Goal: Task Accomplishment & Management: Use online tool/utility

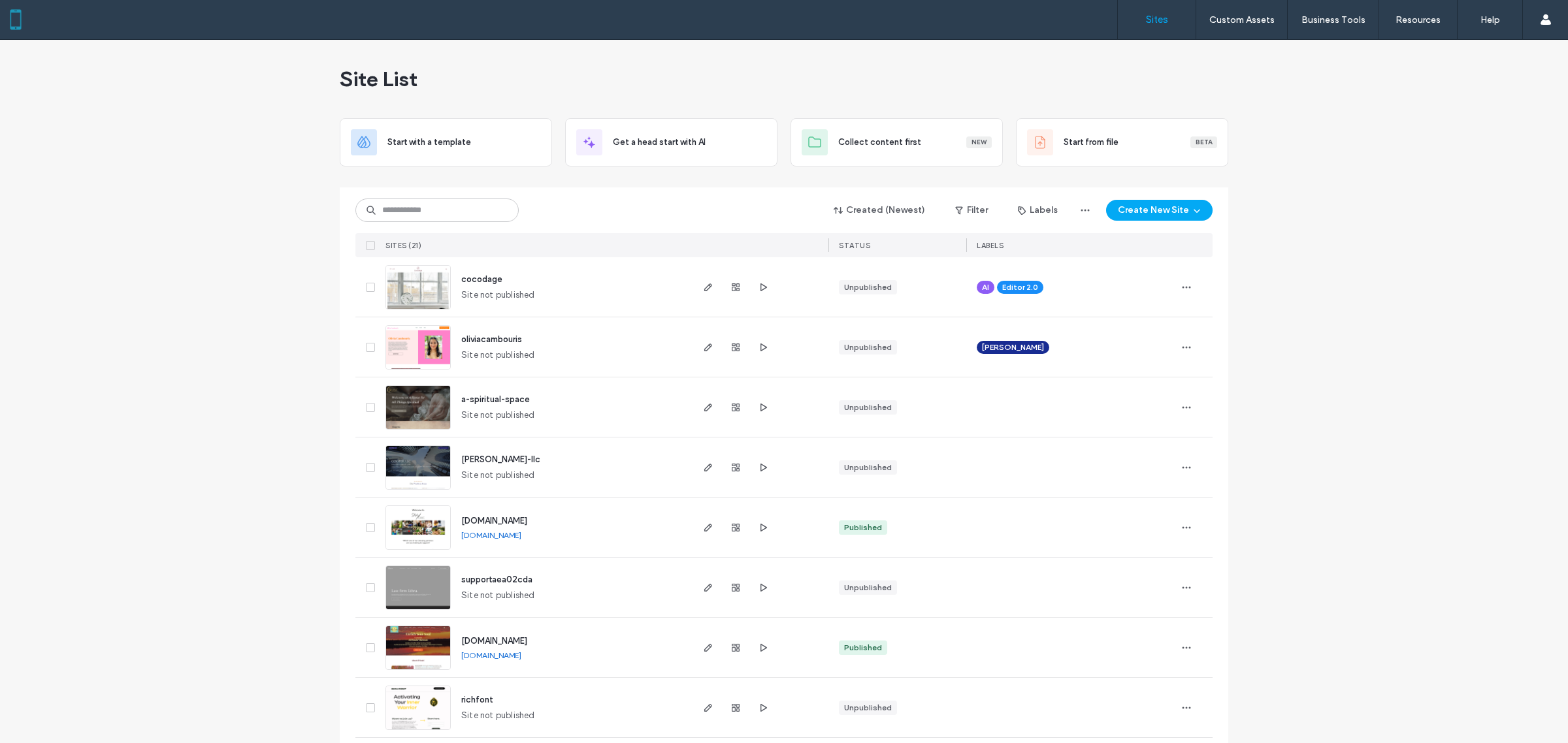
click at [481, 278] on span "cocodage" at bounding box center [482, 279] width 41 height 10
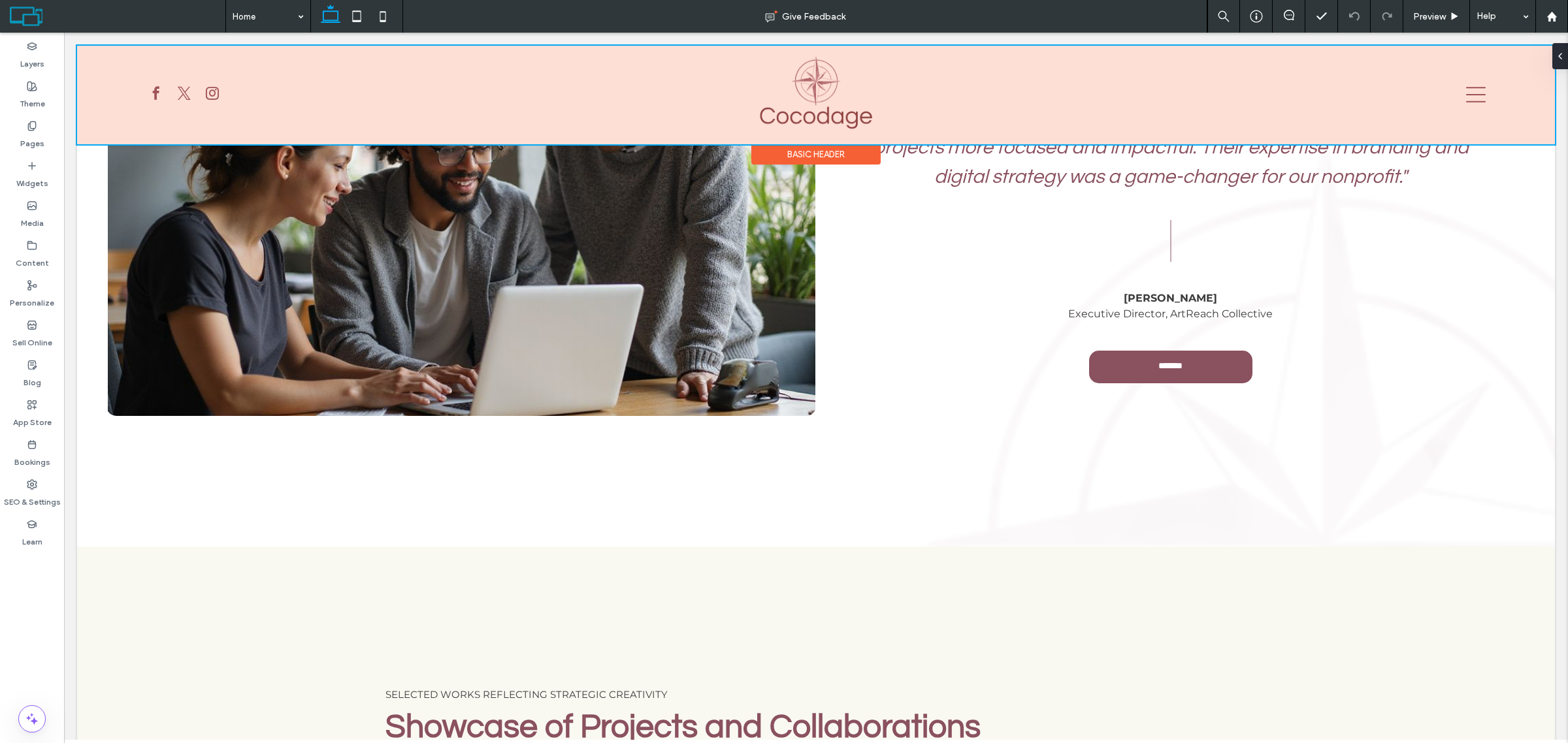
scroll to position [2531, 0]
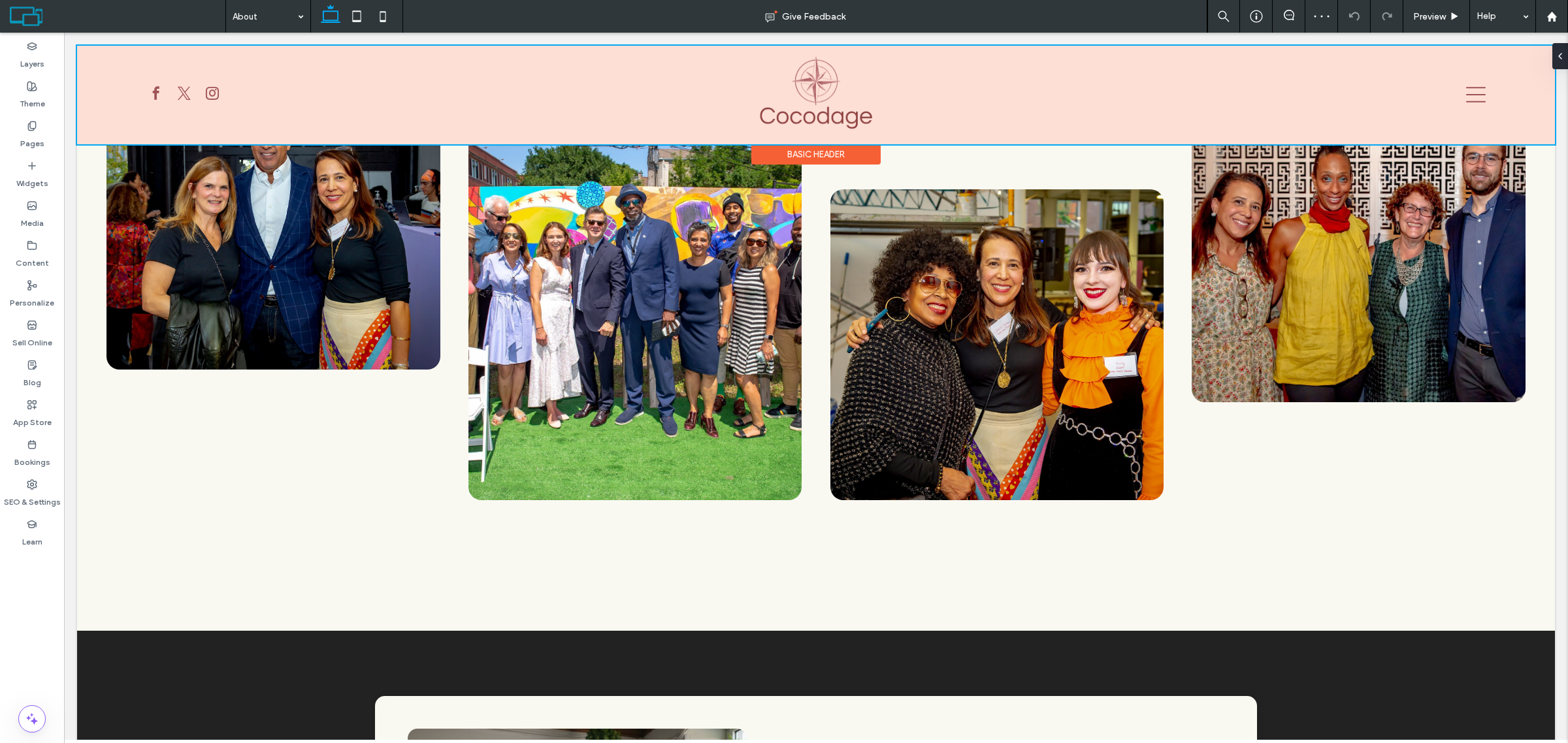
scroll to position [1224, 0]
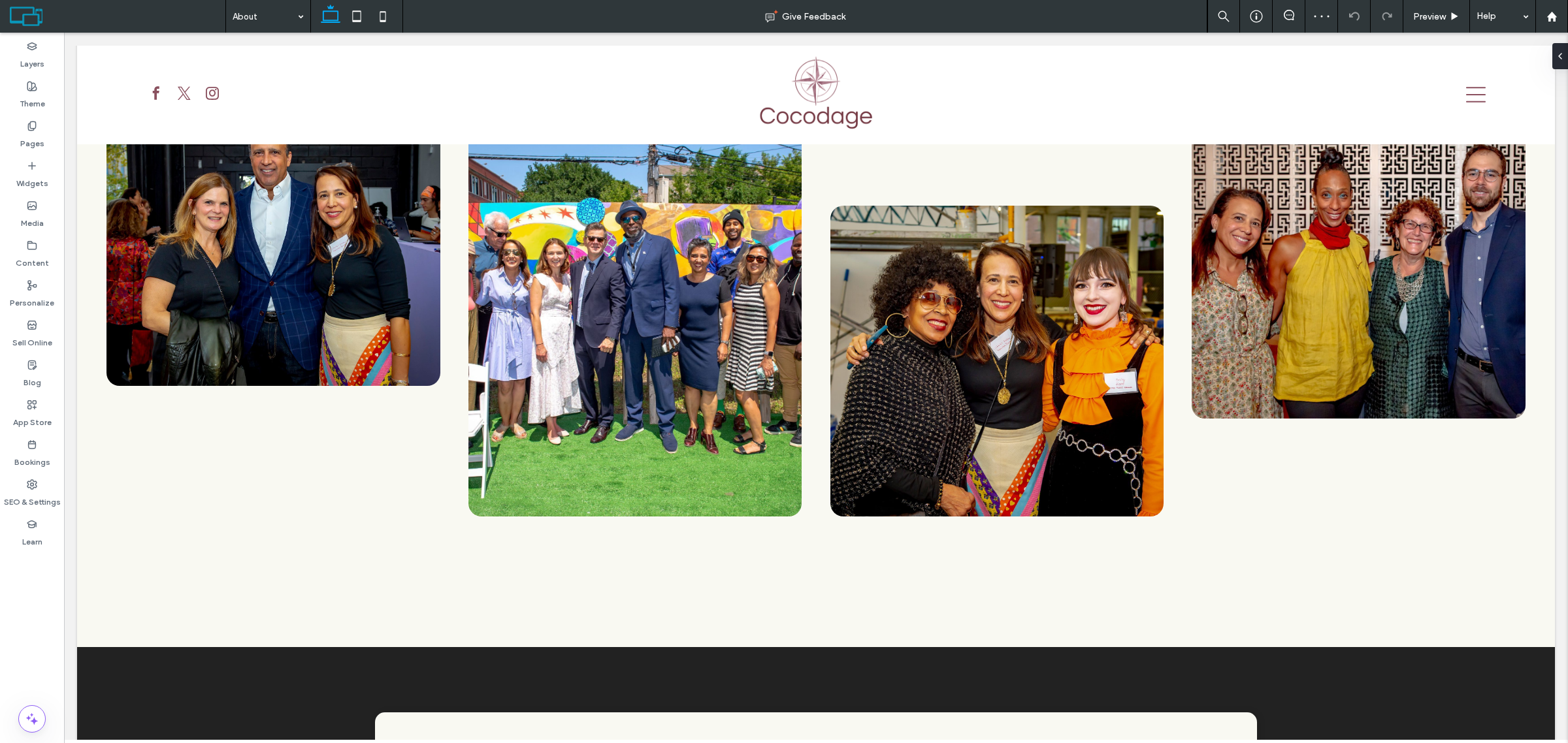
click at [299, 28] on div "About" at bounding box center [268, 16] width 85 height 33
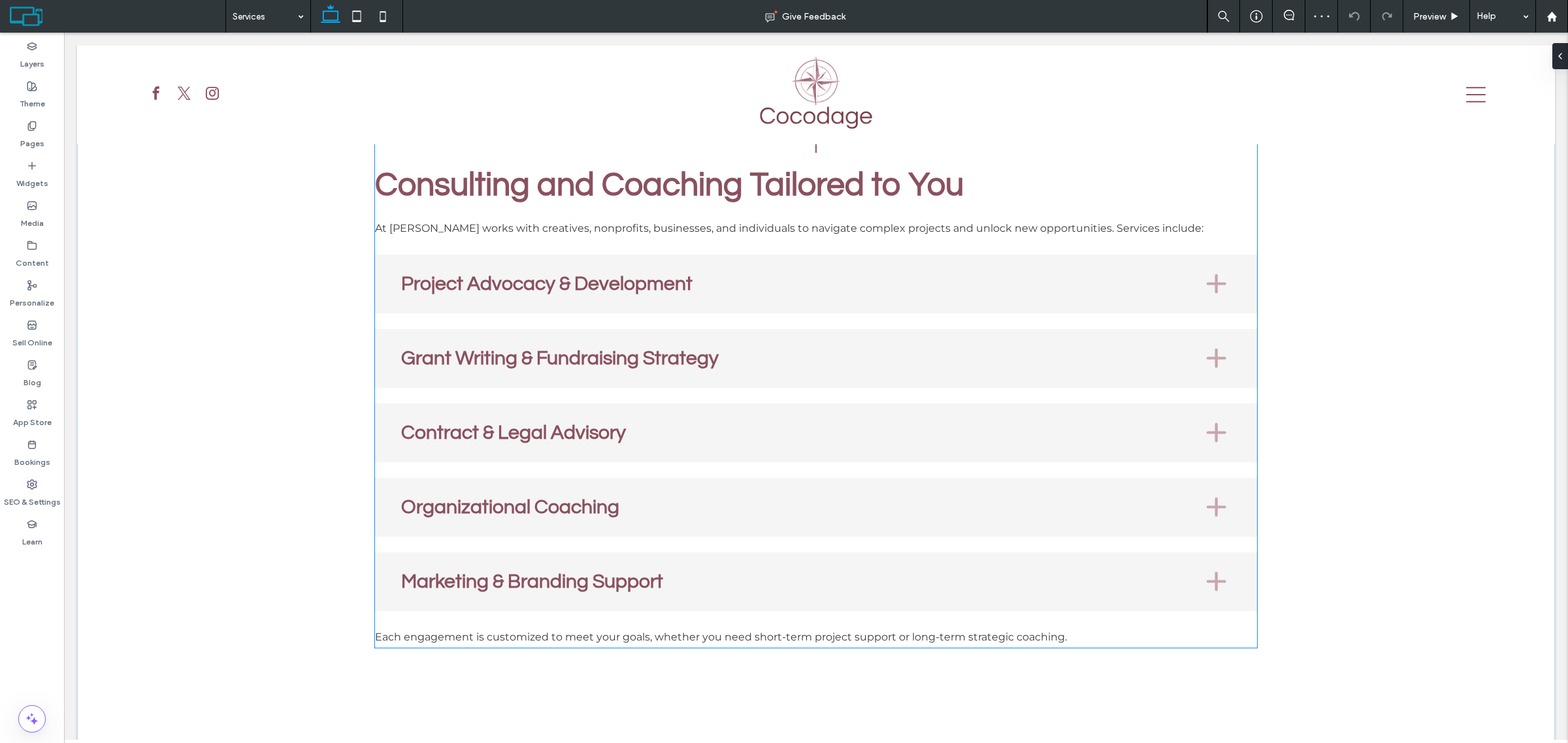
scroll to position [490, 0]
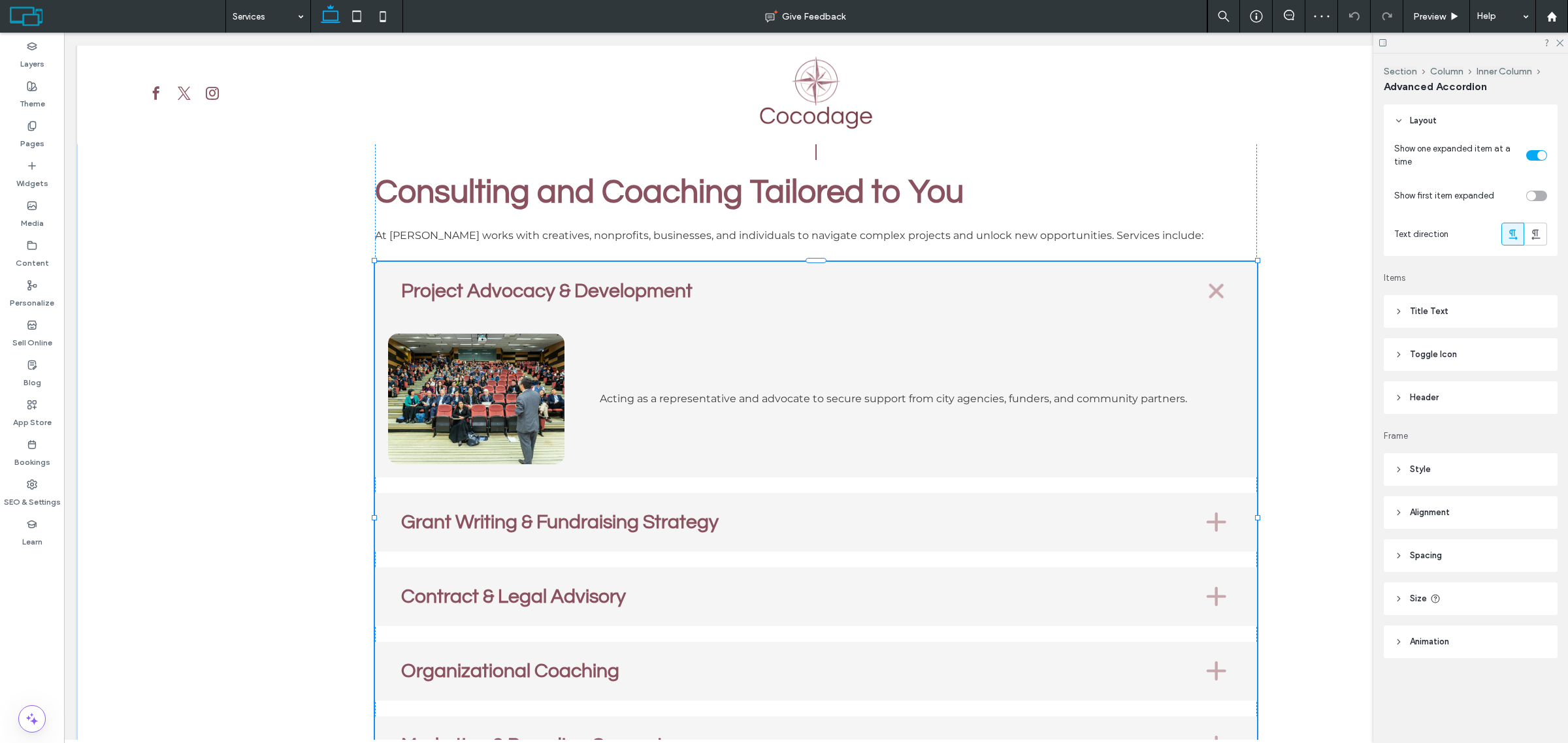
type input "*"
type input "**"
type input "****"
click at [1445, 10] on div "Preview" at bounding box center [1437, 16] width 67 height 33
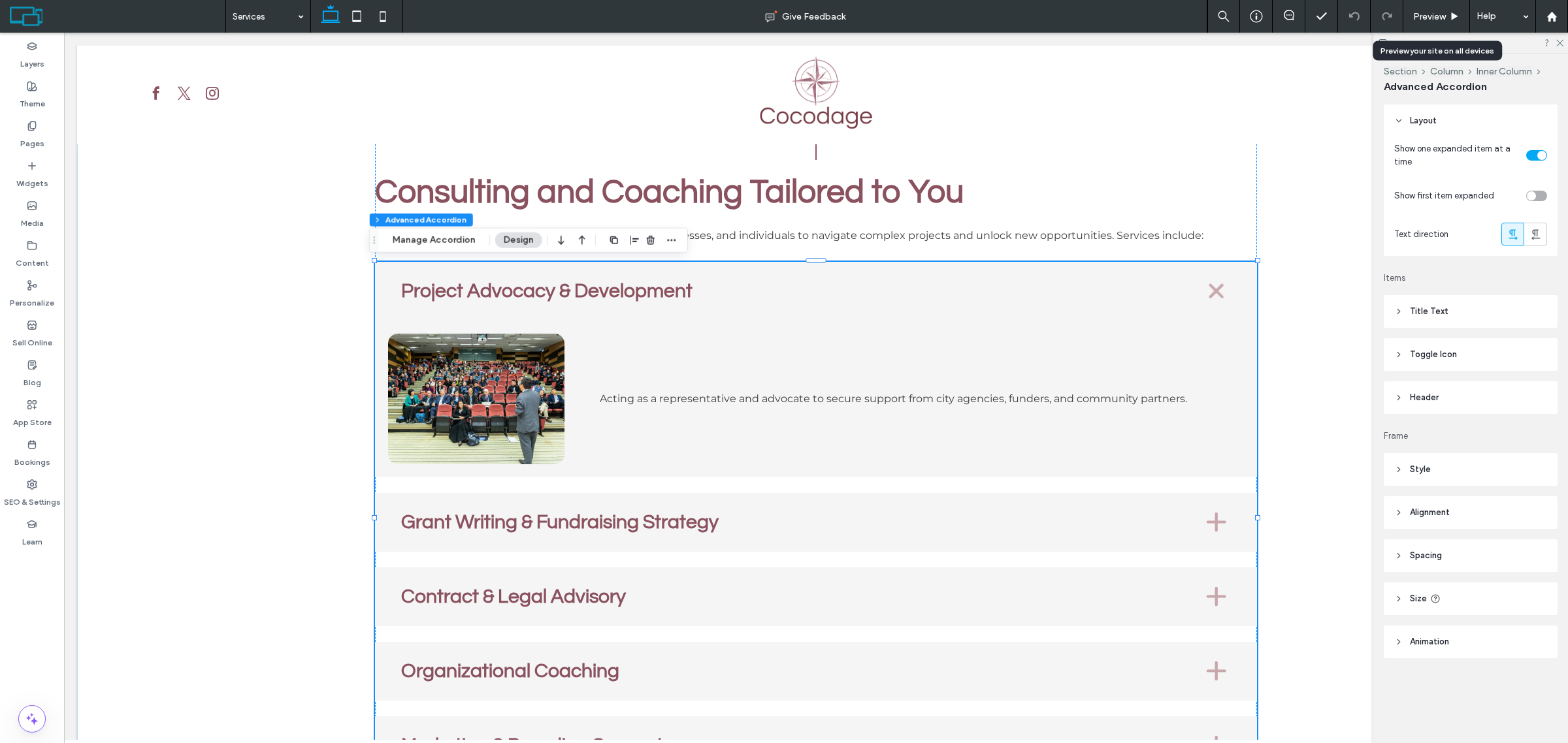
click at [1431, 21] on div "Preview" at bounding box center [1437, 16] width 67 height 33
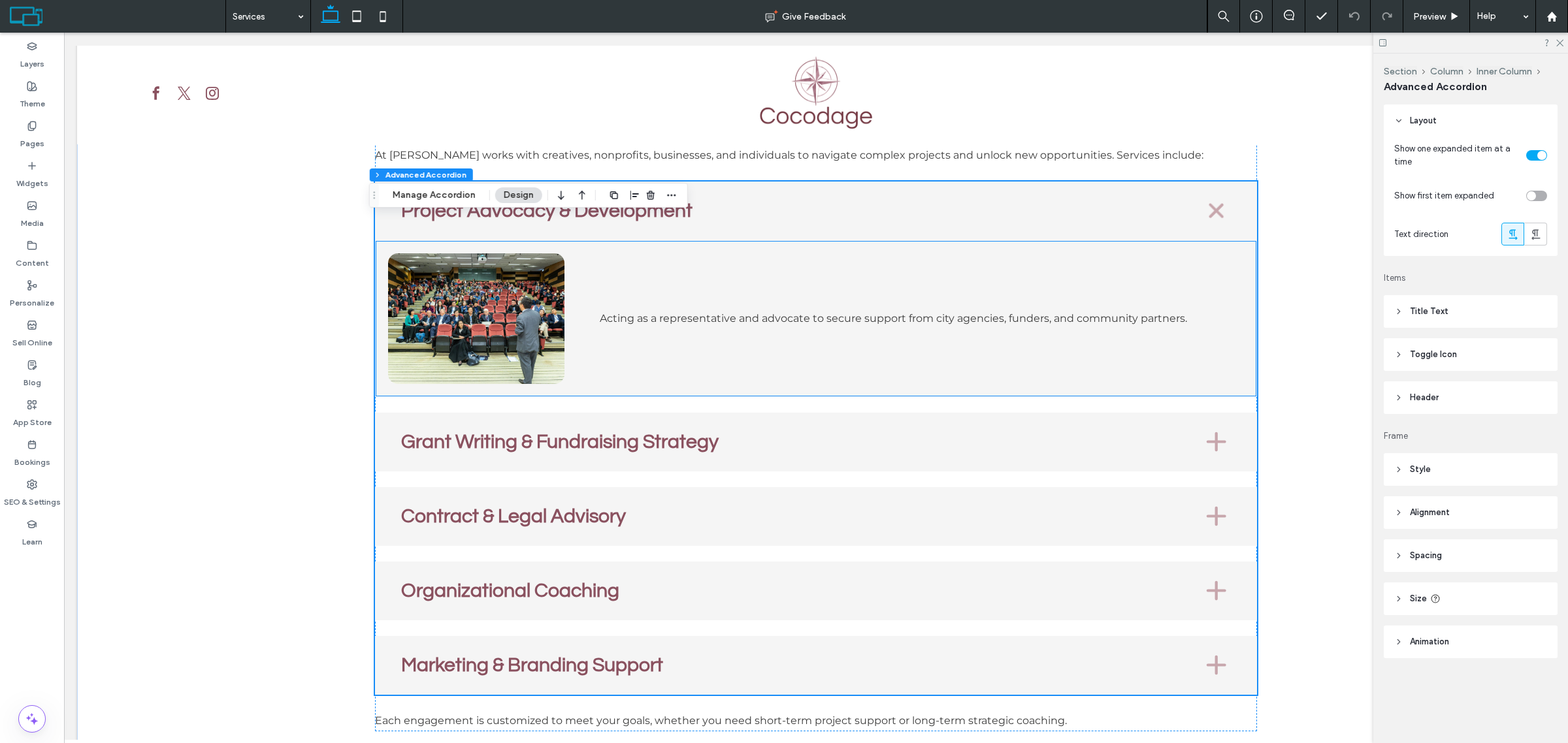
scroll to position [571, 0]
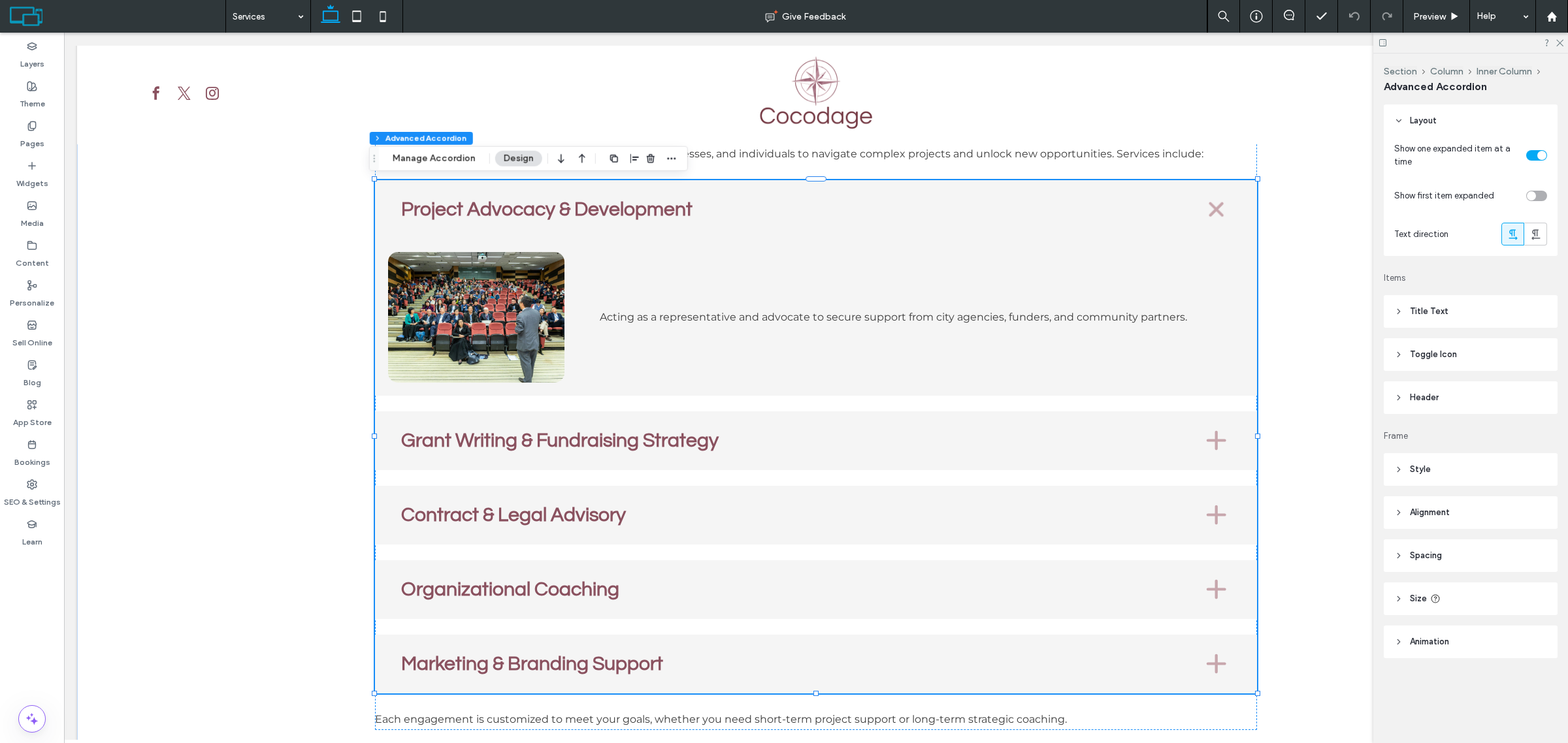
click at [1121, 441] on h3 "Grant Writing & Fundraising Strategy" at bounding box center [790, 440] width 779 height 19
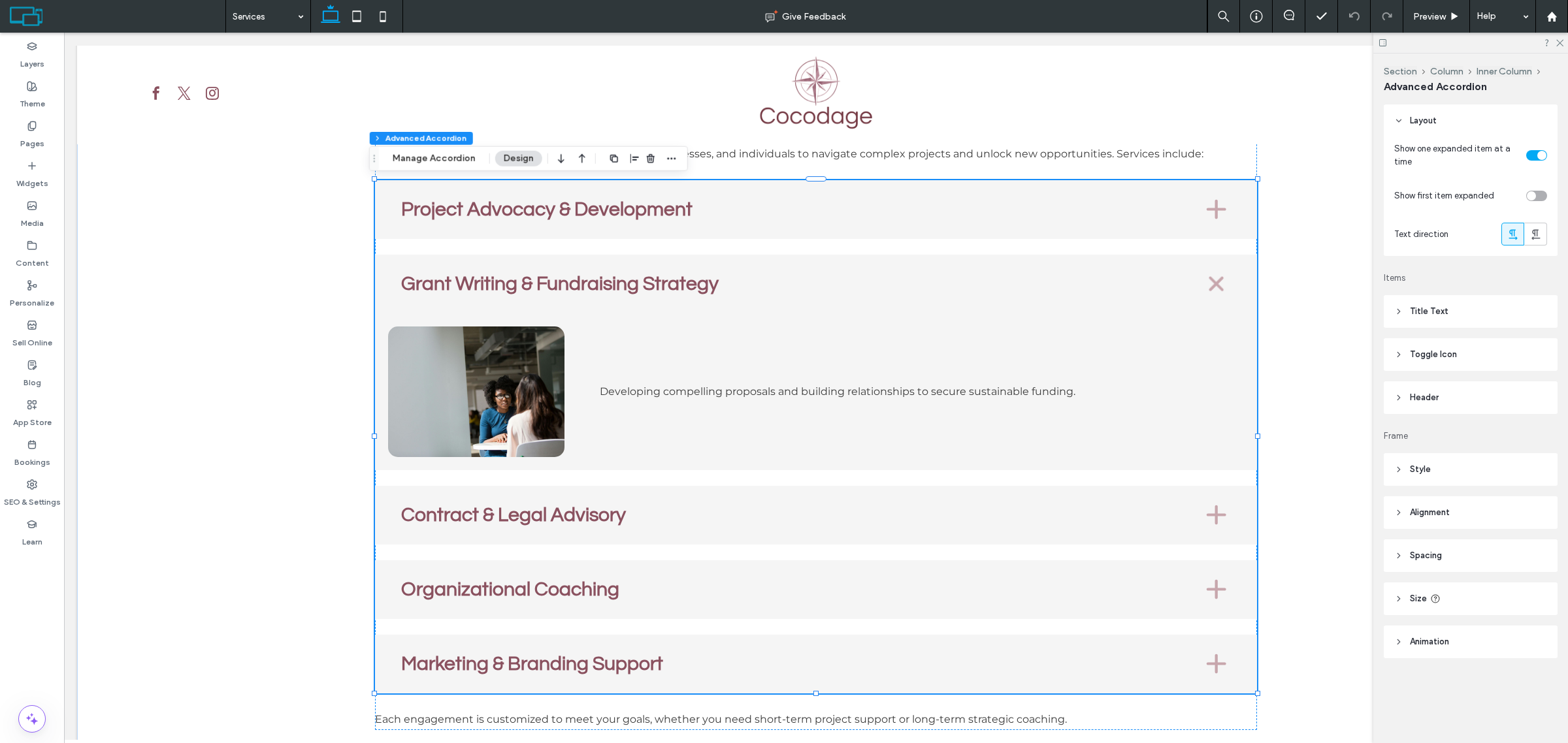
click at [1095, 533] on div "Contract & Legal Advisory" at bounding box center [815, 515] width 881 height 59
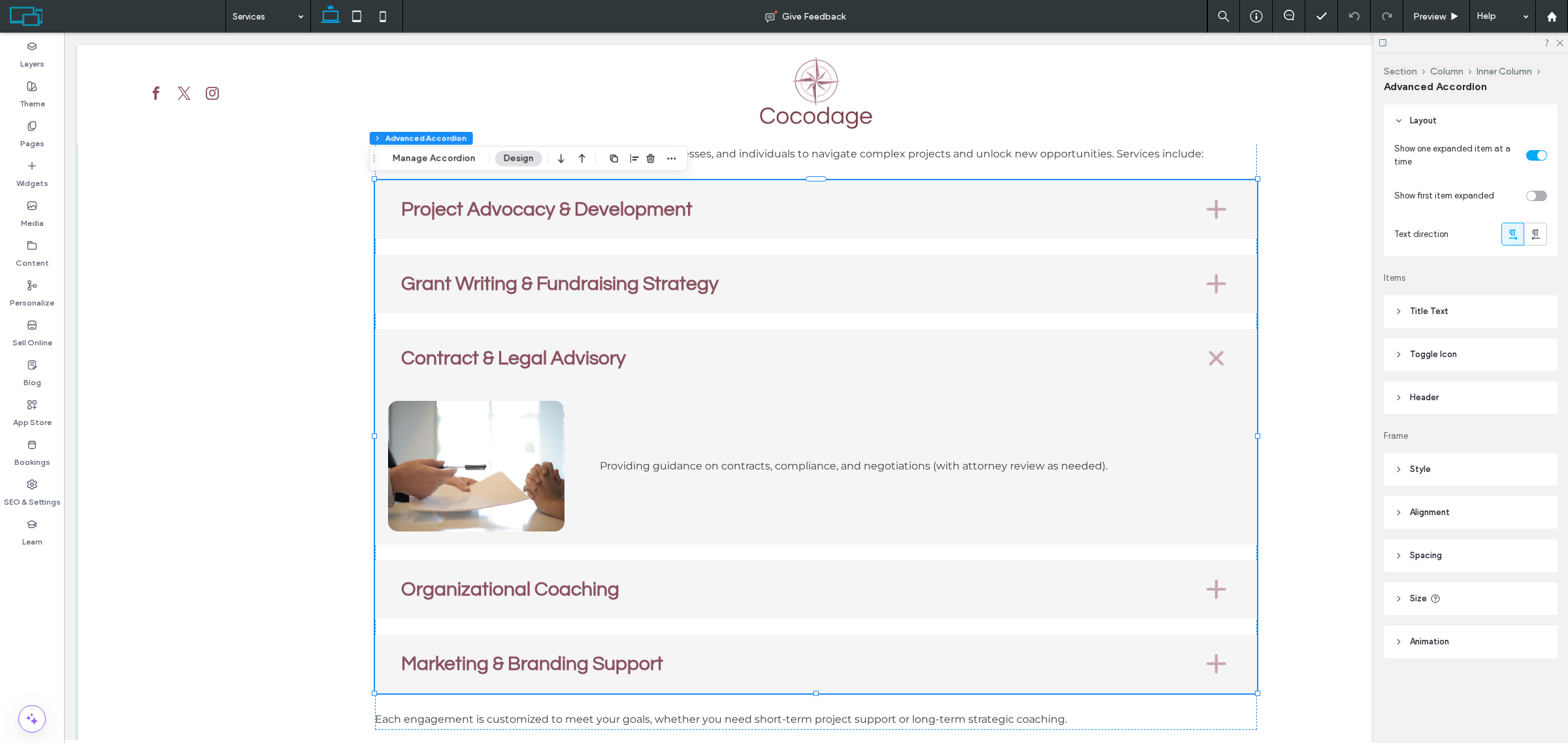
click at [1002, 596] on h3 "Organizational Coaching" at bounding box center [790, 589] width 779 height 19
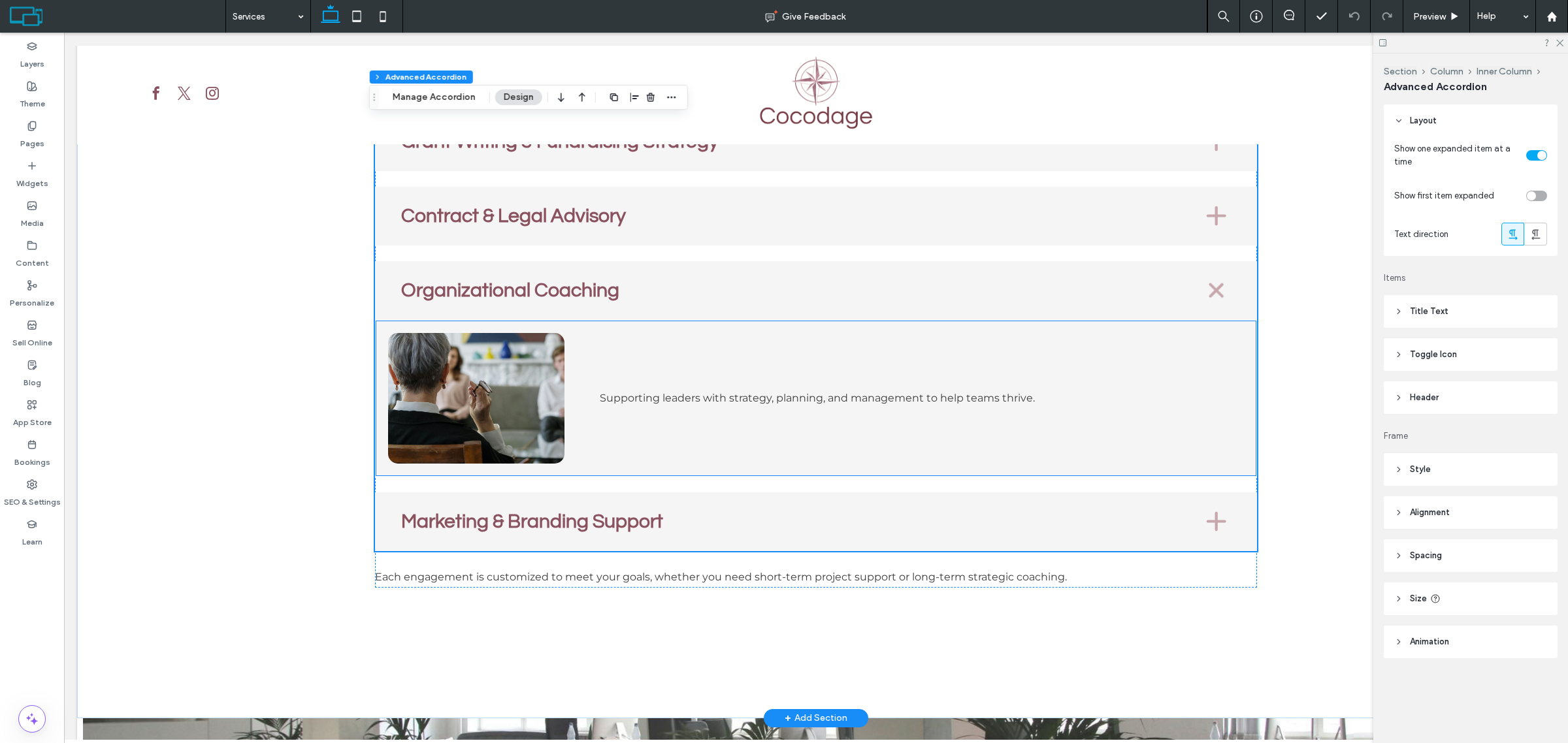
scroll to position [735, 0]
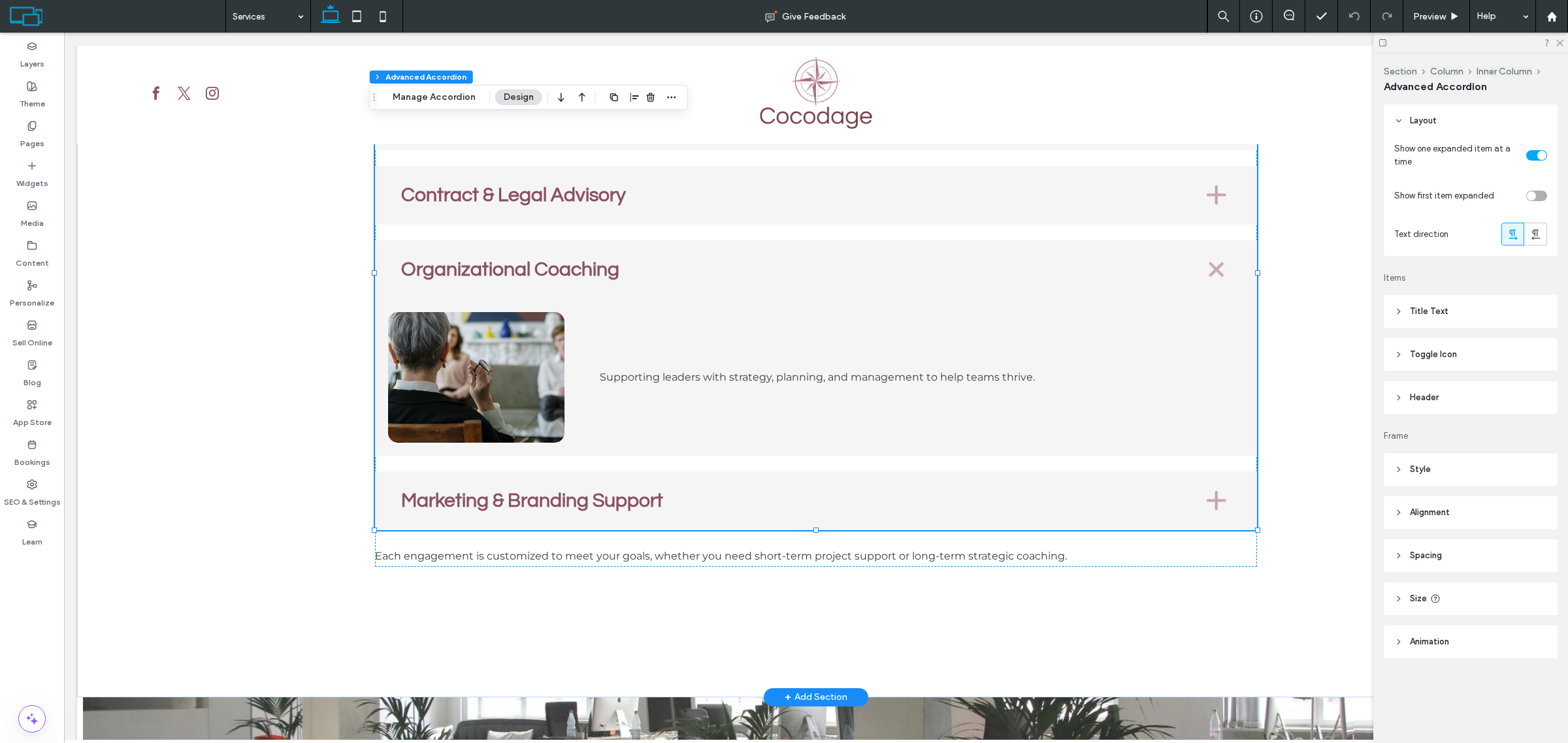
click at [1178, 511] on div "Marketing & Branding Support" at bounding box center [815, 501] width 881 height 59
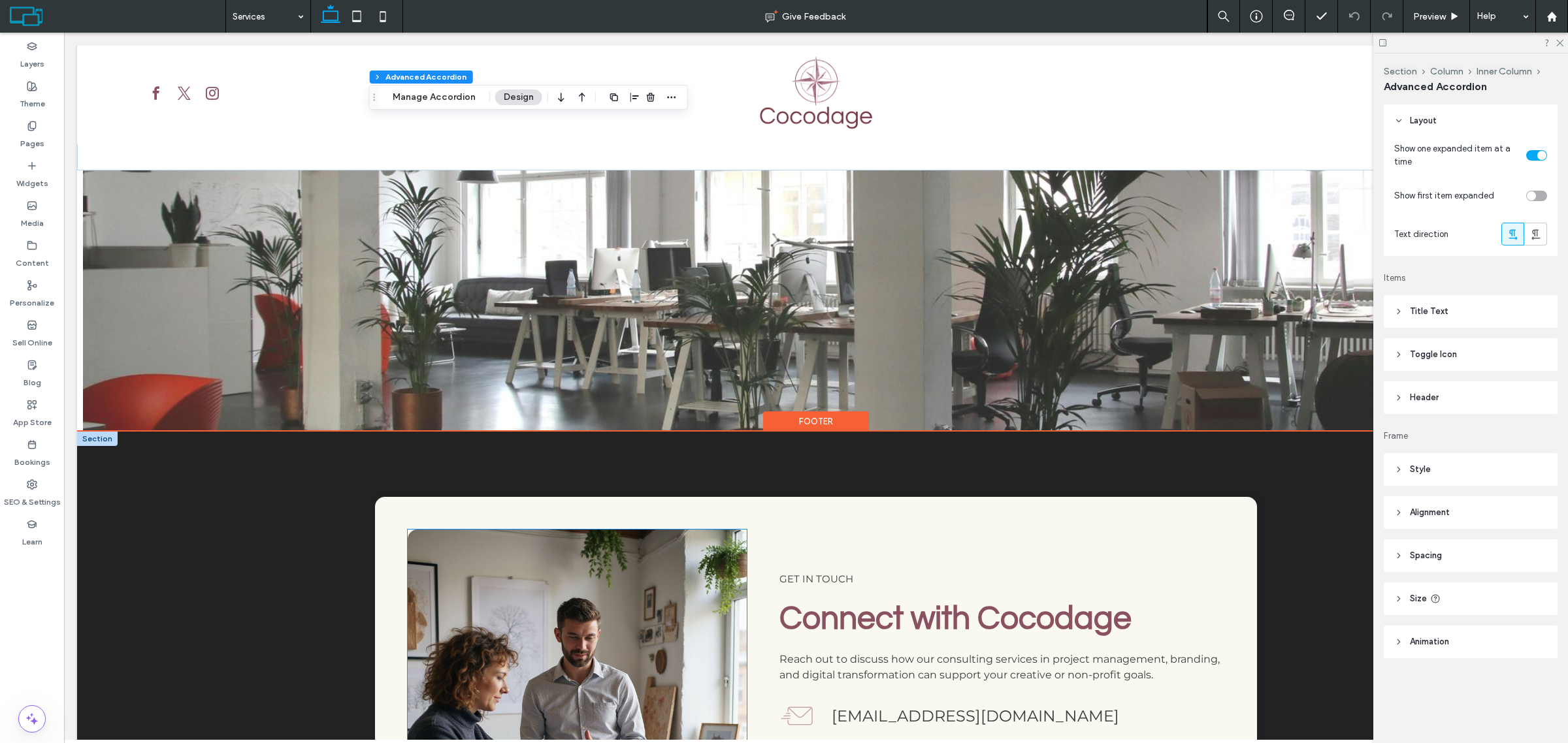
scroll to position [1143, 0]
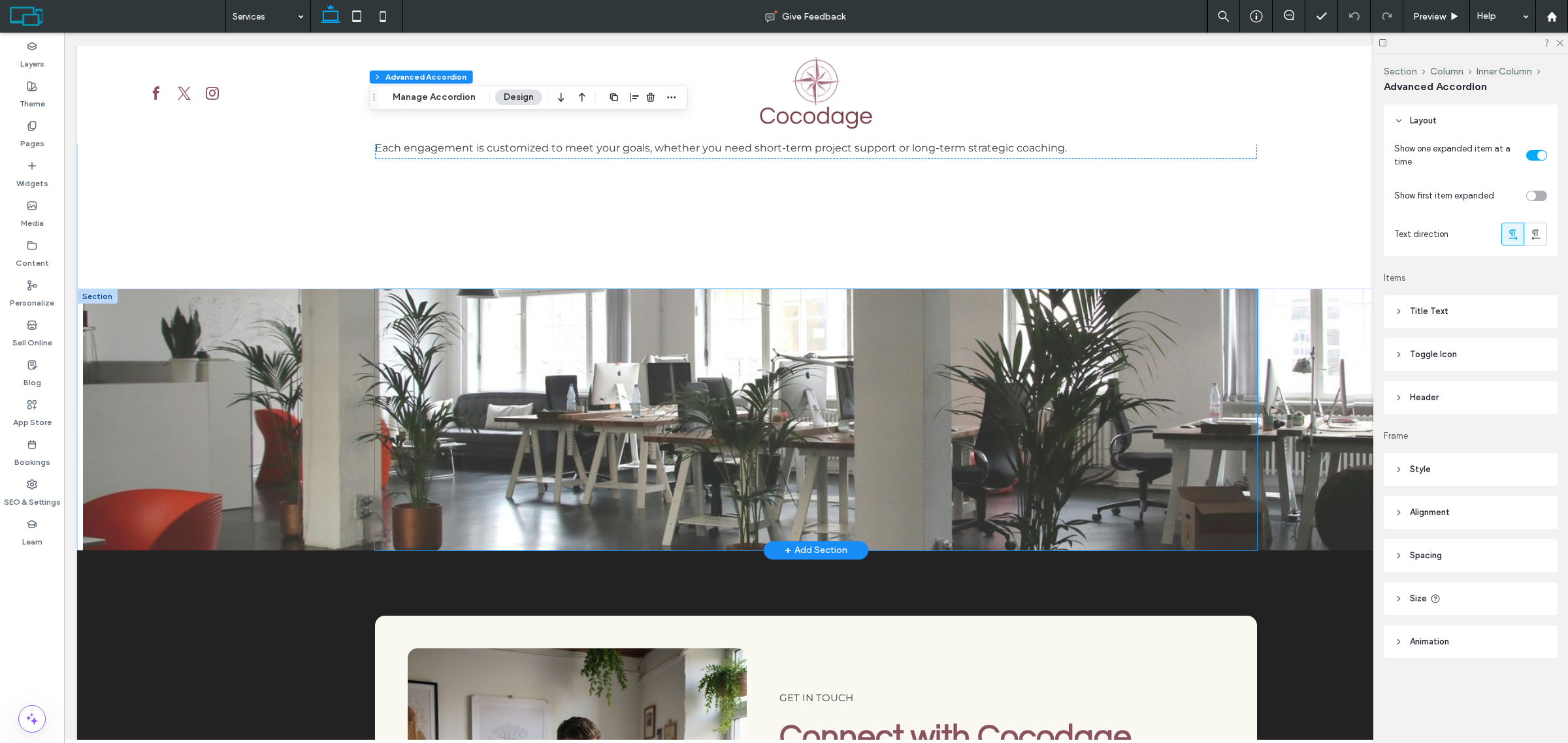
click at [782, 399] on div at bounding box center [816, 420] width 882 height 261
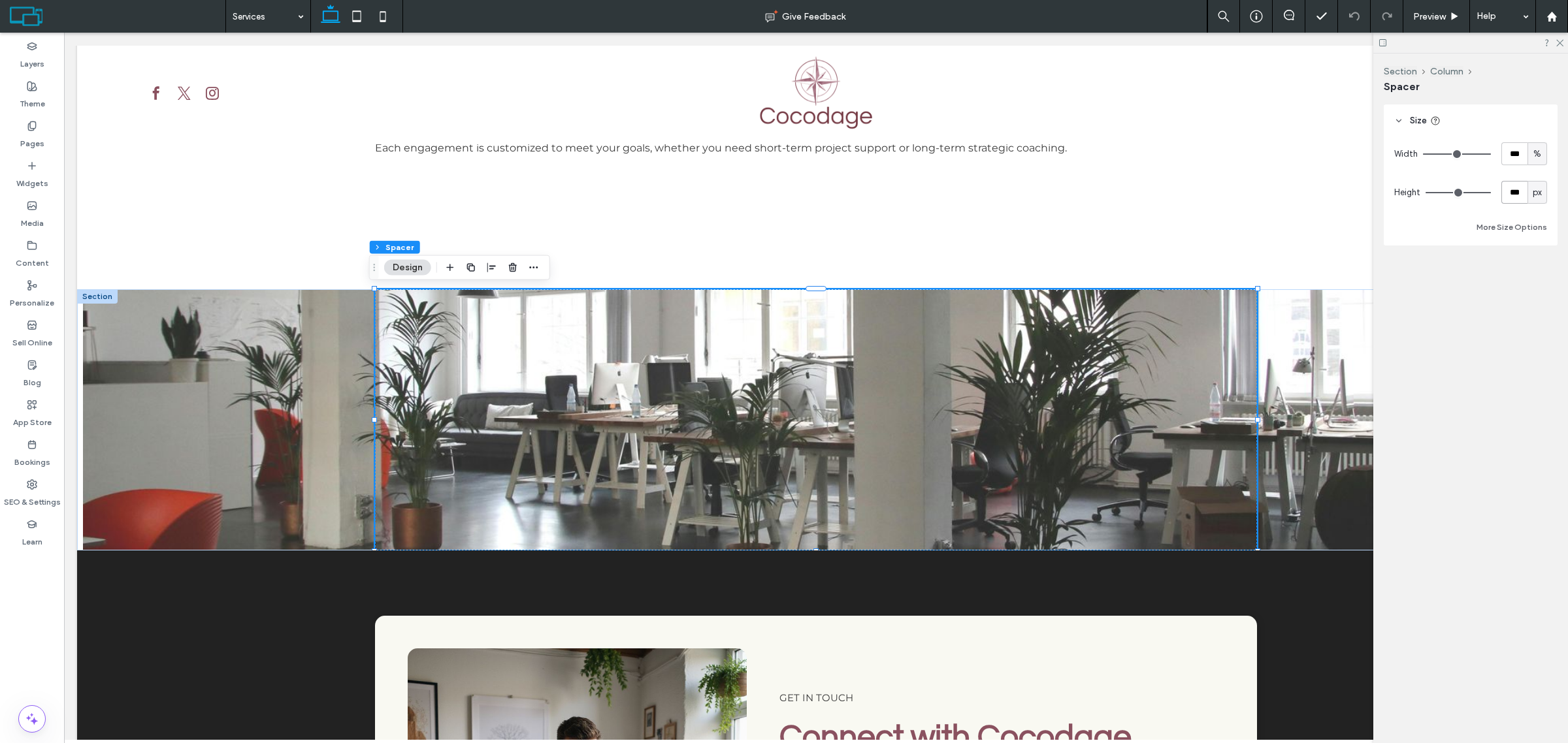
click at [1510, 196] on input "***" at bounding box center [1514, 192] width 26 height 23
type input "***"
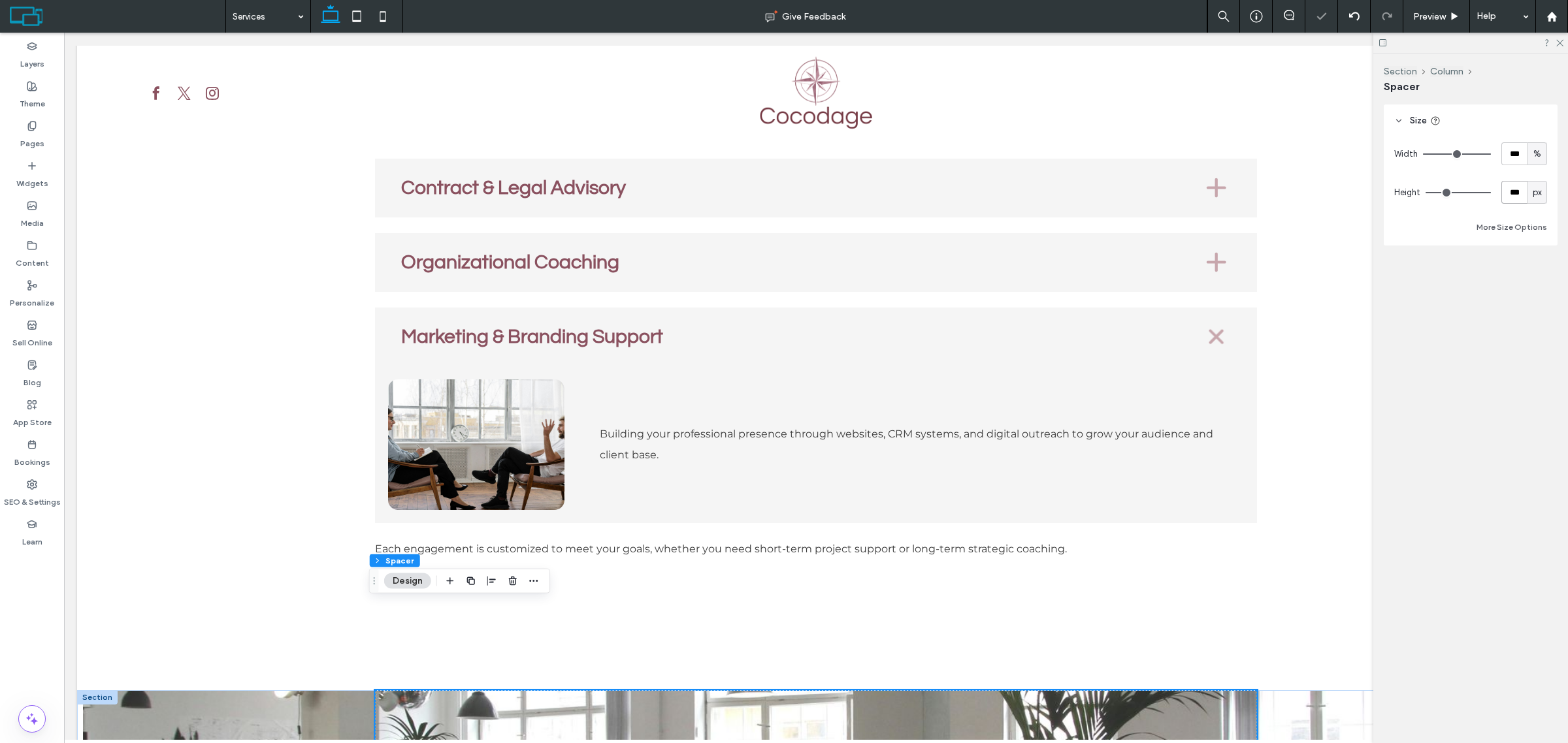
scroll to position [735, 0]
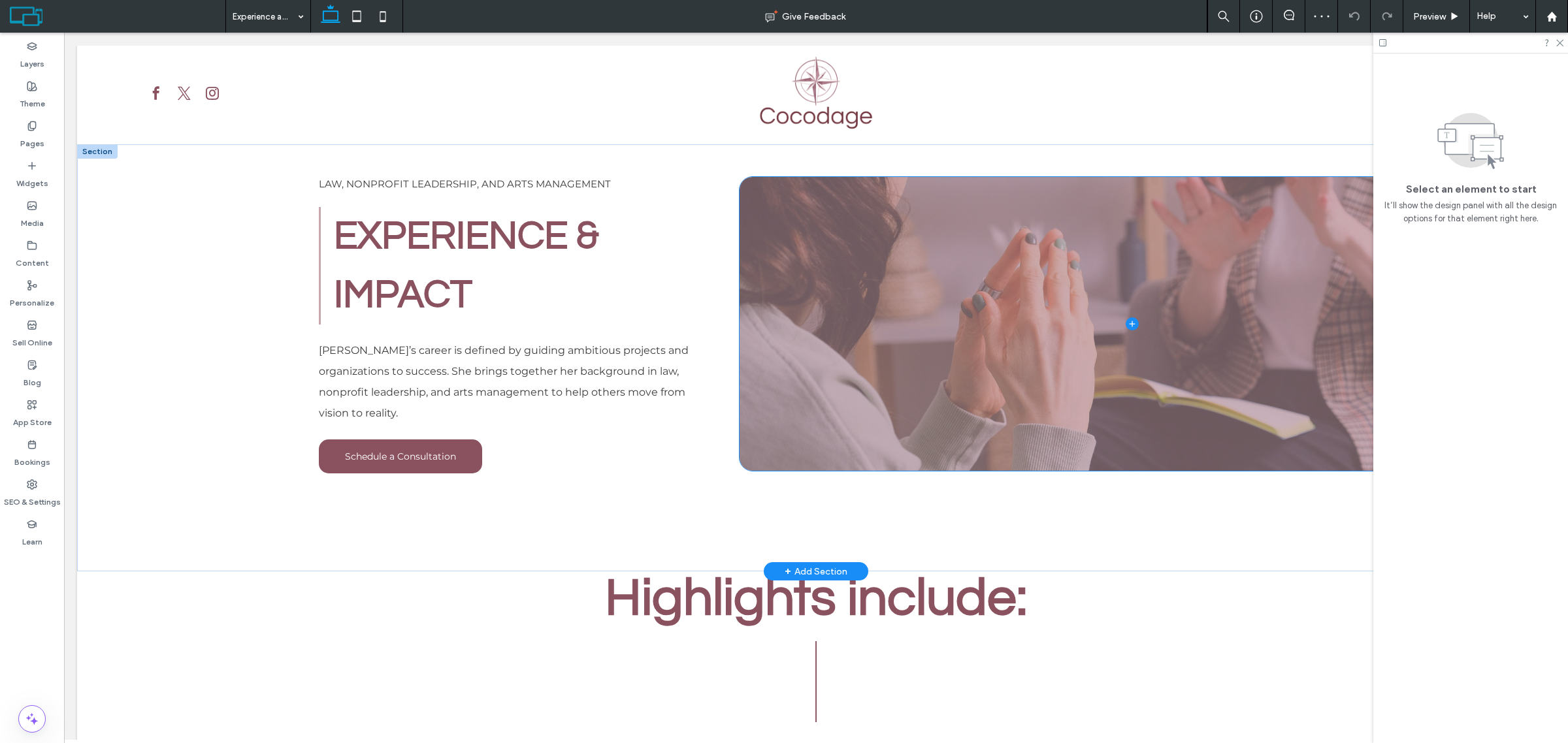
click at [863, 381] on span at bounding box center [1132, 324] width 785 height 294
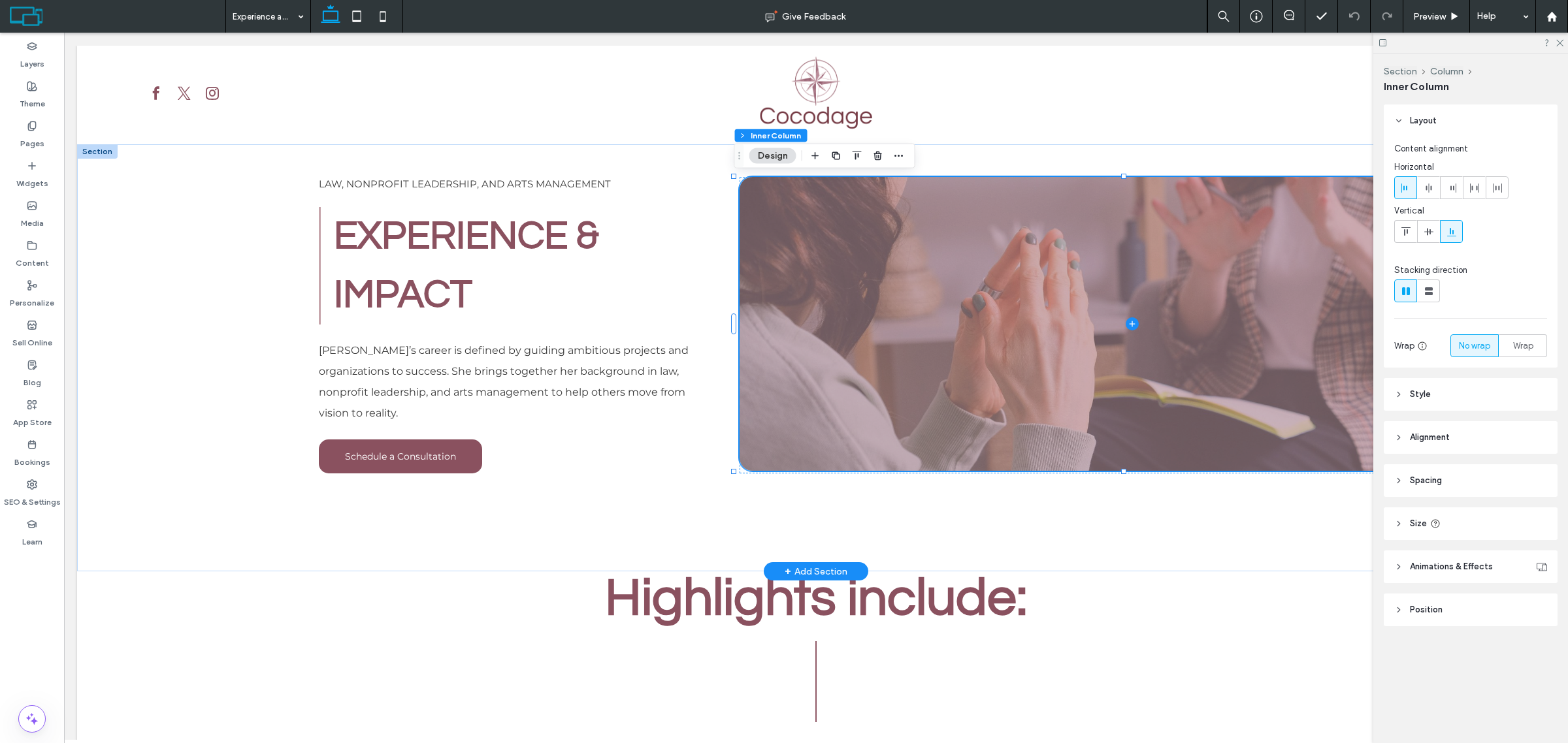
click at [863, 381] on span at bounding box center [1132, 324] width 785 height 294
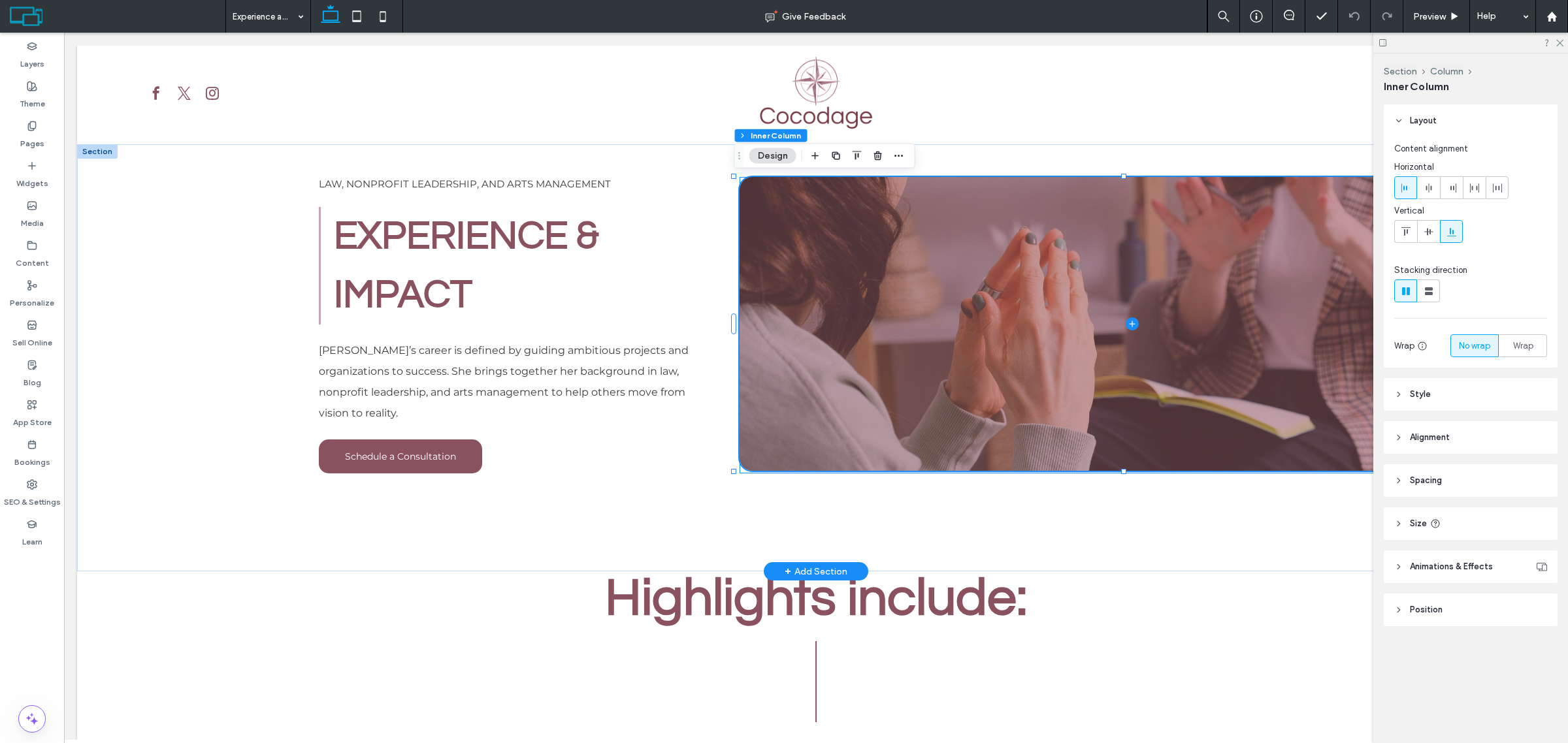
click at [1114, 471] on div at bounding box center [1132, 326] width 785 height 297
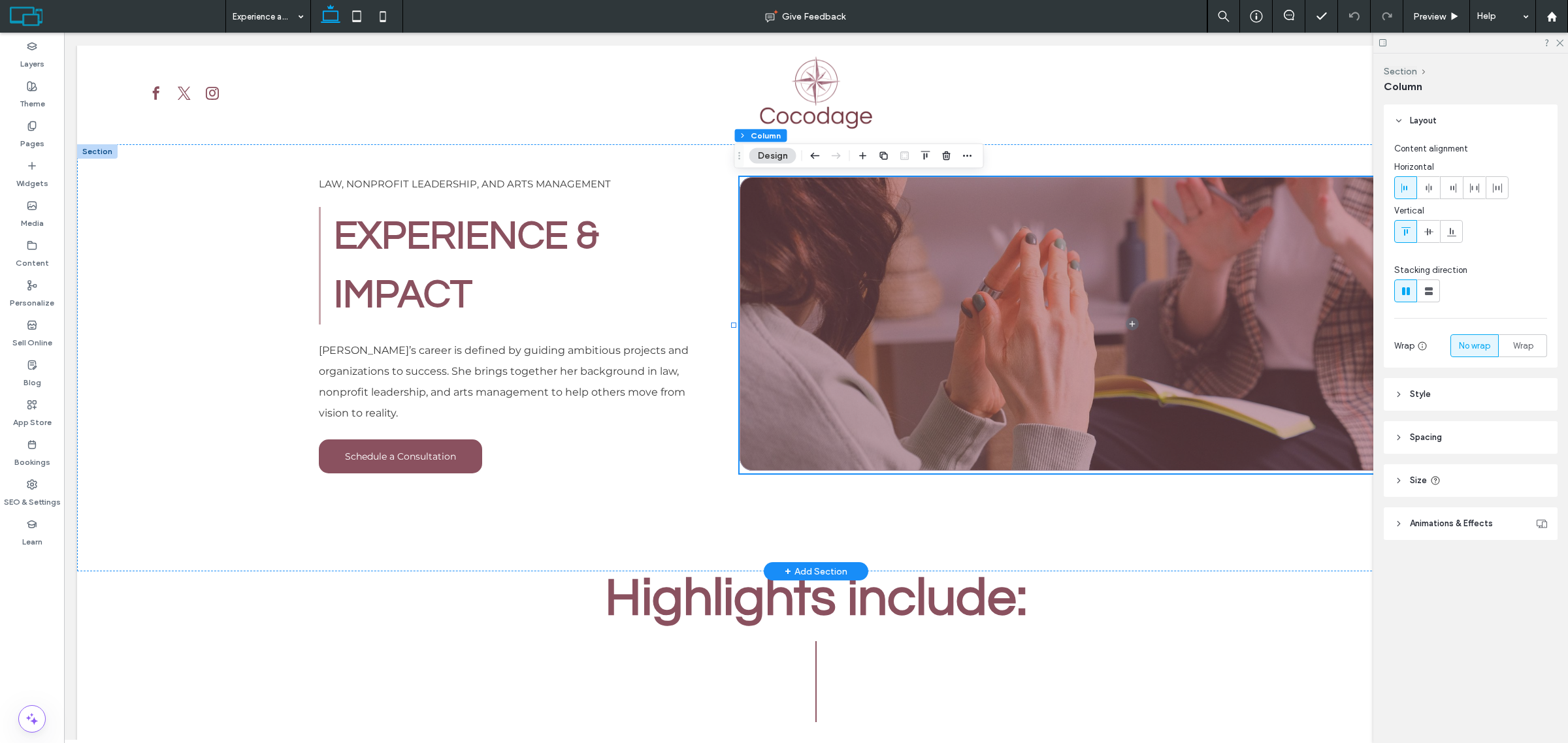
click at [1114, 468] on span at bounding box center [1132, 324] width 785 height 294
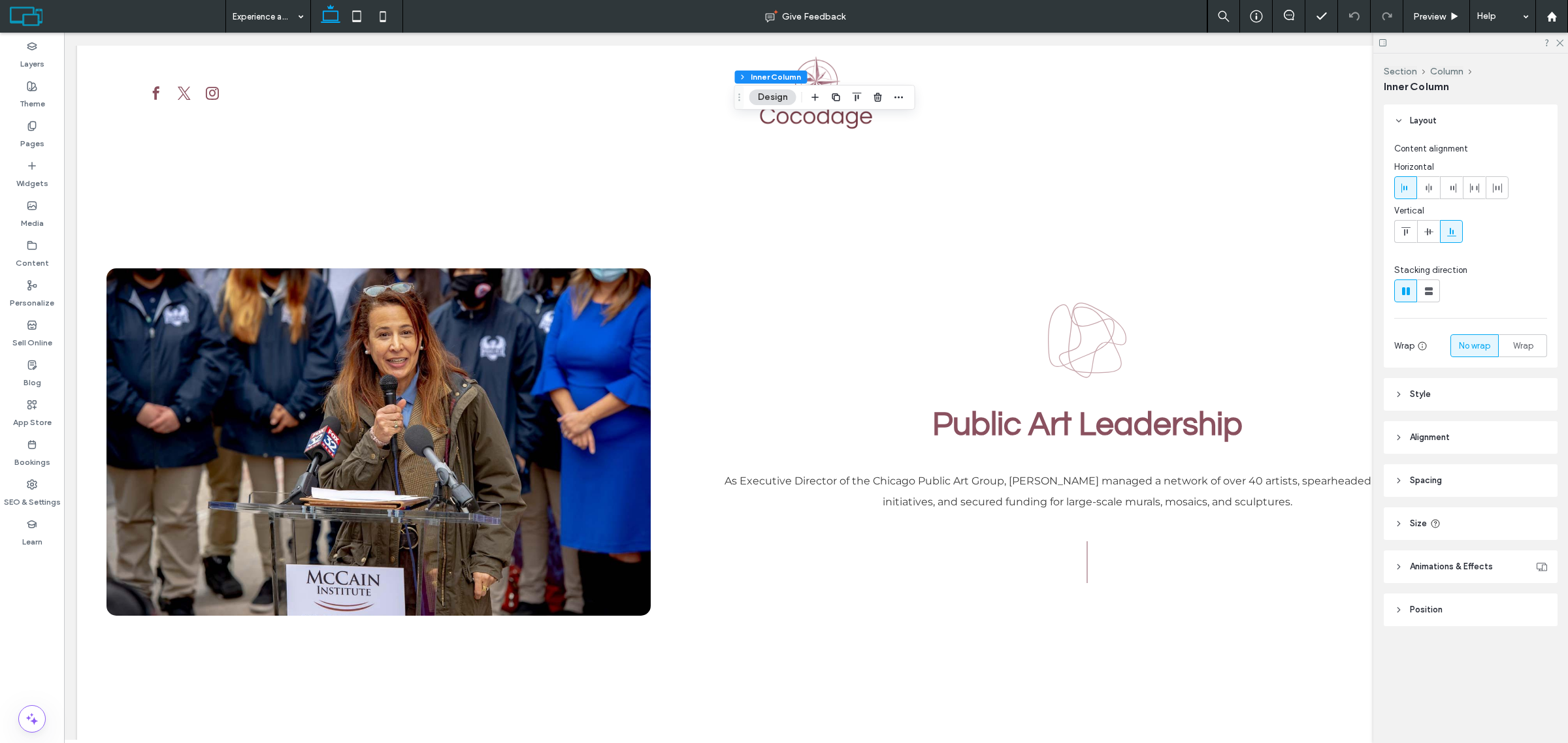
scroll to position [571, 0]
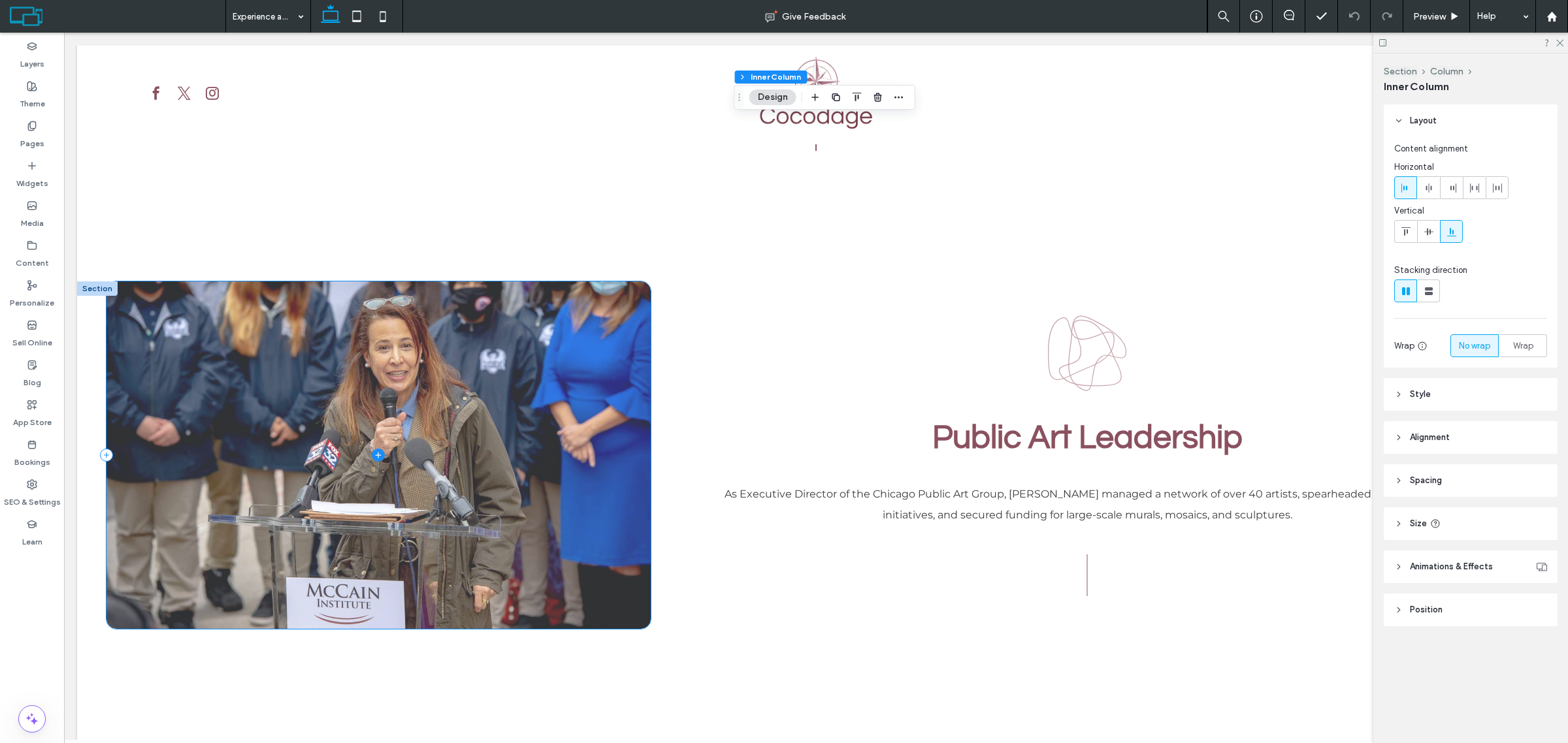
click at [619, 425] on span at bounding box center [378, 455] width 544 height 348
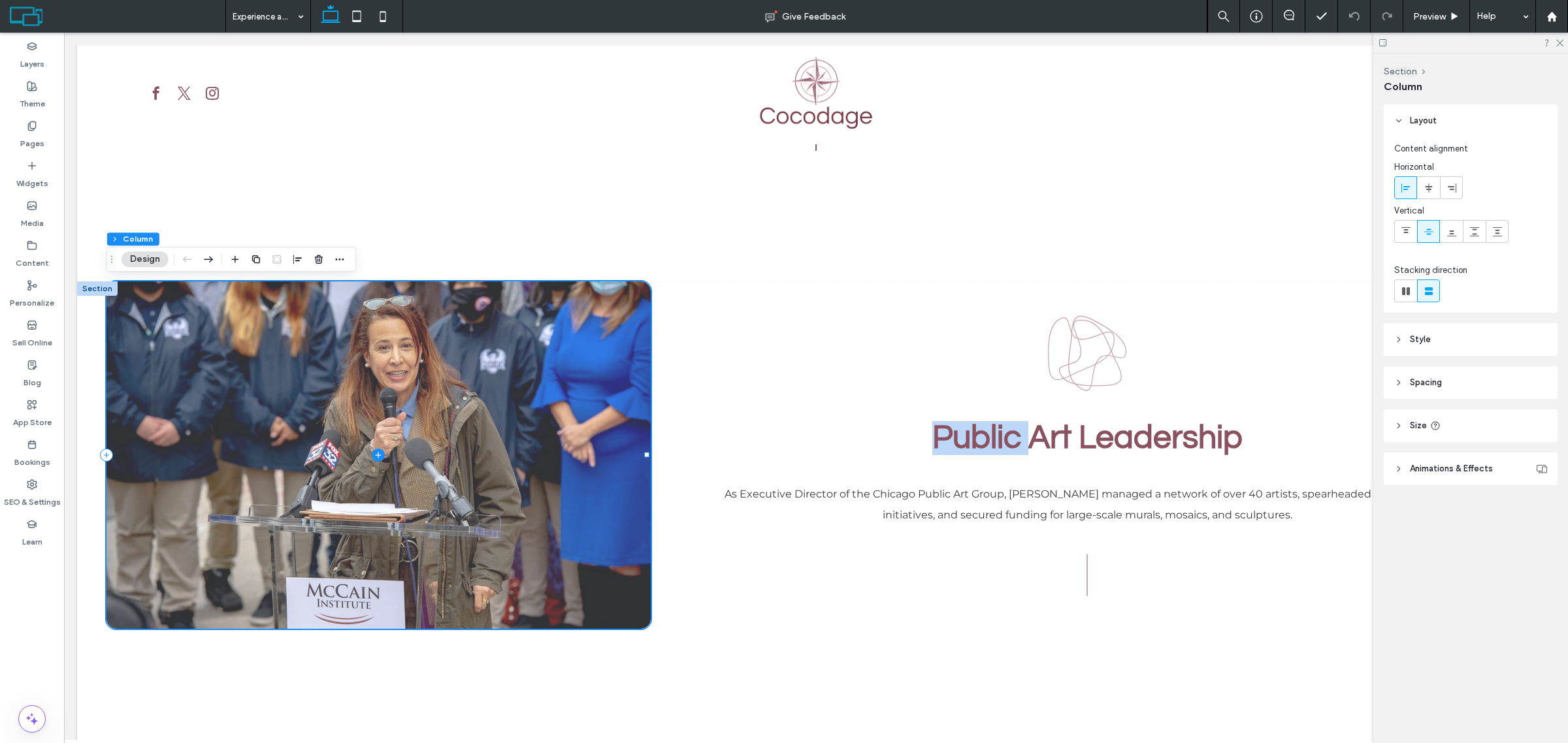
click at [619, 425] on span at bounding box center [378, 455] width 544 height 348
click at [709, 331] on div "Public Art Leadership As Executive Director of the Chicago Public Art Group, [P…" at bounding box center [1087, 455] width 873 height 348
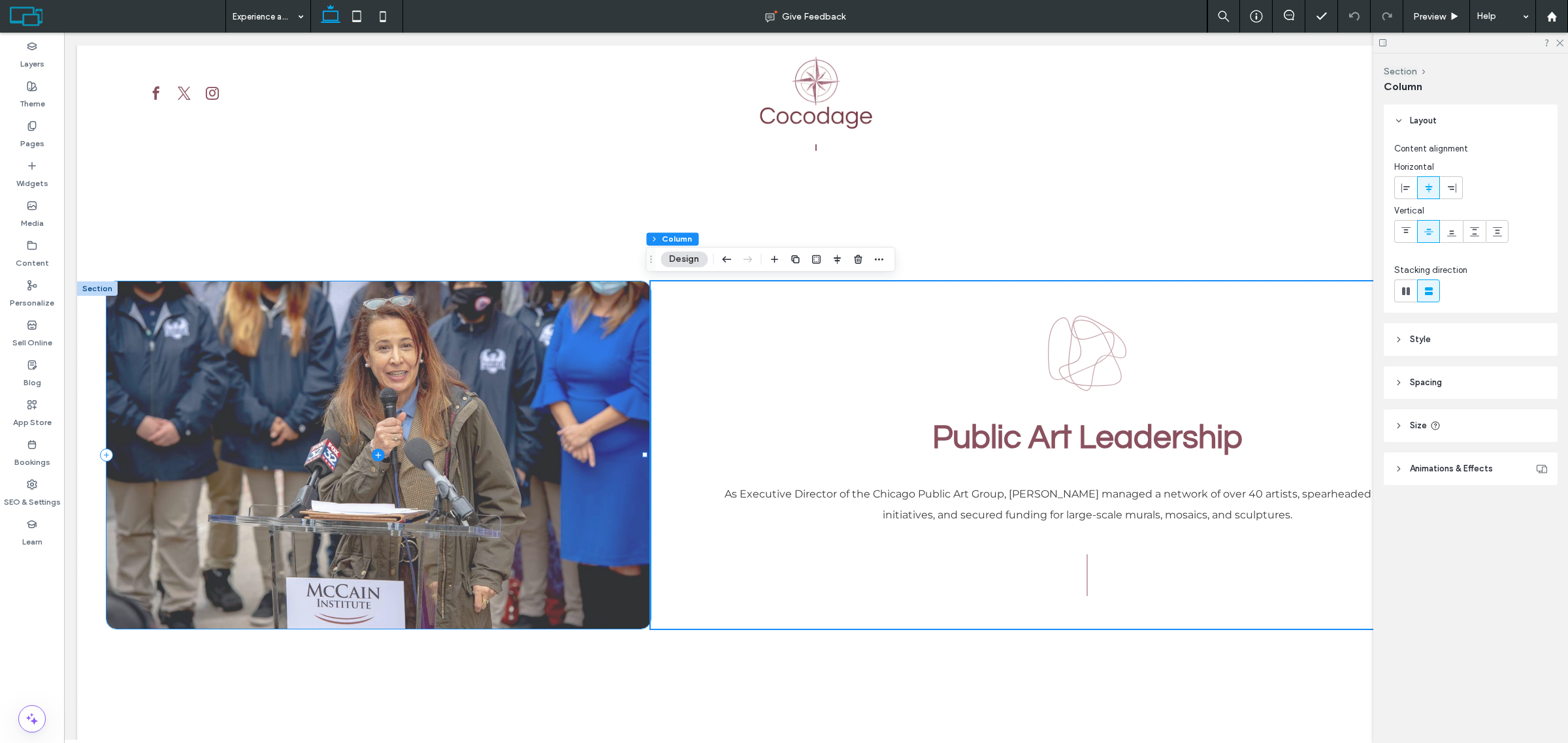
click at [582, 380] on span at bounding box center [378, 455] width 544 height 348
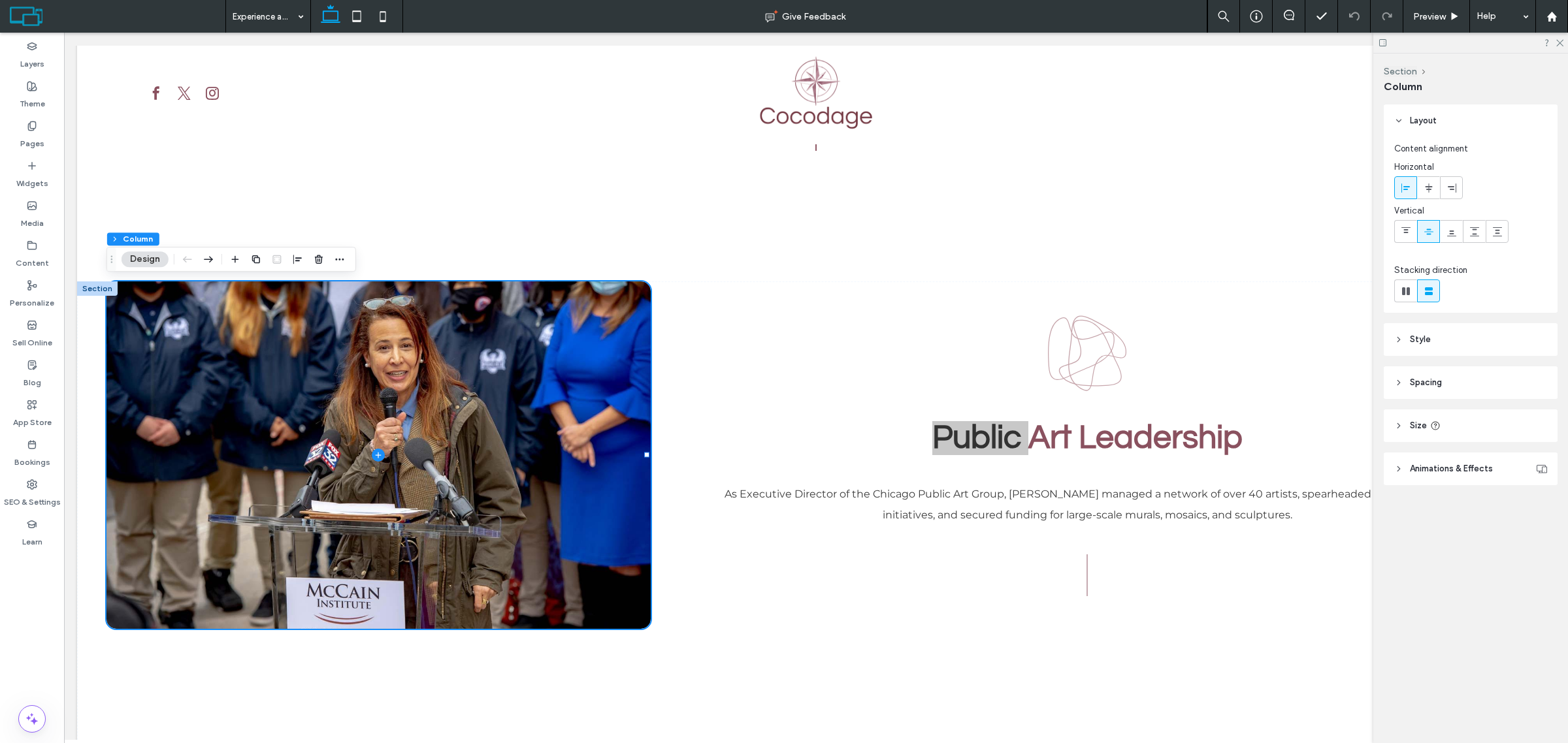
click at [155, 262] on button "Design" at bounding box center [145, 260] width 47 height 16
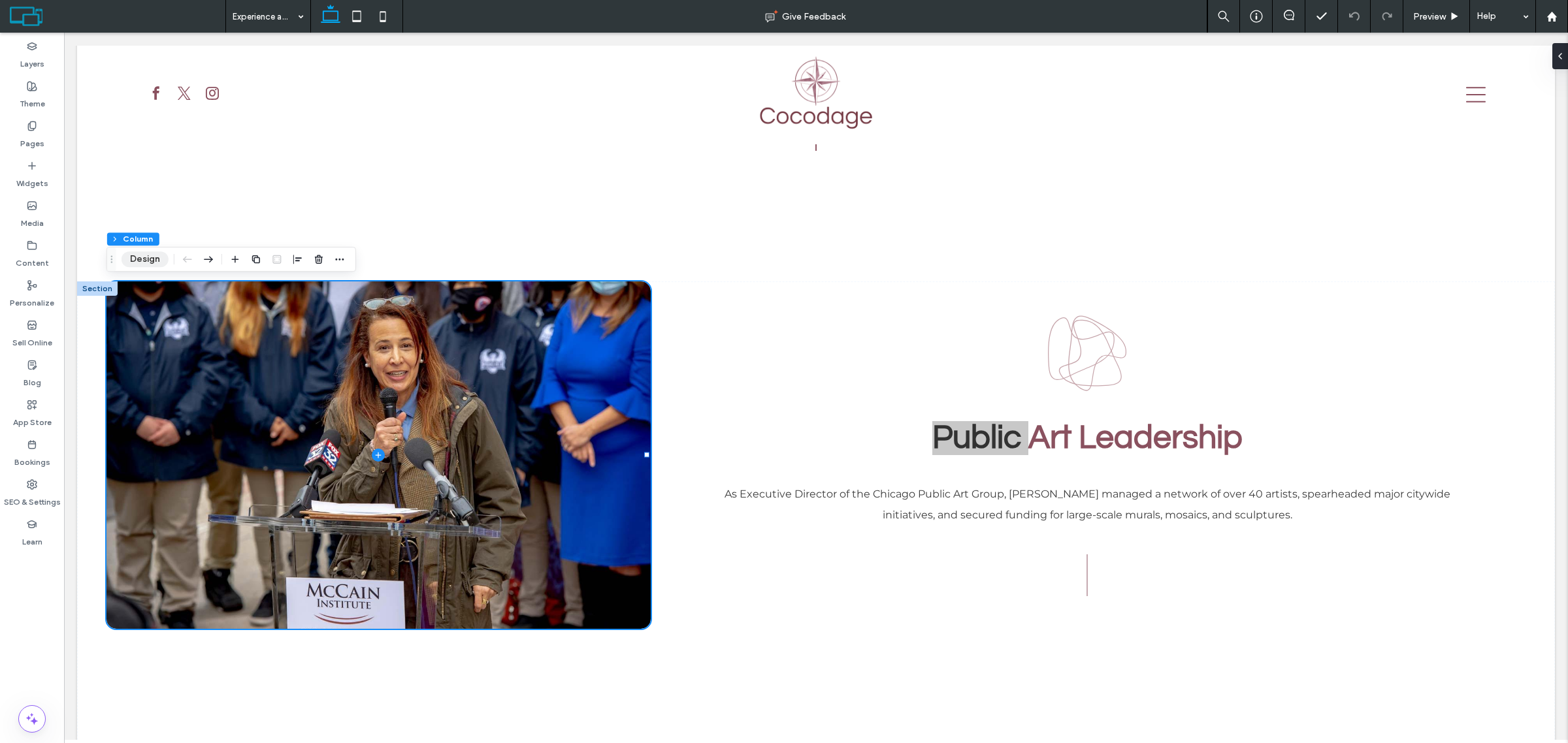
click at [155, 262] on button "Design" at bounding box center [145, 260] width 47 height 16
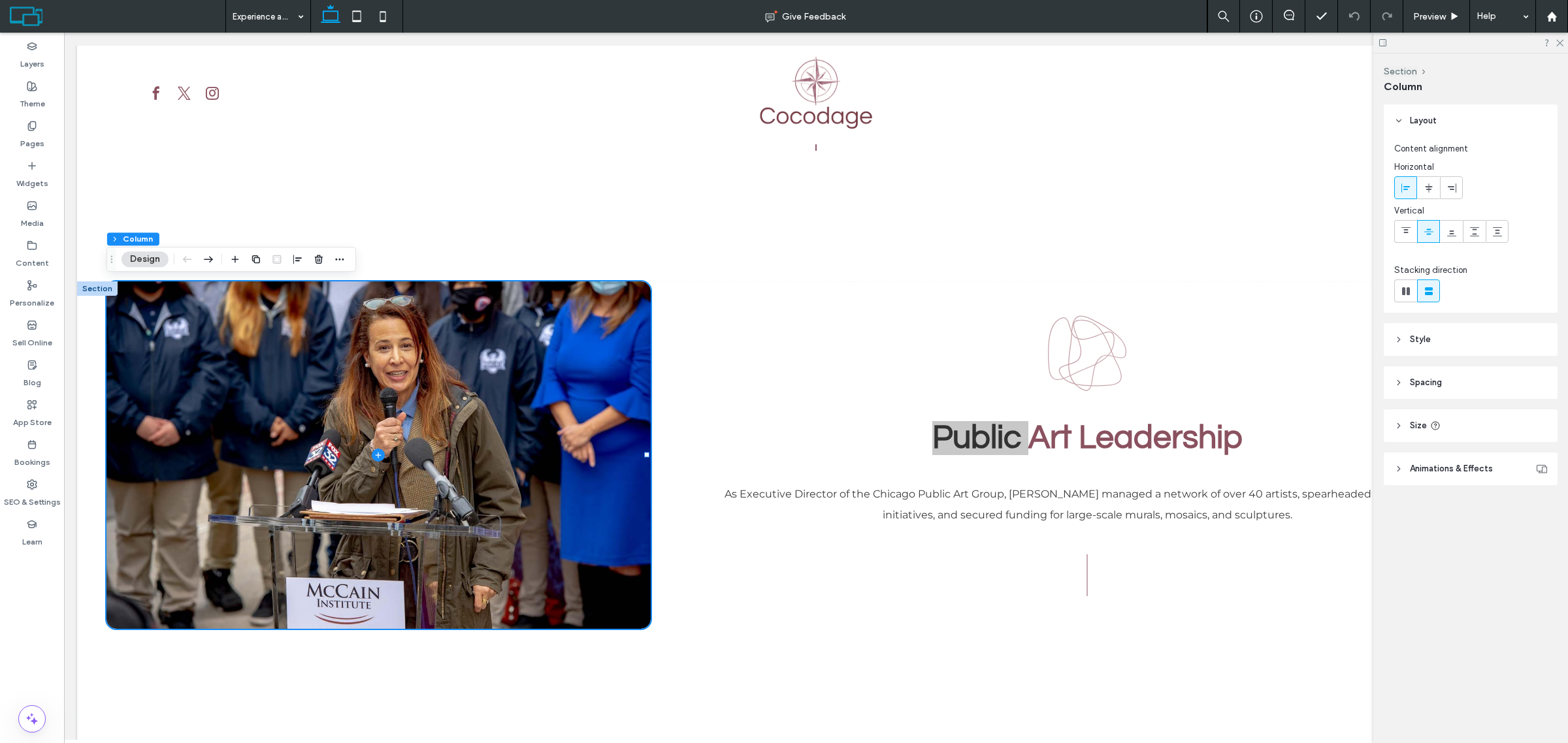
click at [1465, 342] on header "Style" at bounding box center [1471, 340] width 174 height 33
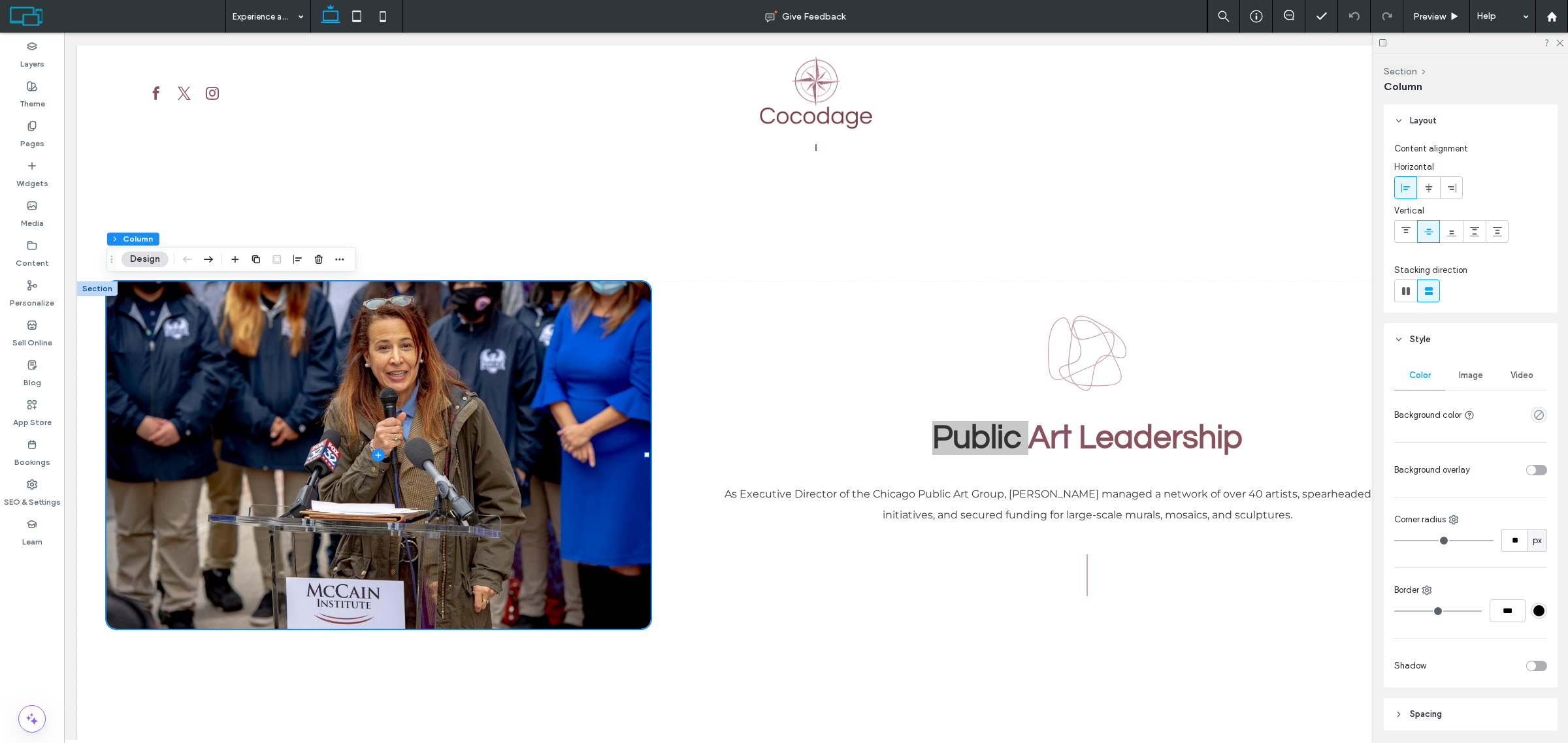
click at [1465, 377] on span "Image" at bounding box center [1471, 375] width 24 height 11
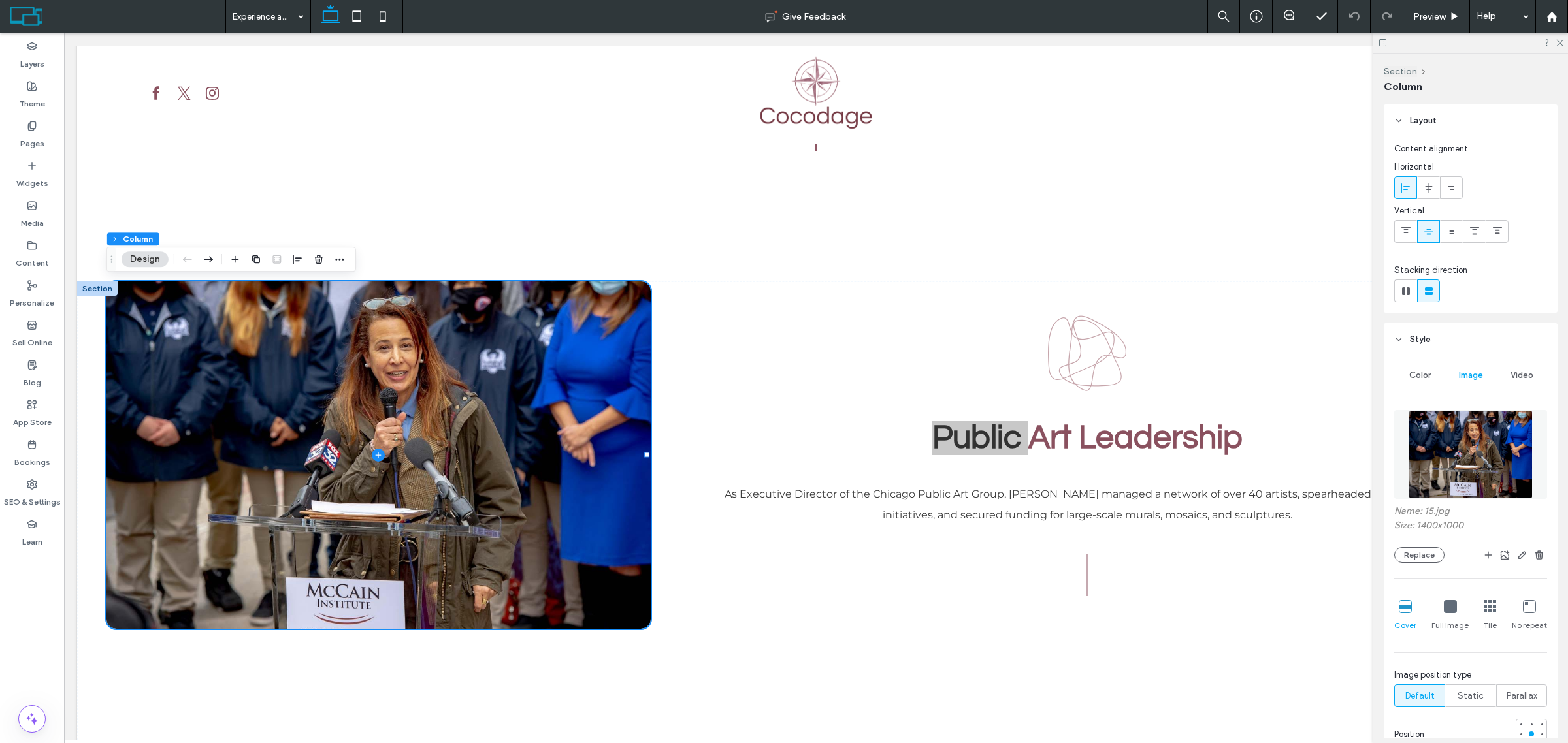
click at [1455, 439] on img at bounding box center [1471, 454] width 124 height 89
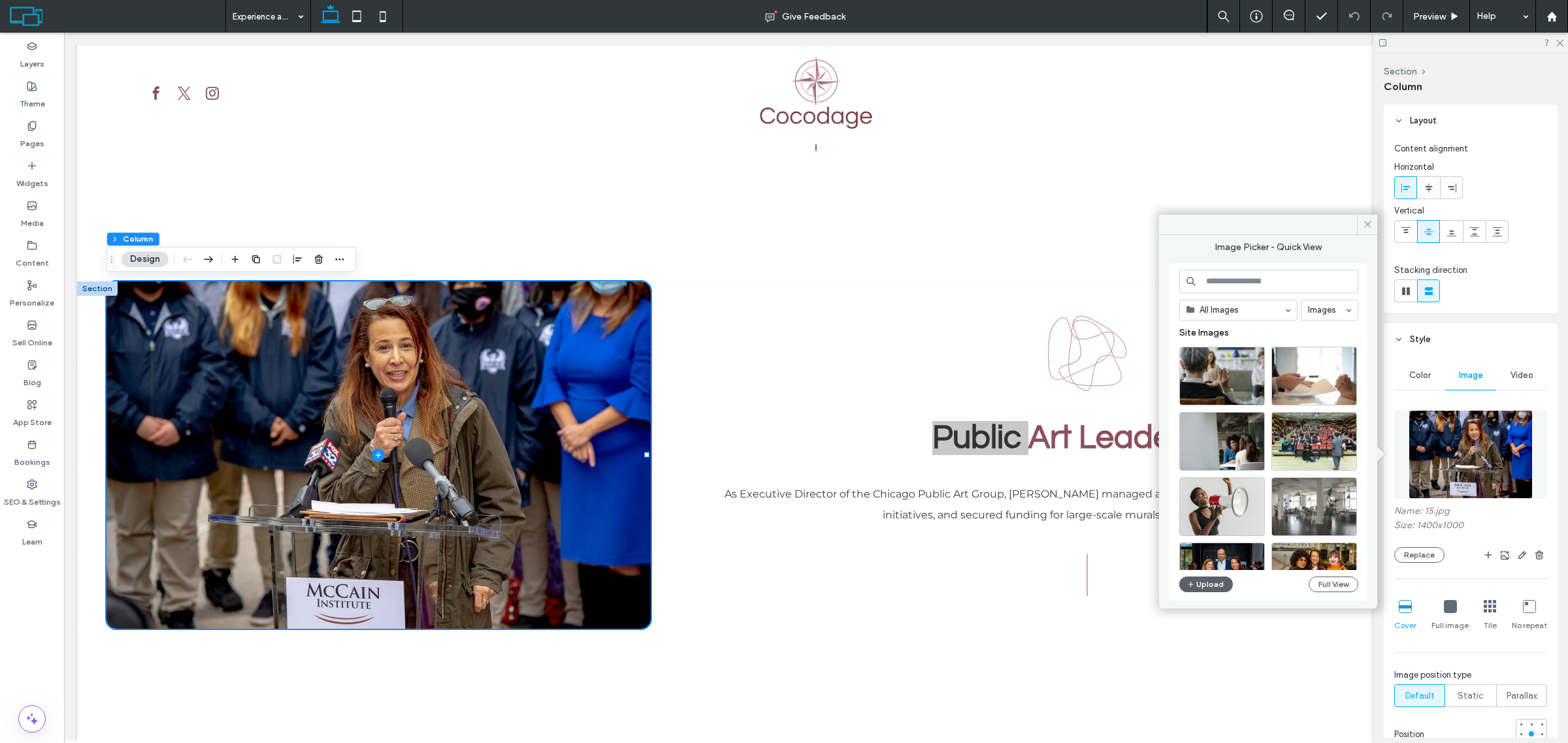
click at [1244, 284] on input at bounding box center [1269, 281] width 179 height 23
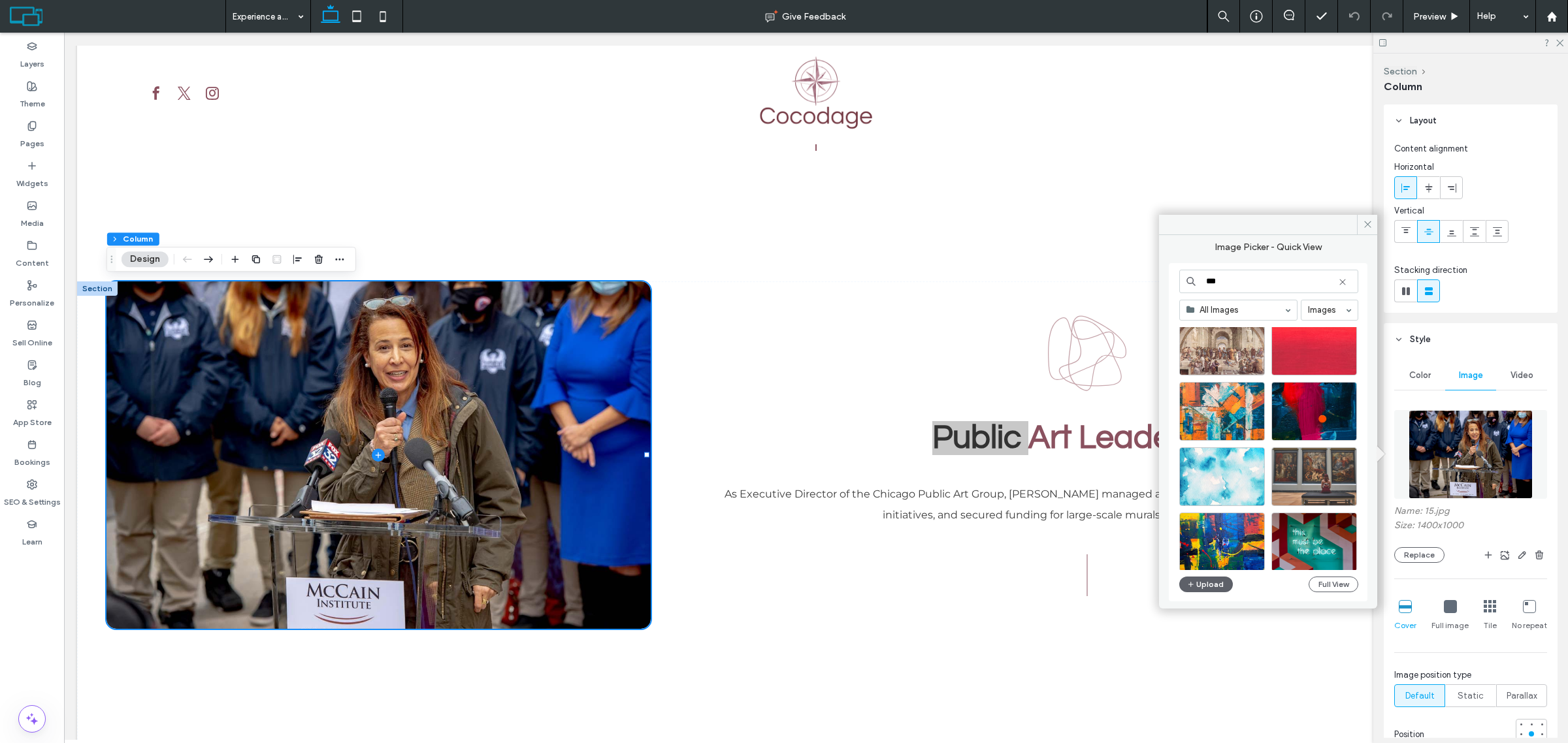
scroll to position [490, 0]
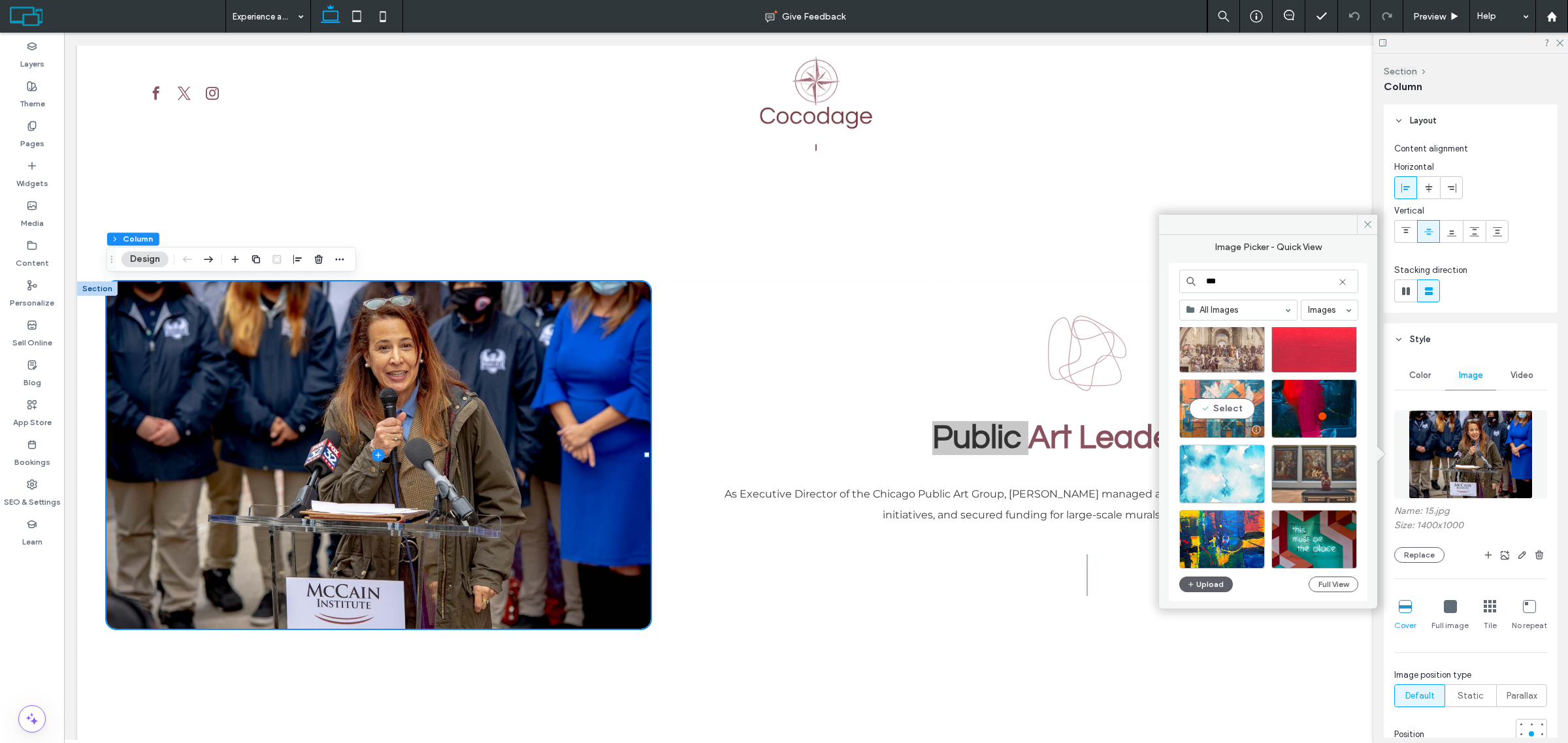
type input "***"
click at [1228, 399] on div "Select" at bounding box center [1222, 409] width 86 height 59
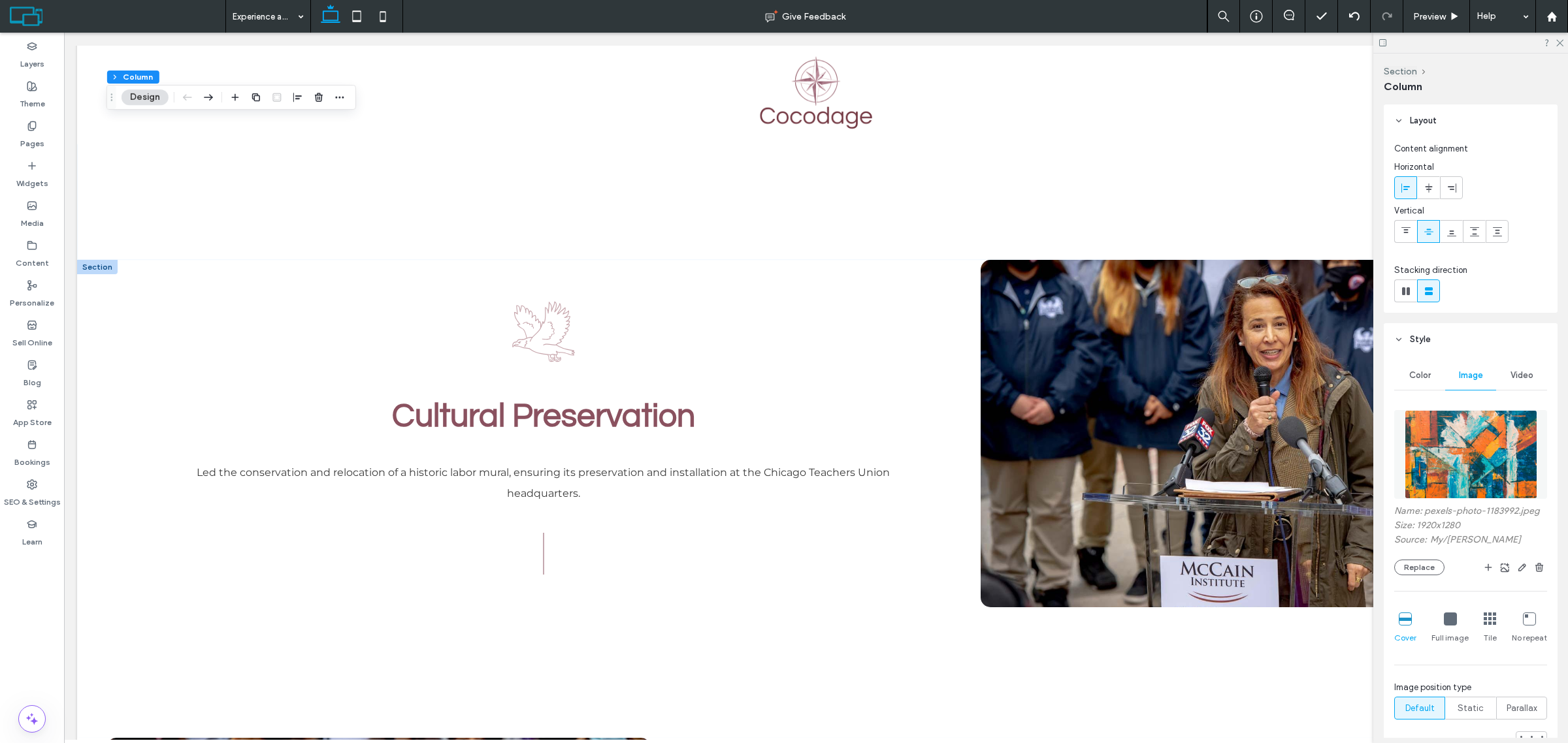
scroll to position [1143, 0]
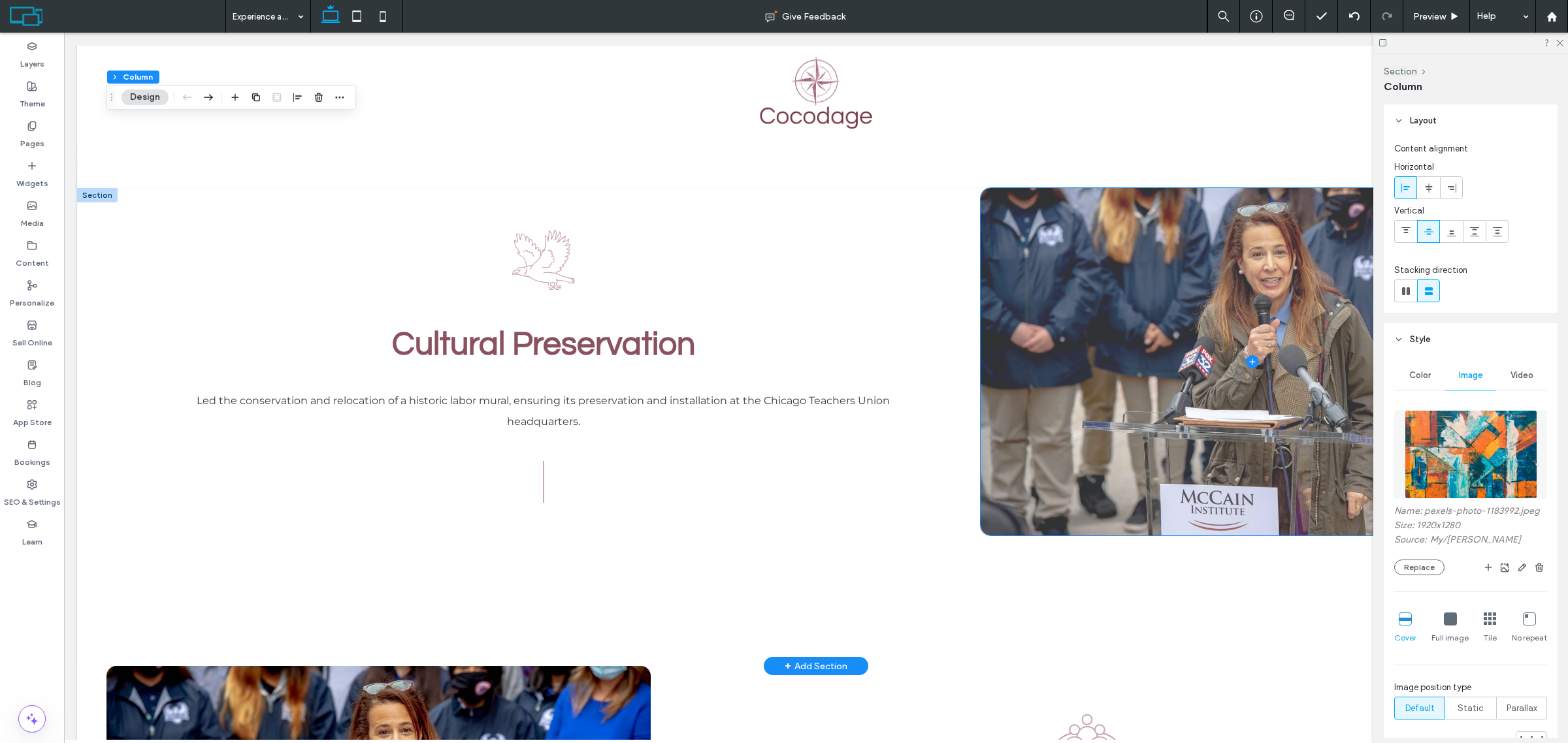
click at [1084, 307] on span at bounding box center [1252, 362] width 544 height 348
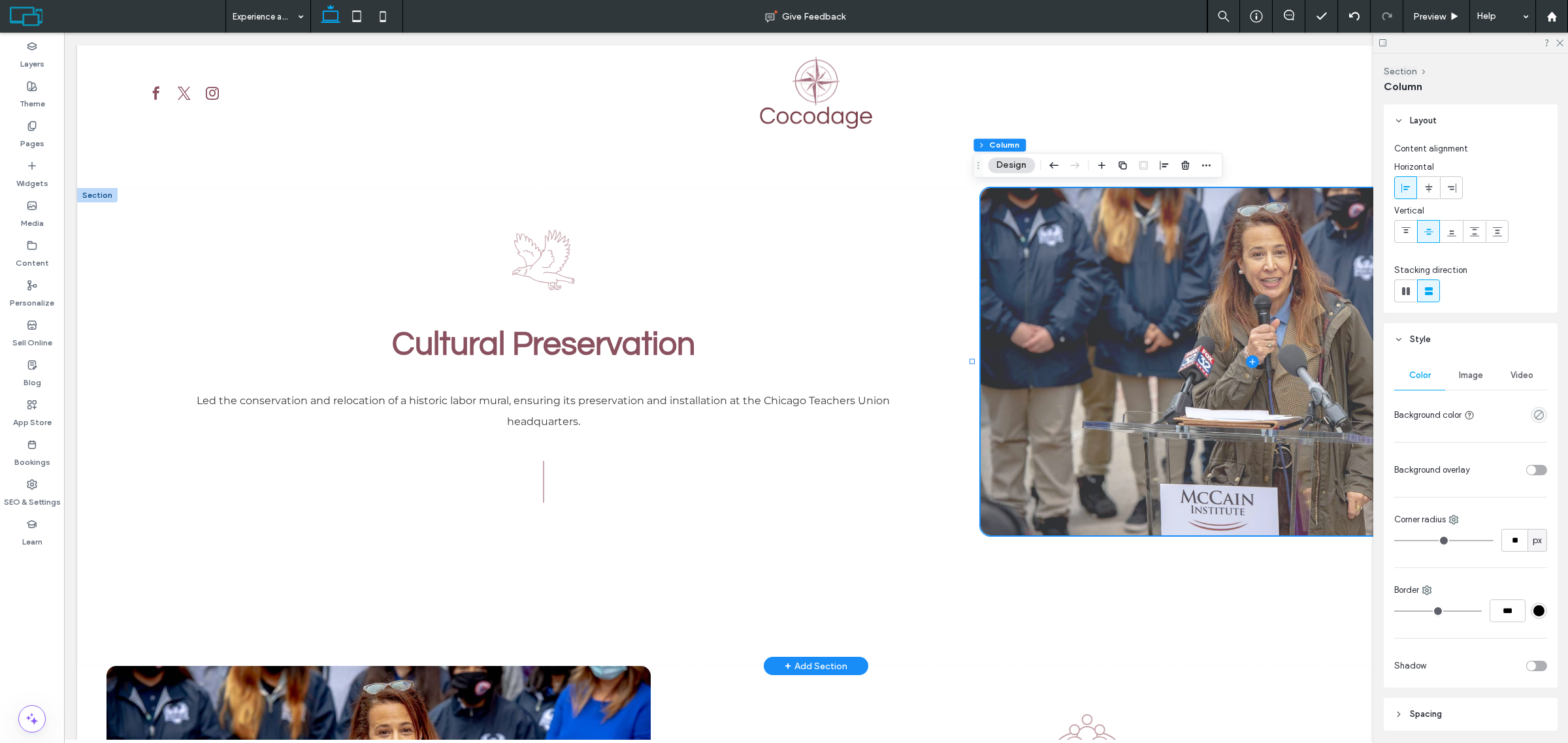
click at [1084, 307] on span at bounding box center [1252, 362] width 544 height 348
click at [1089, 298] on span at bounding box center [1252, 362] width 544 height 348
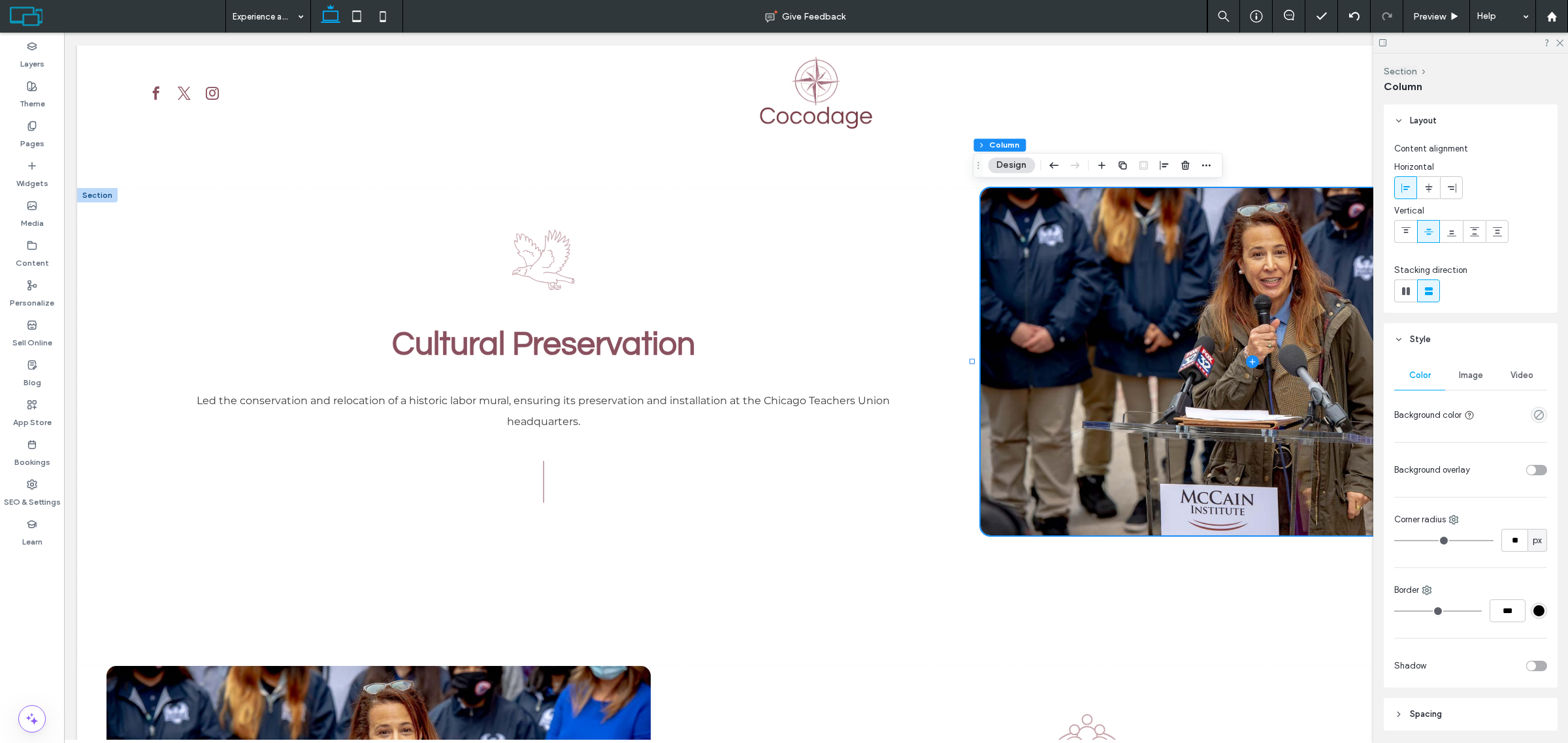
click at [1464, 368] on div "Image" at bounding box center [1471, 375] width 51 height 29
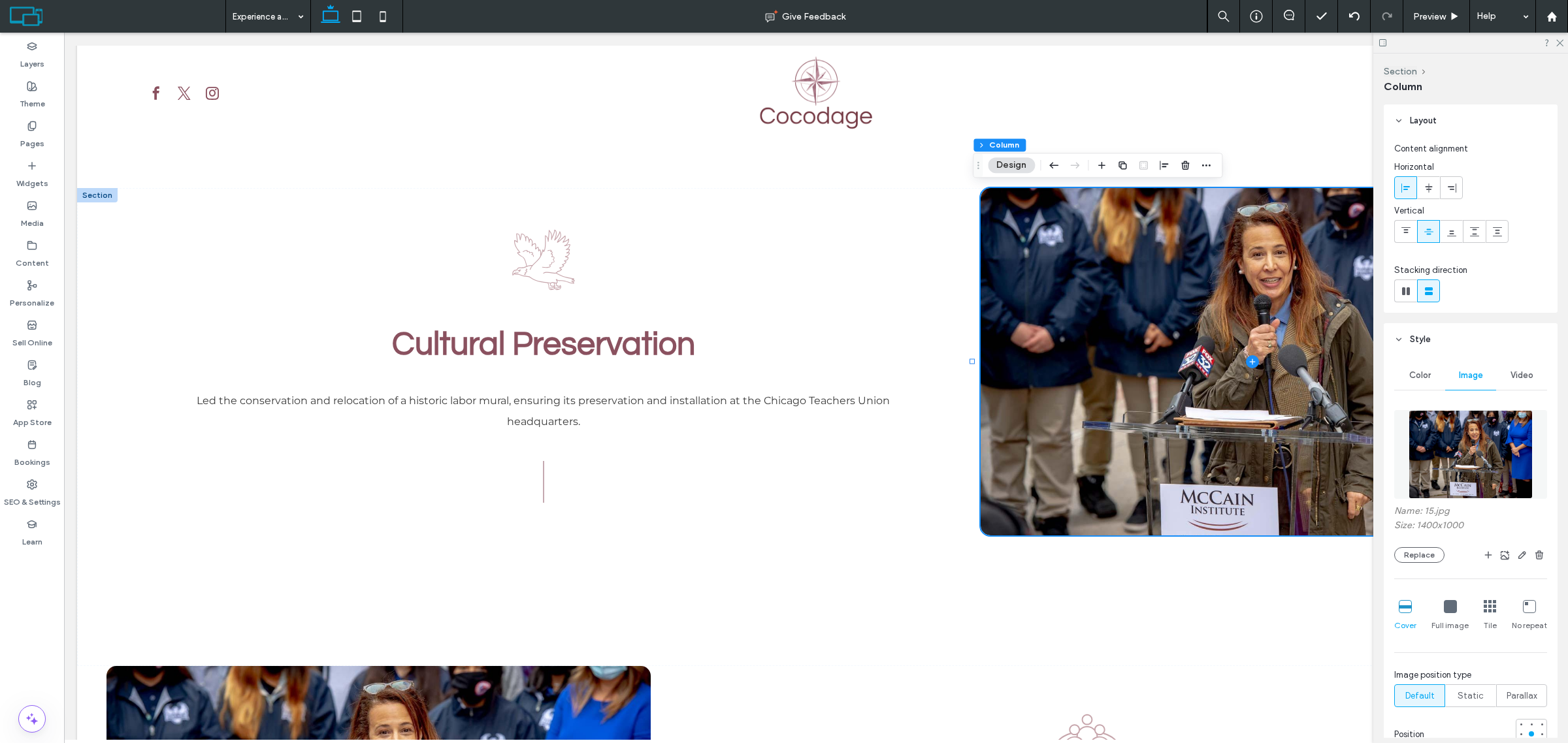
click at [1416, 569] on div "Name: 15.jpg Size: 1400x1000 Replace Cover Full image Tile No repeat Image posi…" at bounding box center [1471, 602] width 153 height 397
click at [1418, 556] on button "Replace" at bounding box center [1419, 555] width 51 height 16
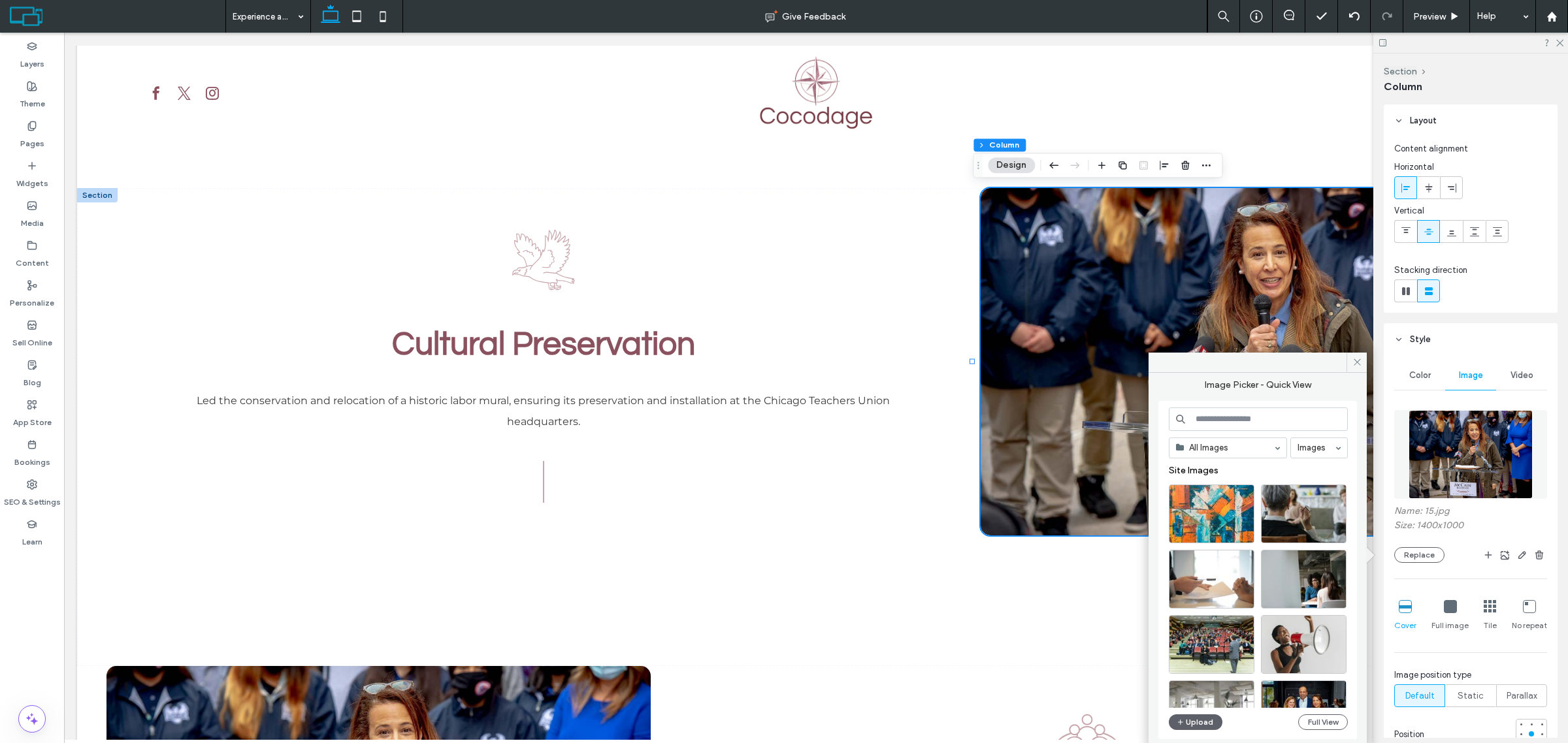
click at [1227, 415] on input at bounding box center [1258, 419] width 179 height 23
type input "*"
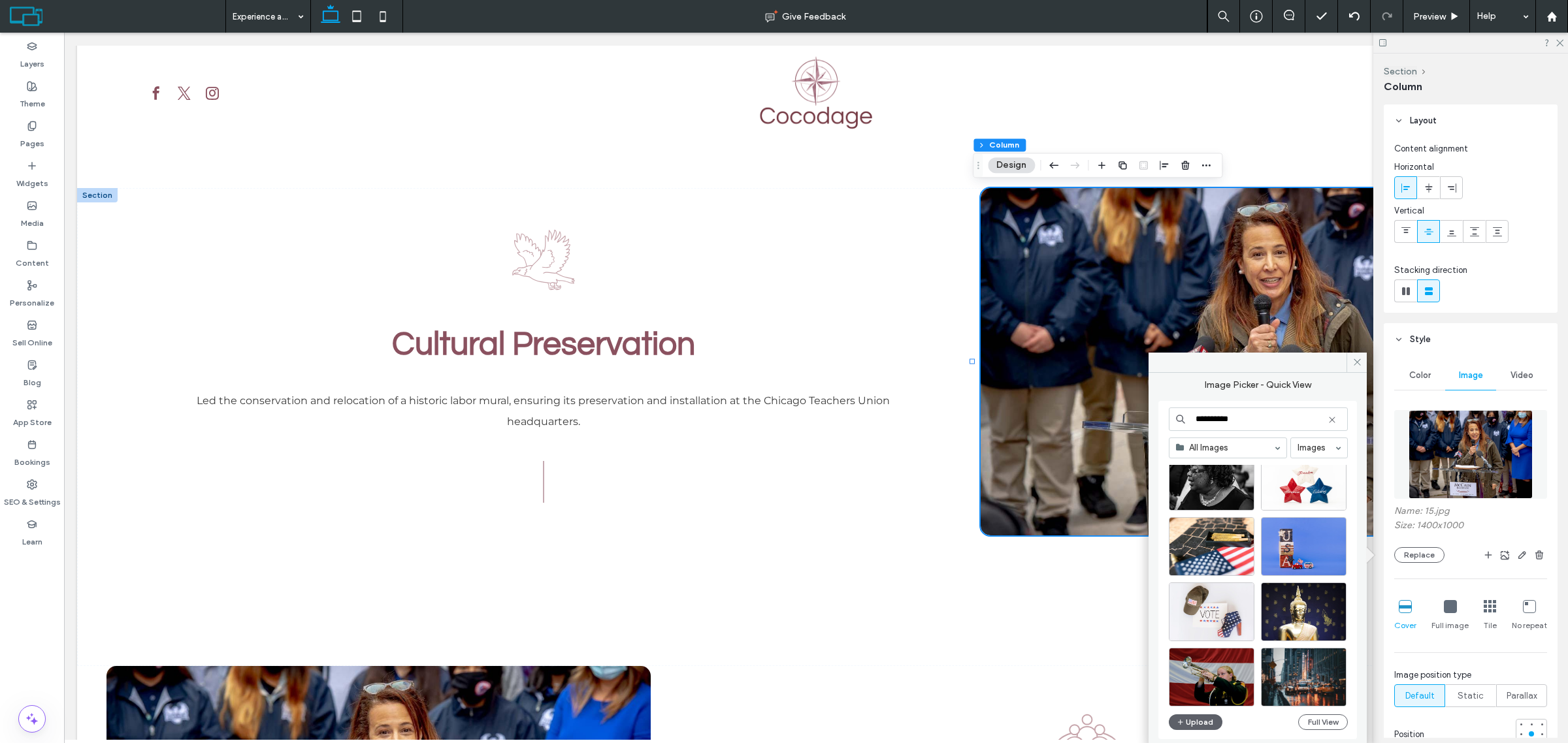
scroll to position [82, 0]
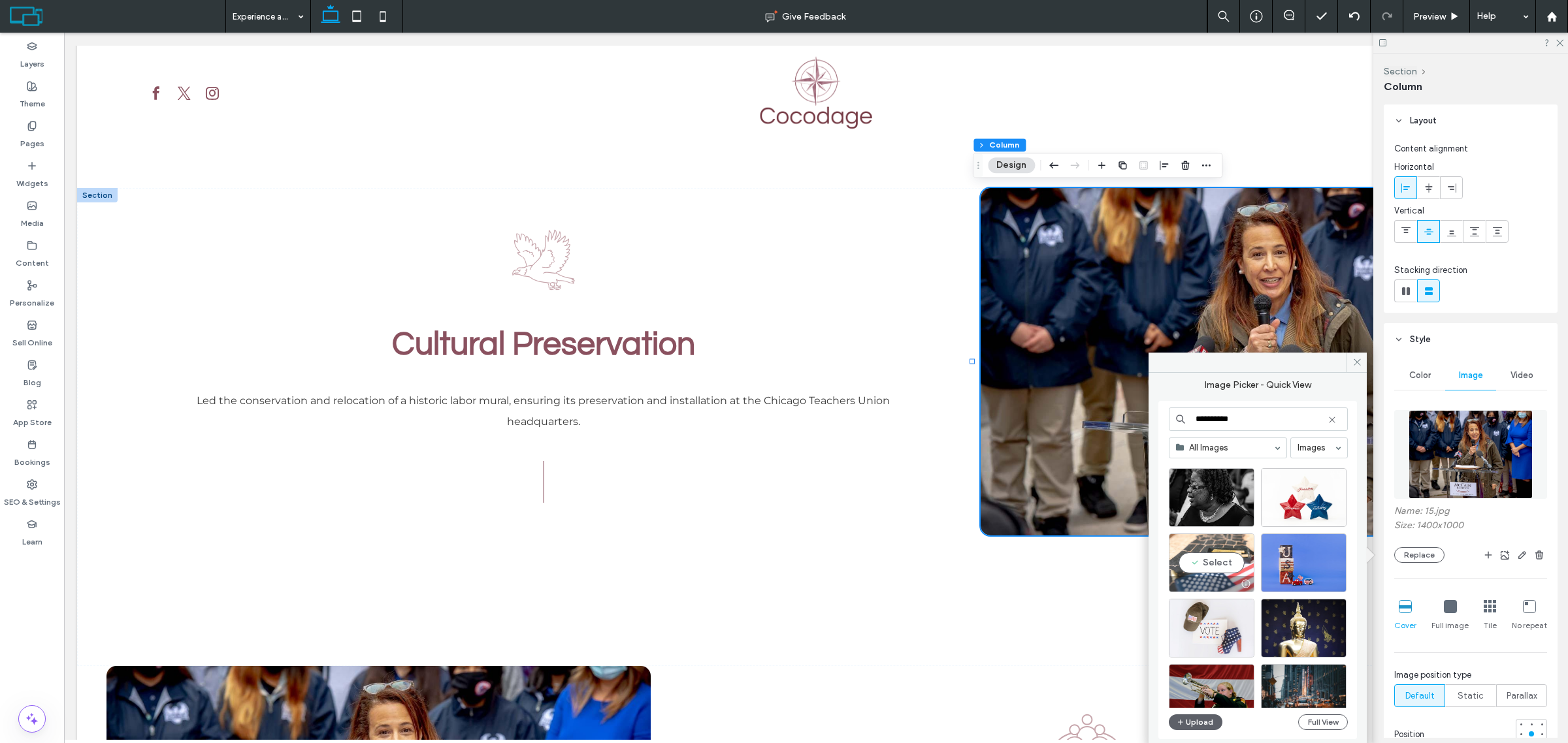
type input "**********"
click at [1233, 551] on div "Select" at bounding box center [1212, 563] width 86 height 59
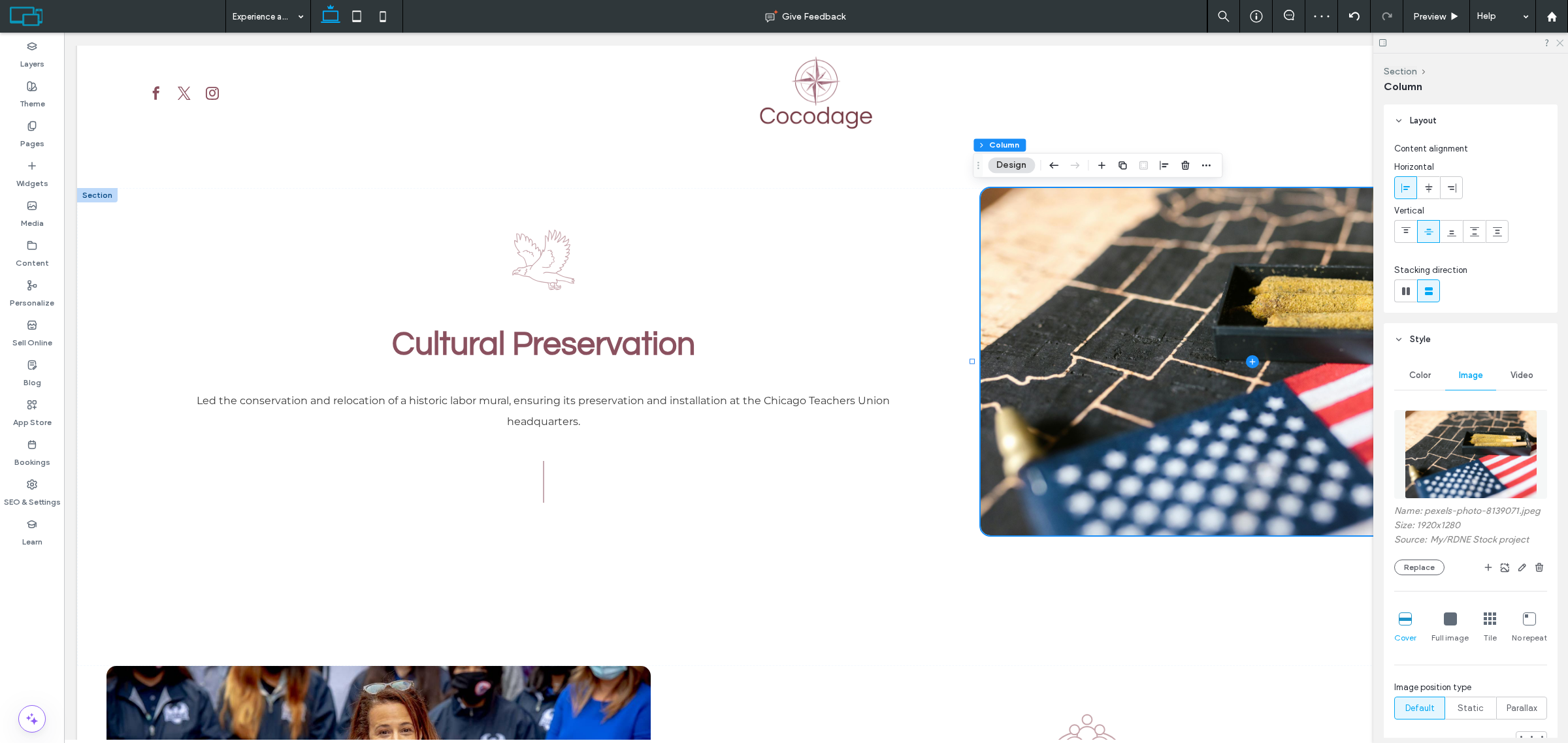
click at [1562, 41] on icon at bounding box center [1559, 42] width 9 height 9
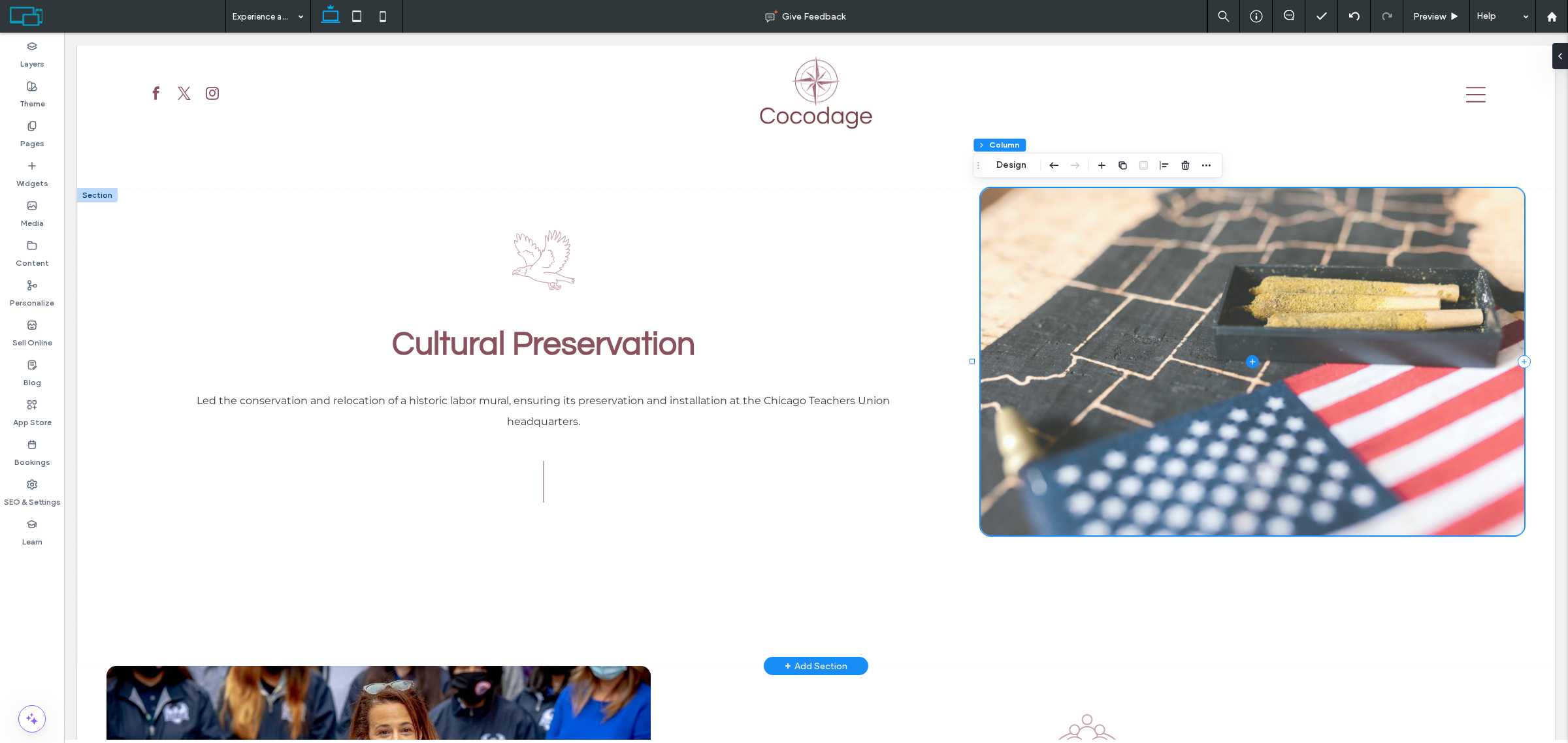
click at [1352, 344] on span at bounding box center [1252, 362] width 544 height 348
click at [1206, 362] on span at bounding box center [1252, 362] width 544 height 348
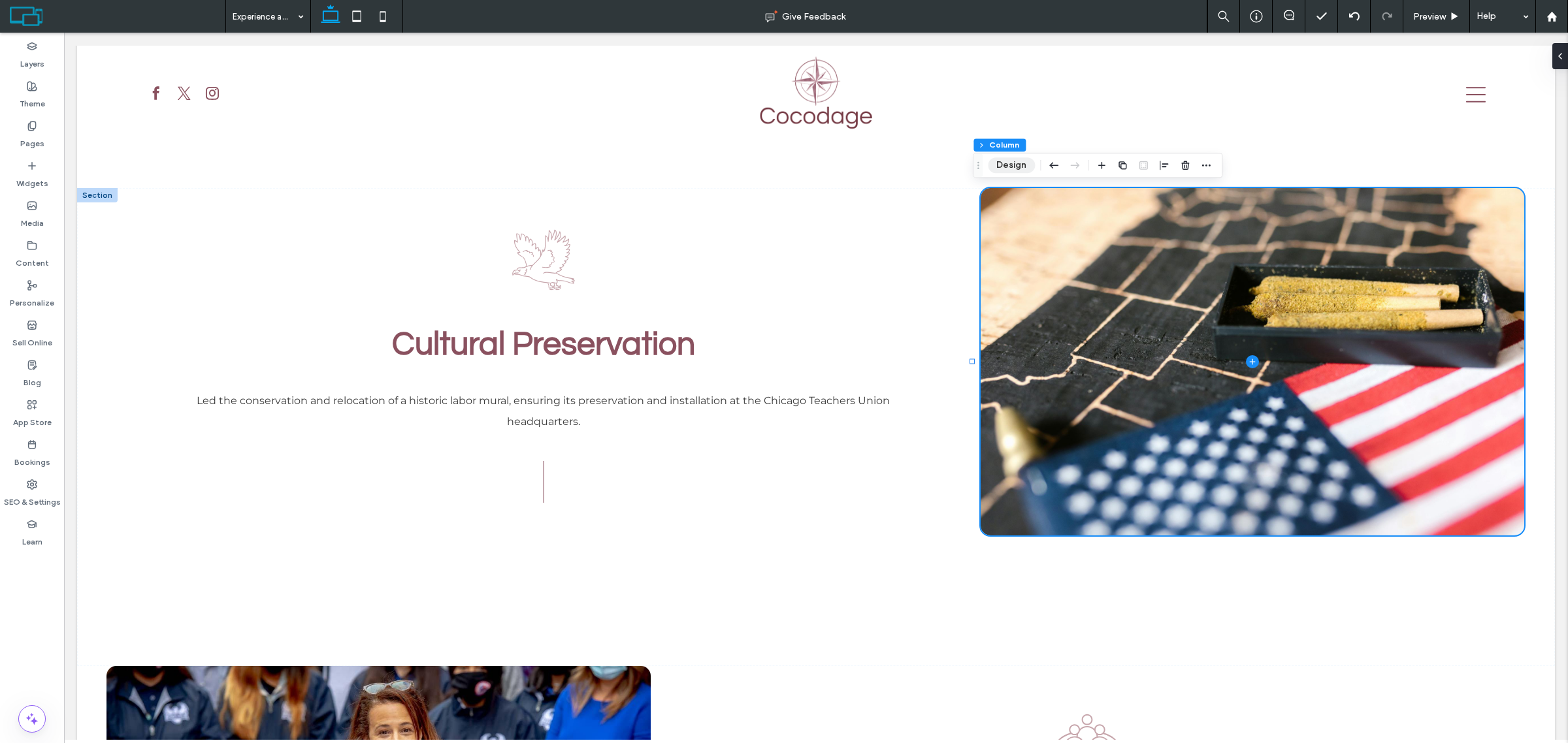
click at [1020, 162] on button "Design" at bounding box center [1011, 165] width 47 height 16
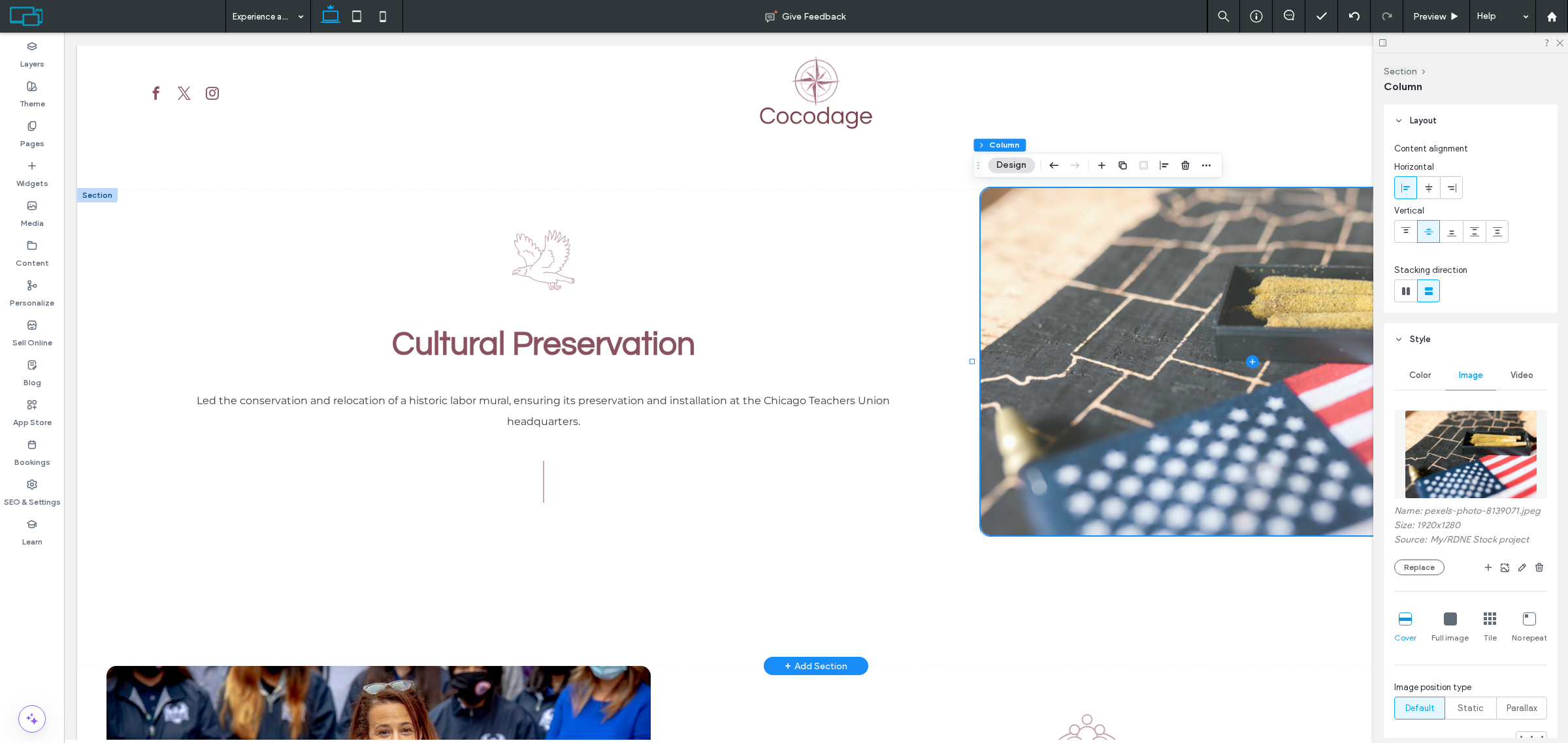
click at [1078, 433] on span at bounding box center [1252, 362] width 544 height 348
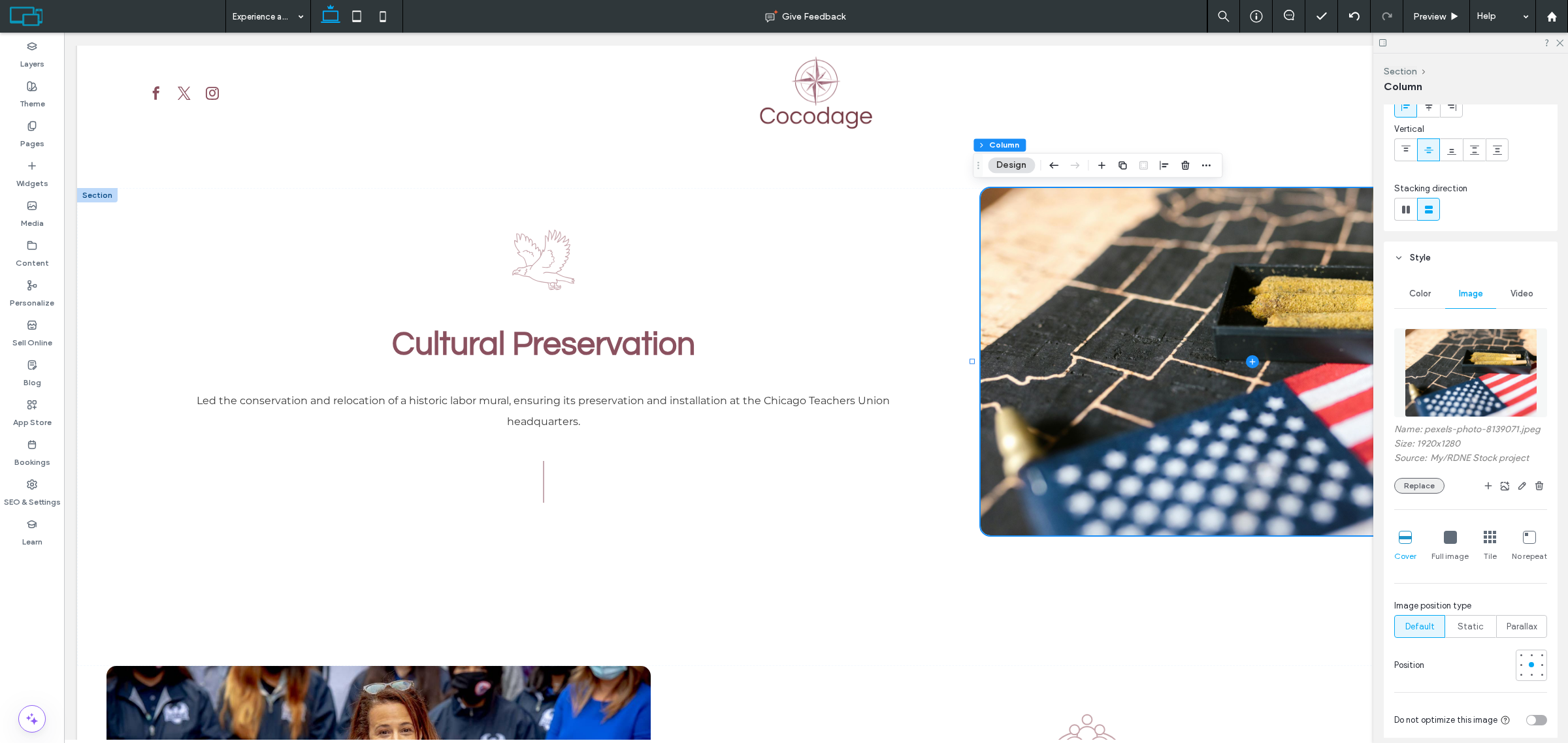
click at [1423, 494] on button "Replace" at bounding box center [1419, 486] width 51 height 16
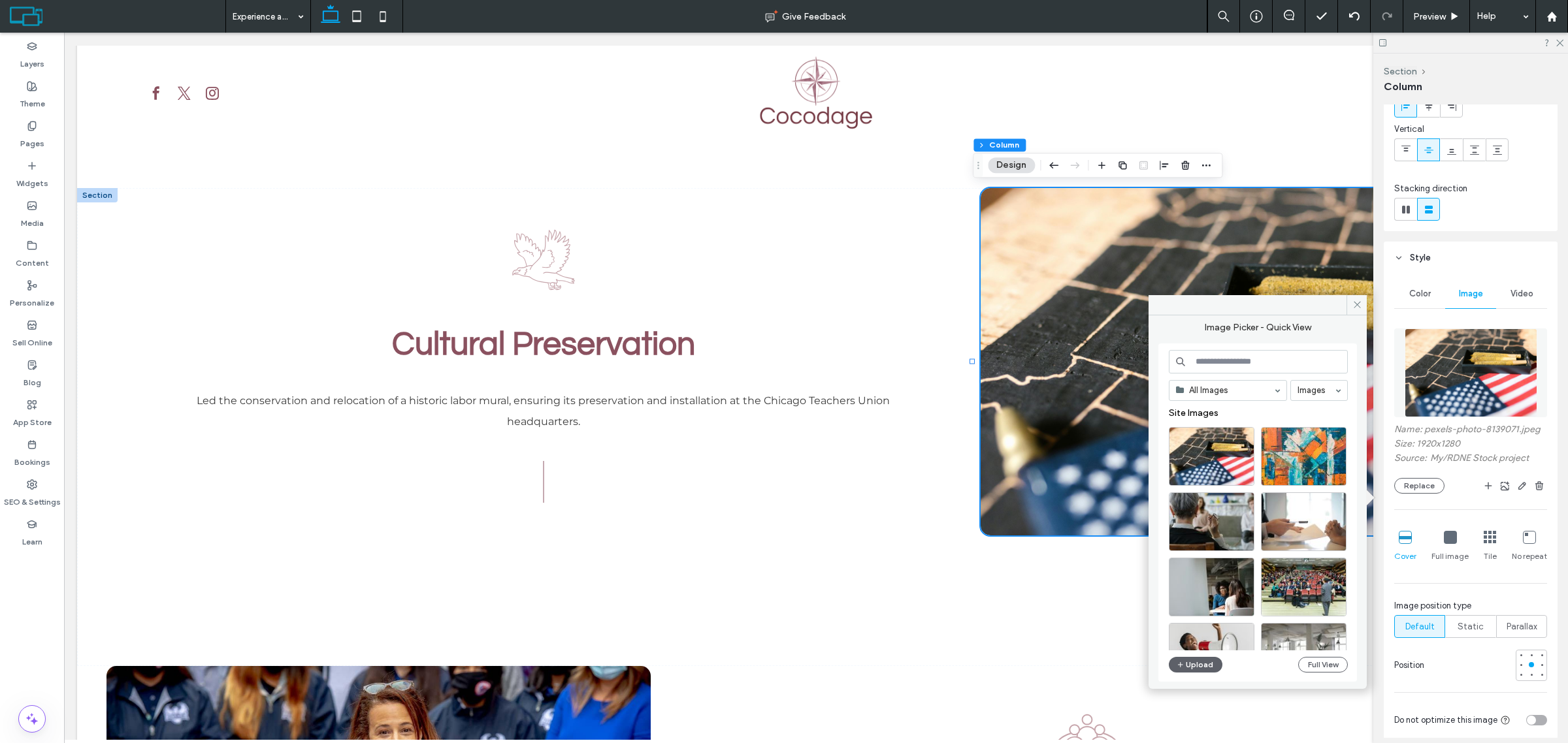
click at [1222, 360] on input at bounding box center [1258, 362] width 179 height 23
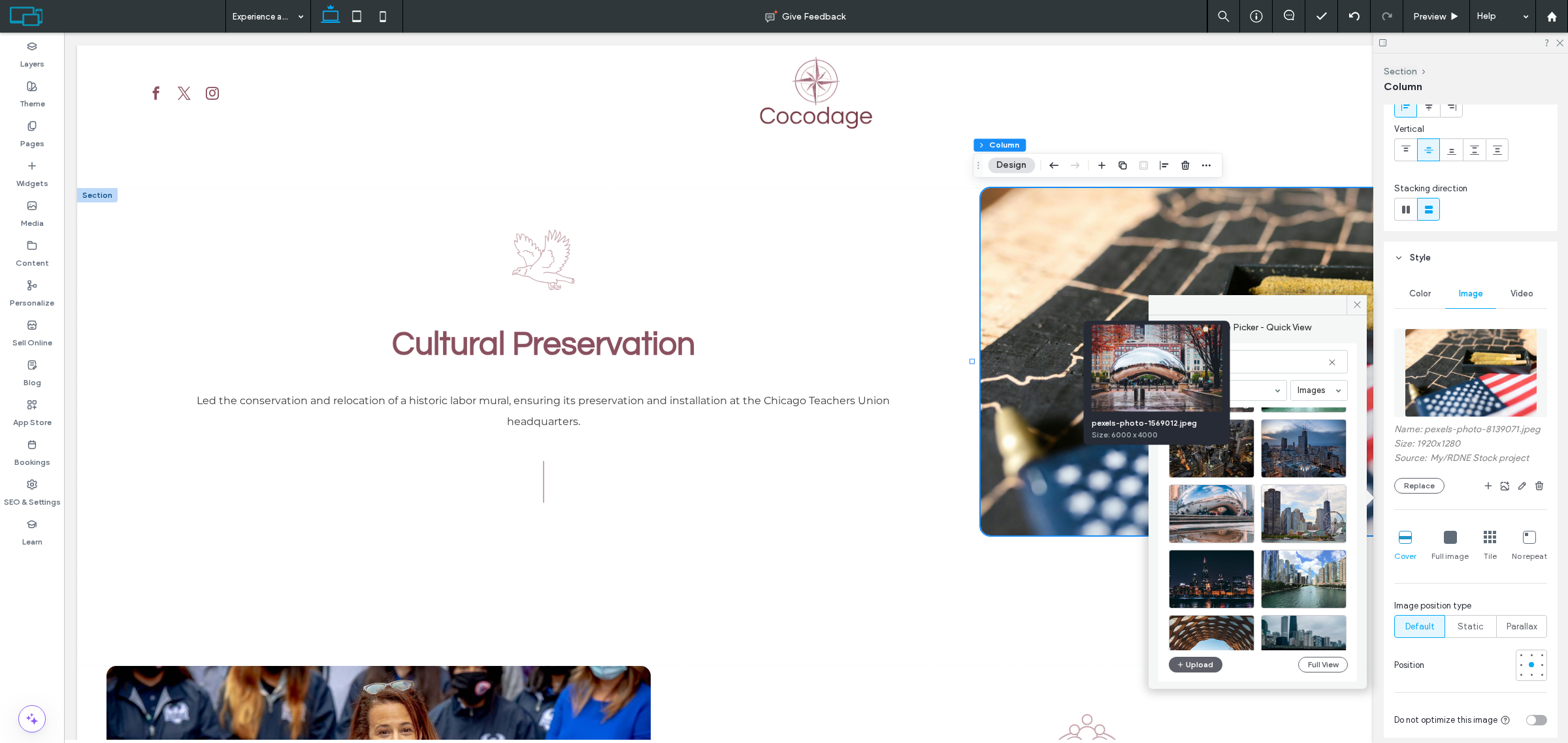
scroll to position [163, 0]
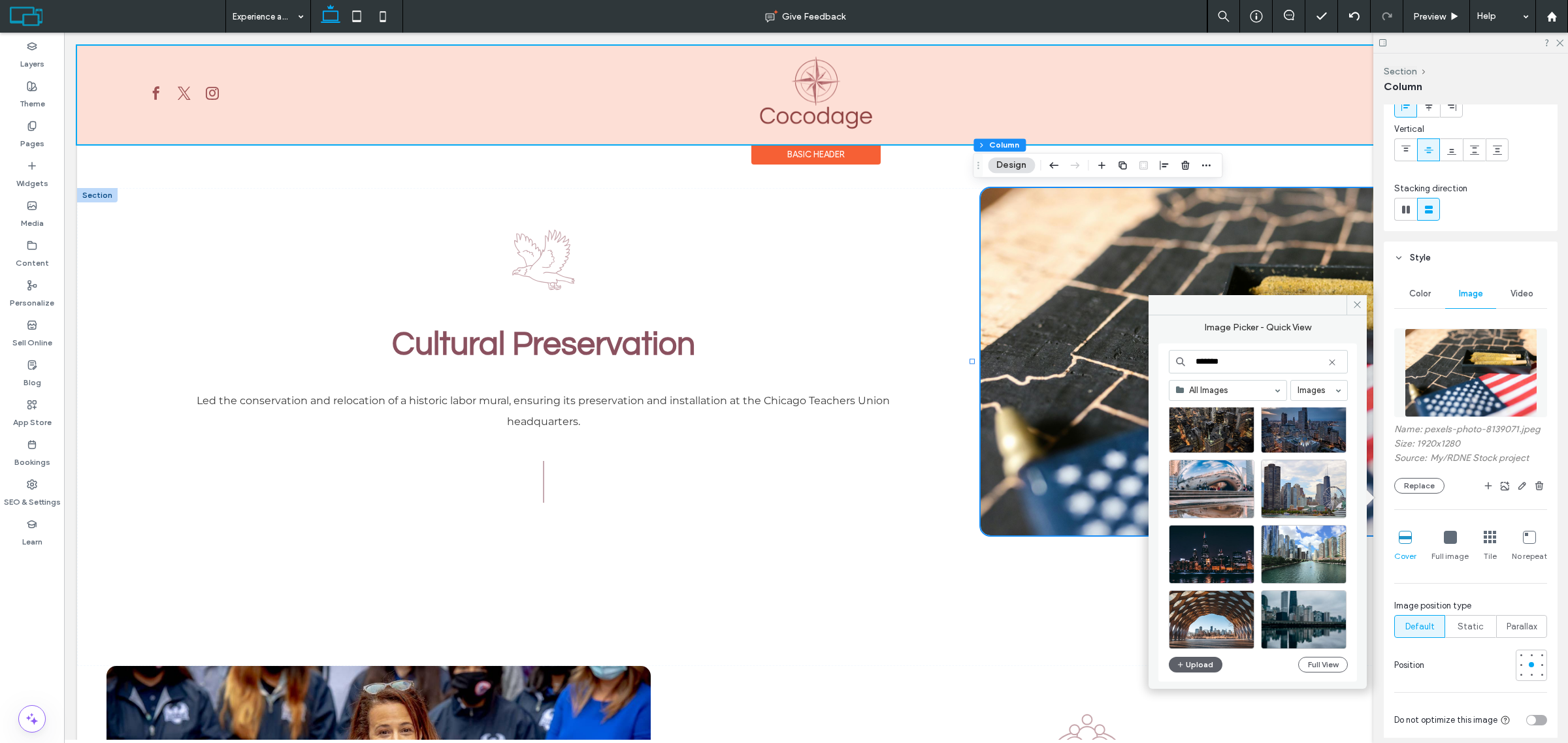
type input "*******"
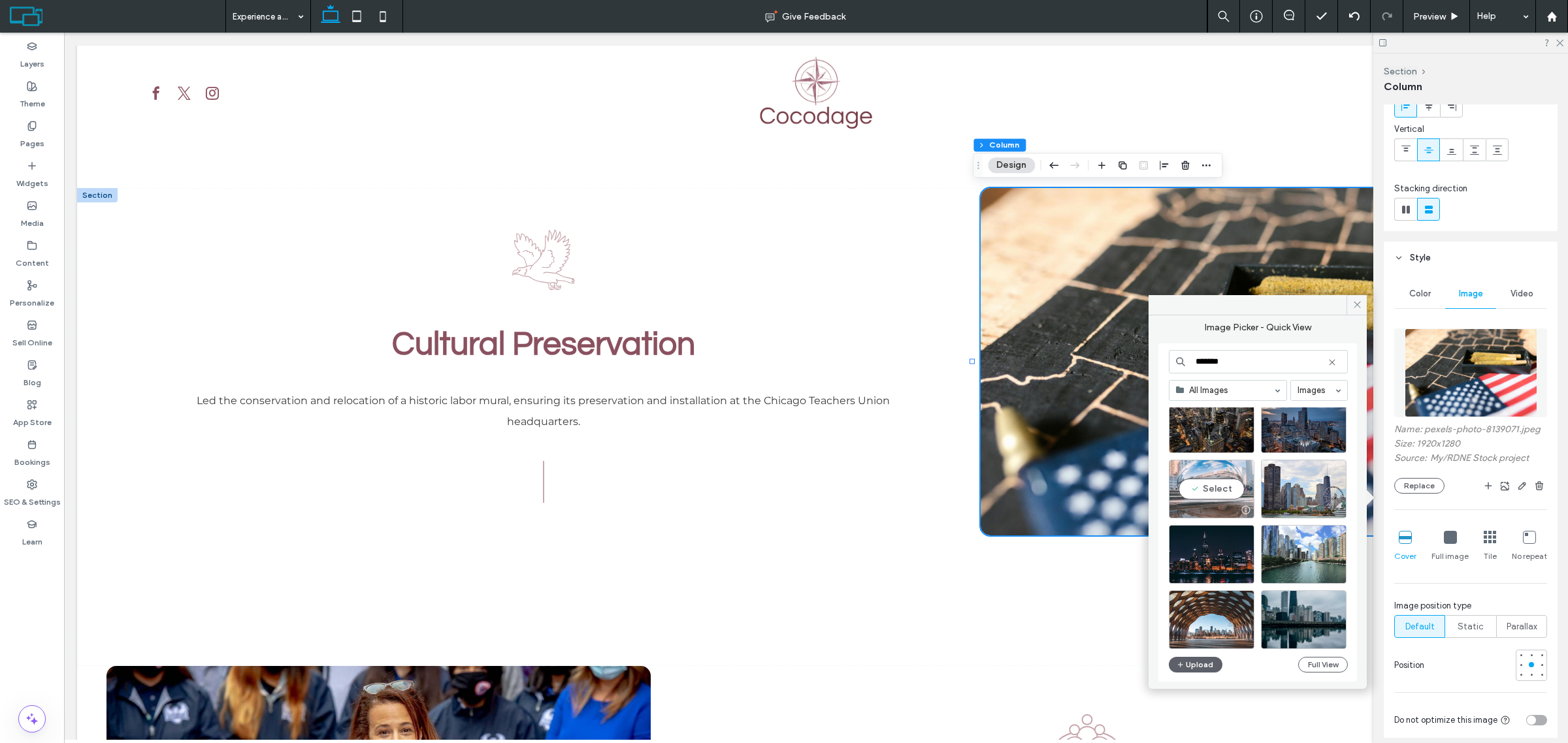
click at [1232, 492] on div "Select" at bounding box center [1212, 489] width 86 height 59
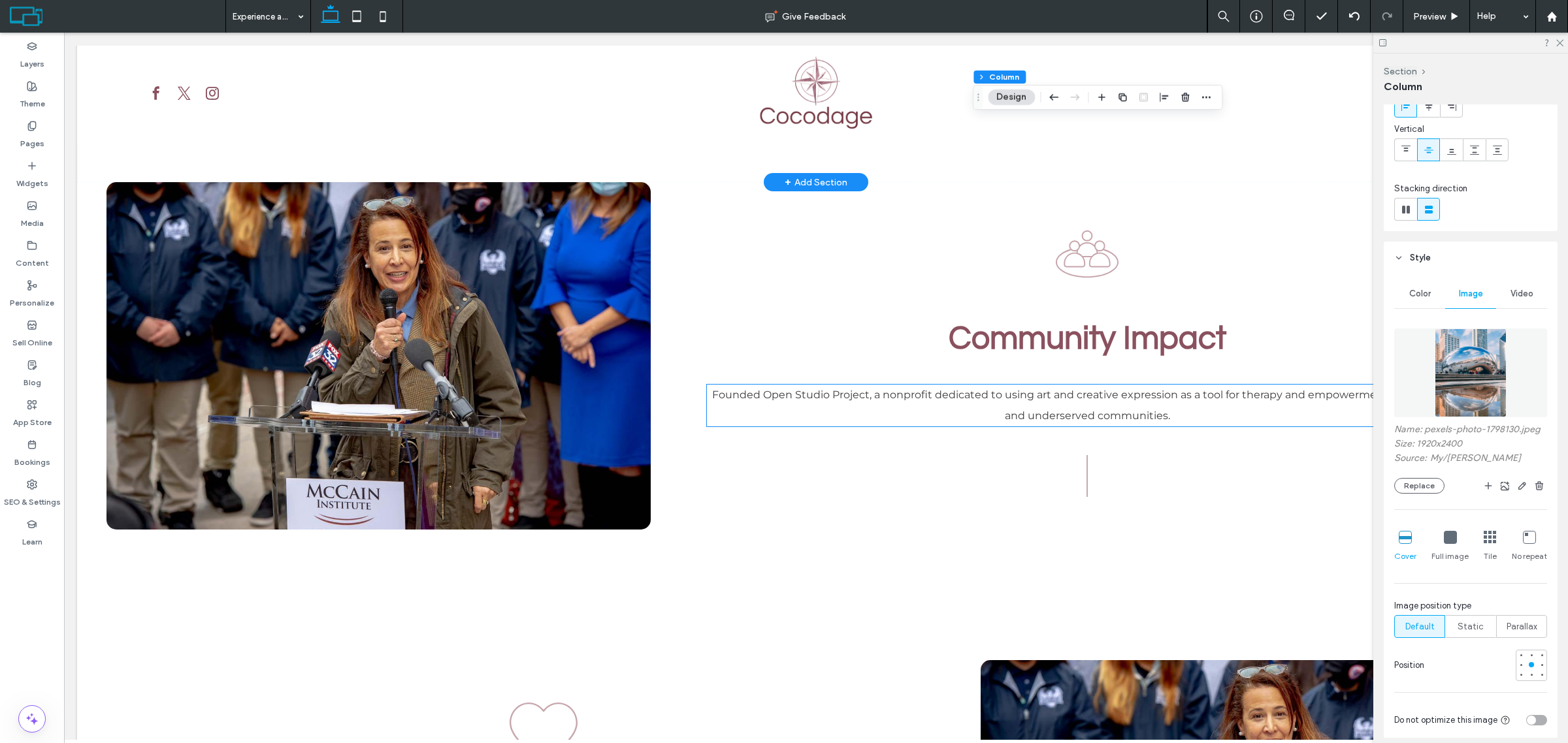
scroll to position [1632, 0]
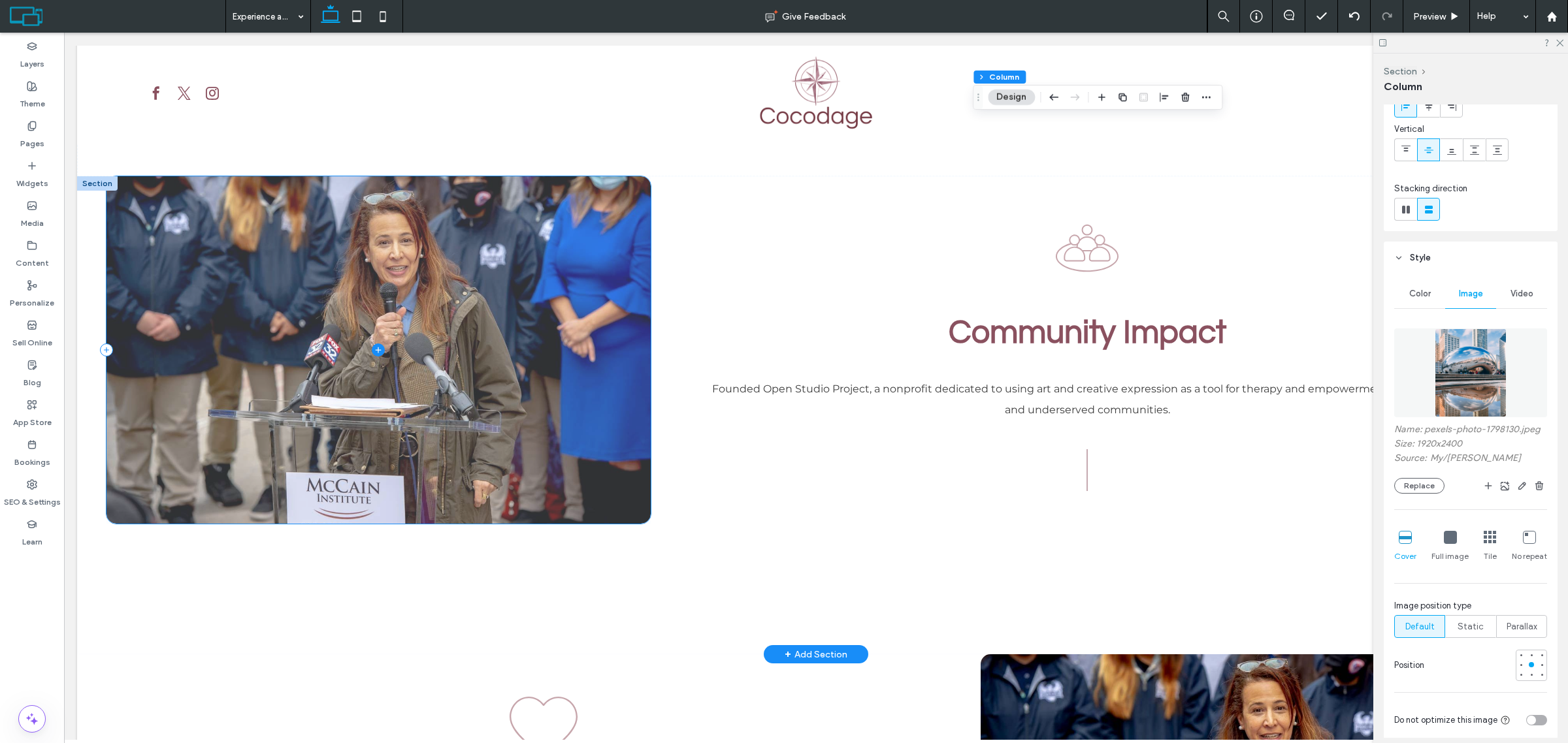
click at [595, 350] on span at bounding box center [378, 350] width 544 height 348
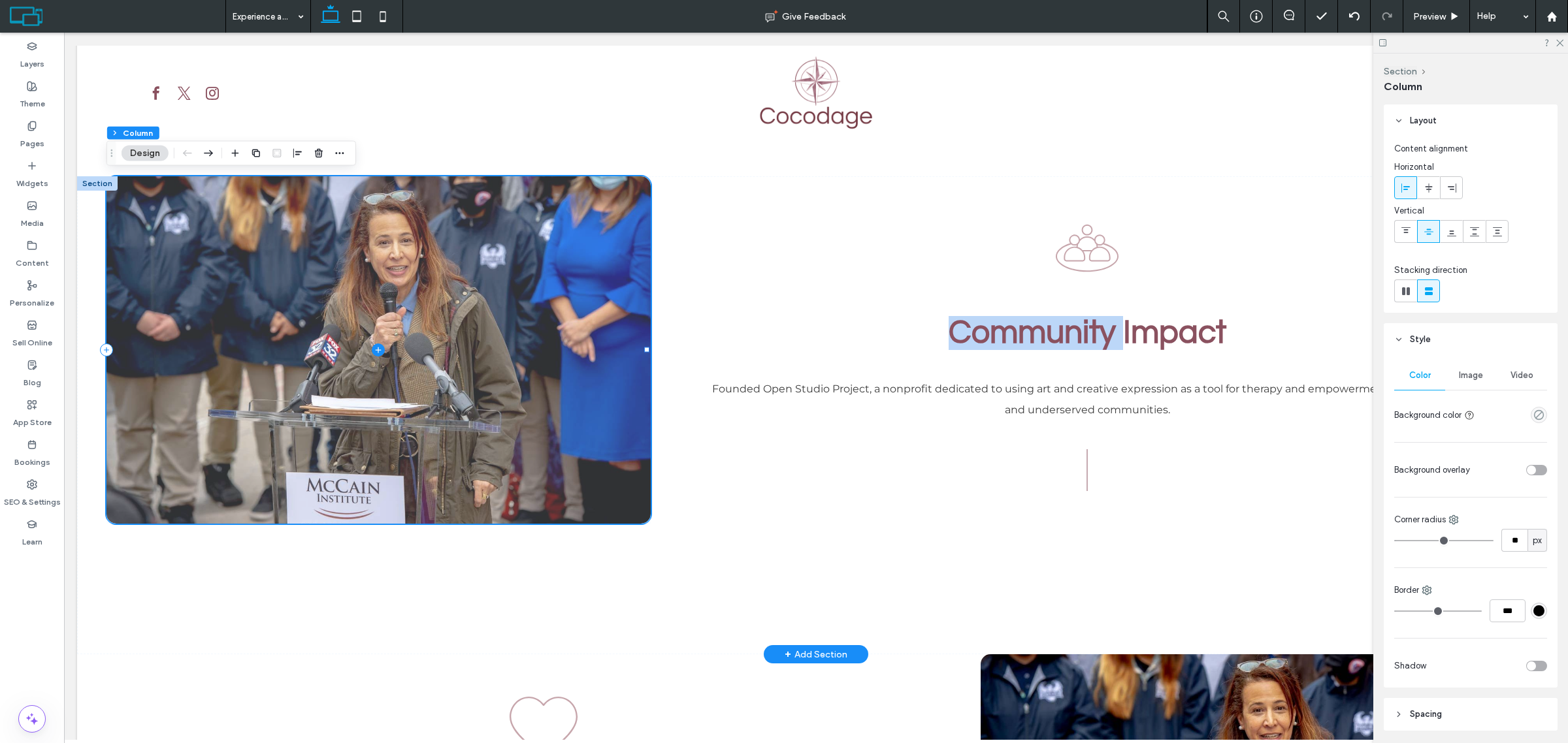
click at [595, 350] on span at bounding box center [378, 350] width 544 height 348
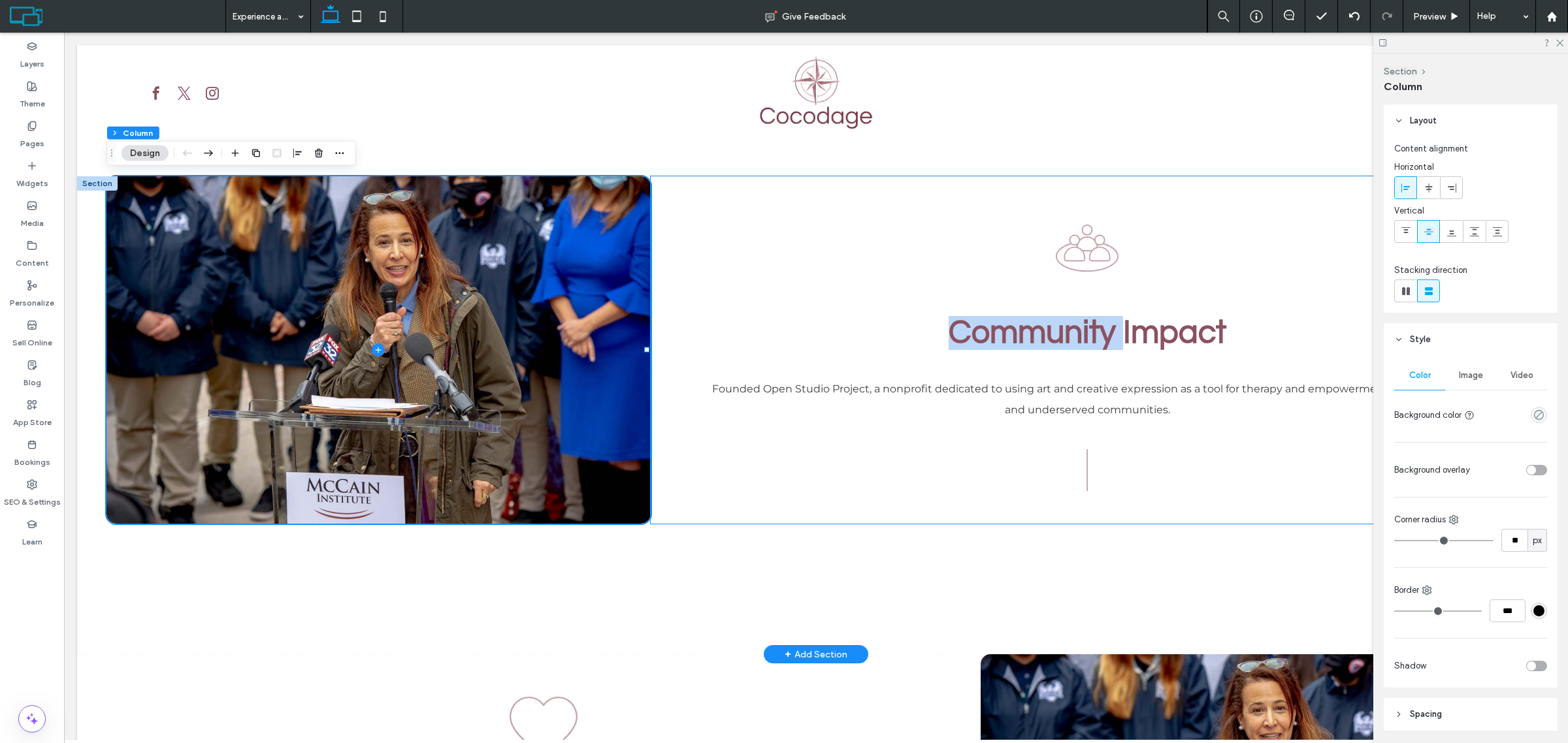
click at [730, 311] on div "Community Impact Founded Open Studio Project, a nonprofit dedicated to using ar…" at bounding box center [1087, 350] width 873 height 348
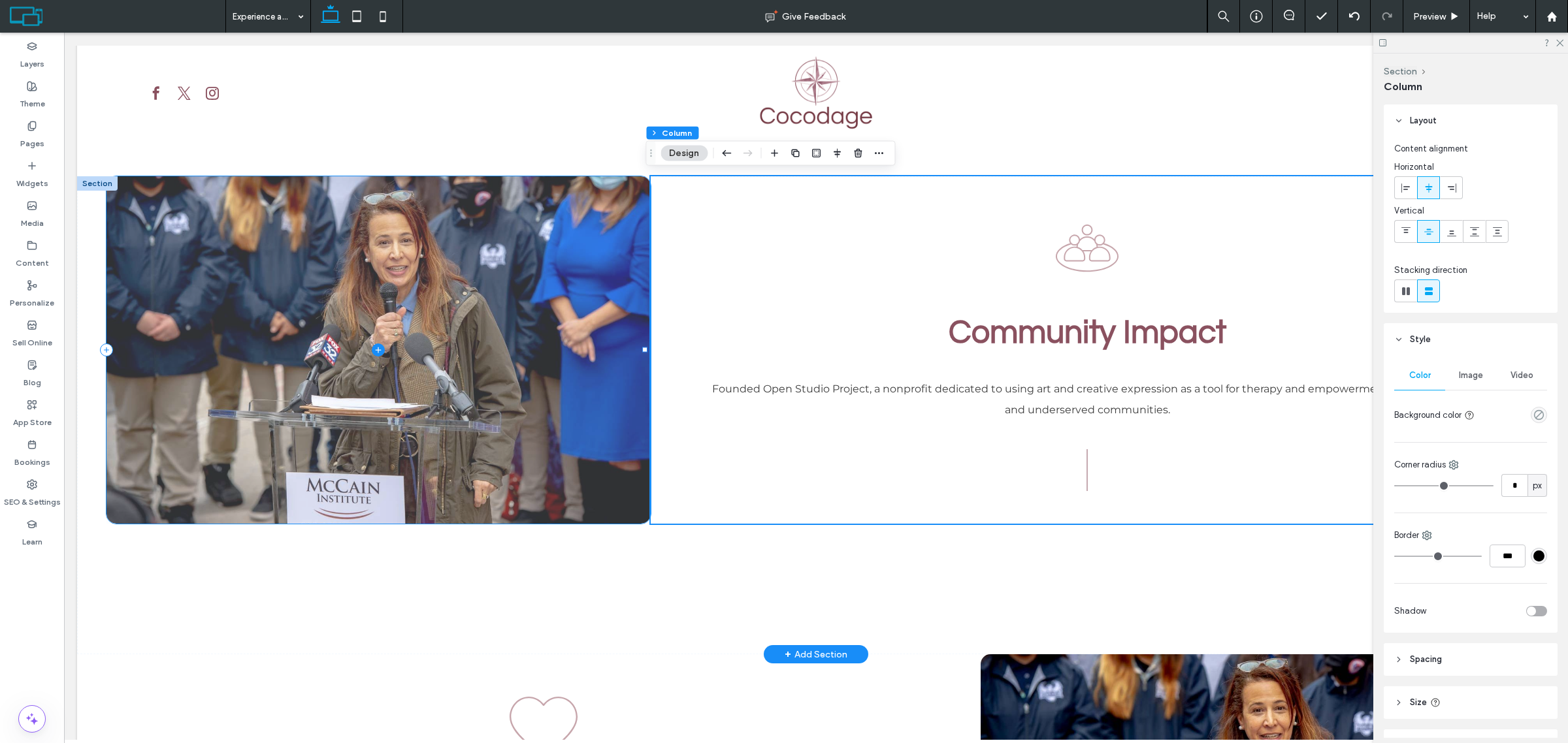
click at [561, 319] on span at bounding box center [378, 350] width 544 height 348
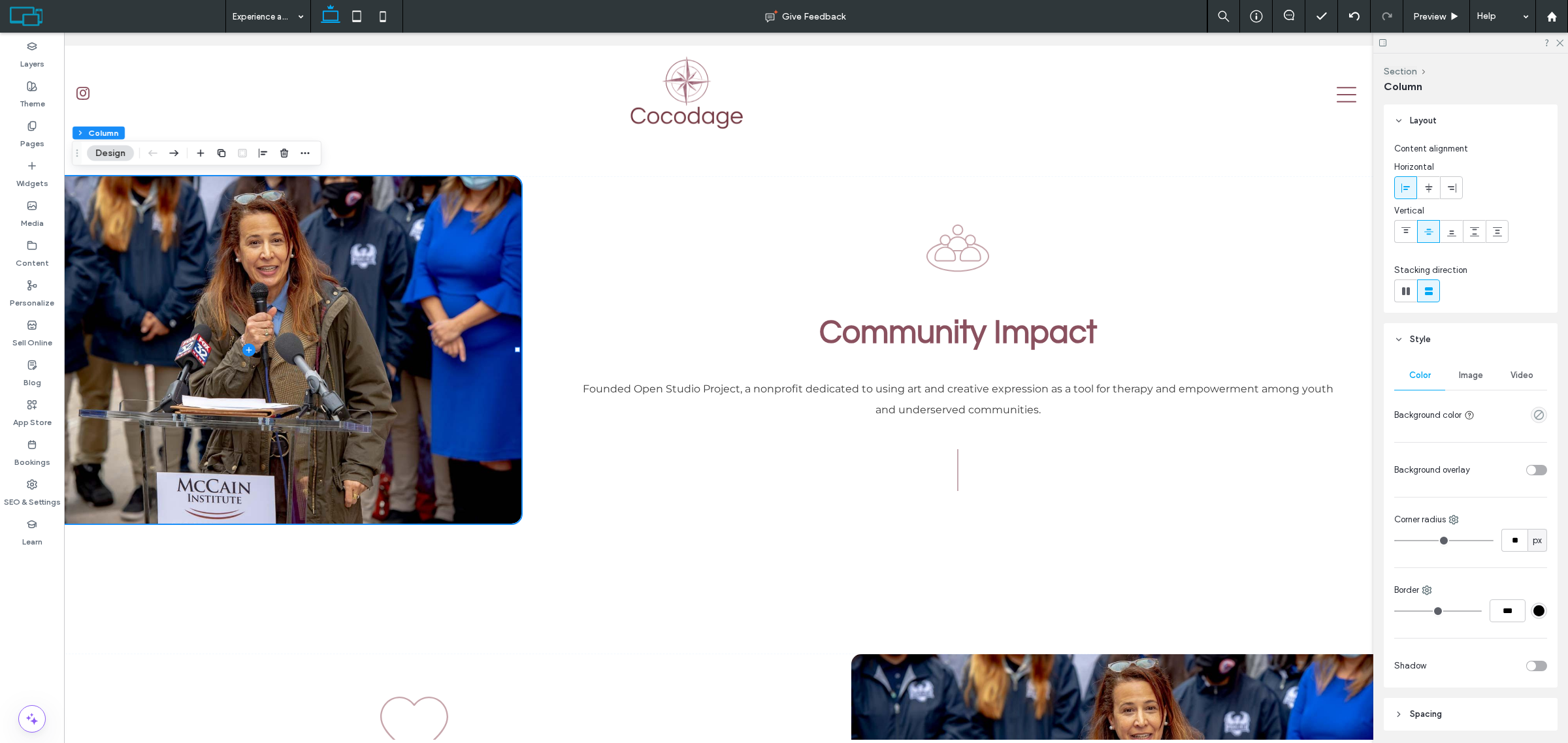
scroll to position [0, 132]
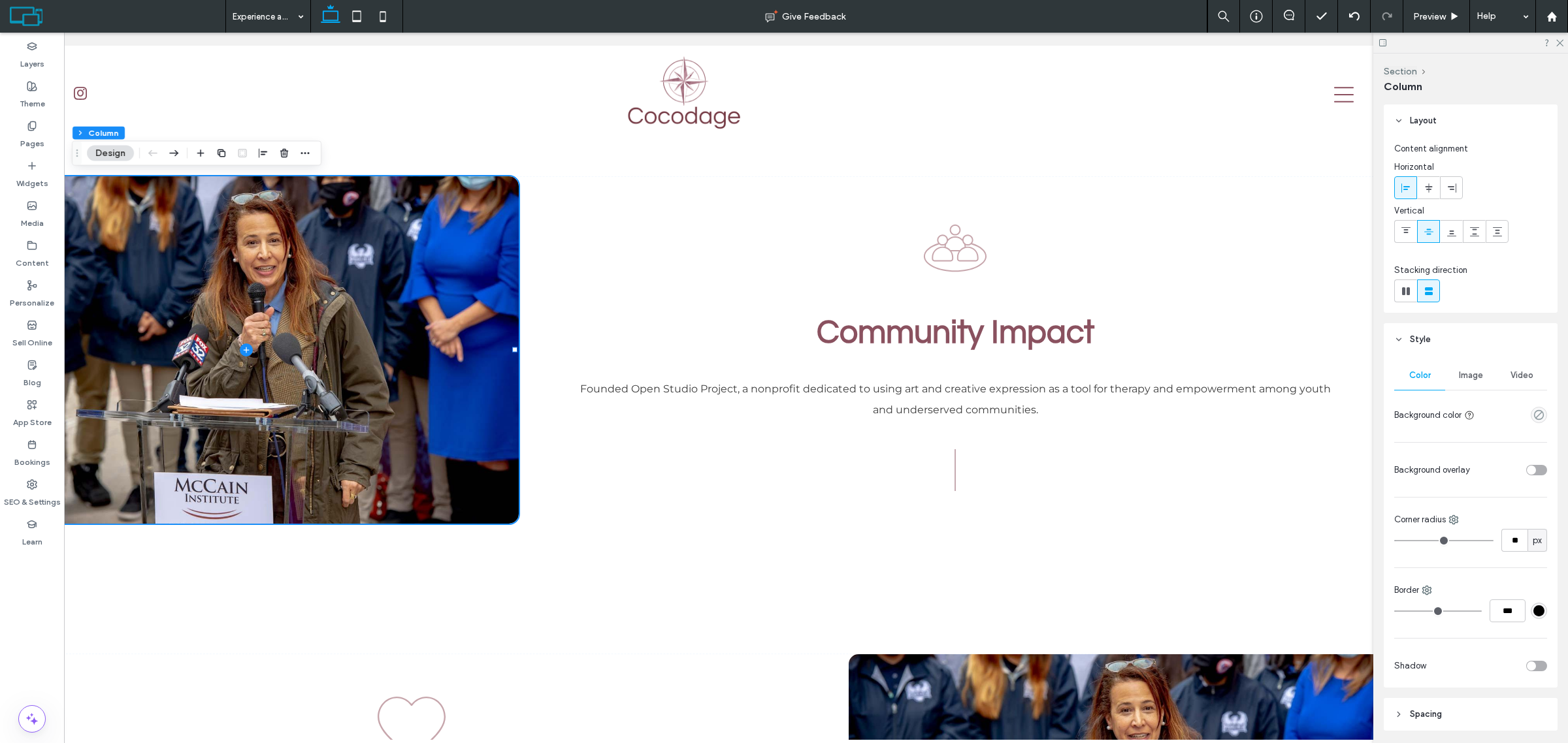
drag, startPoint x: 949, startPoint y: 739, endPoint x: 1097, endPoint y: 690, distance: 155.9
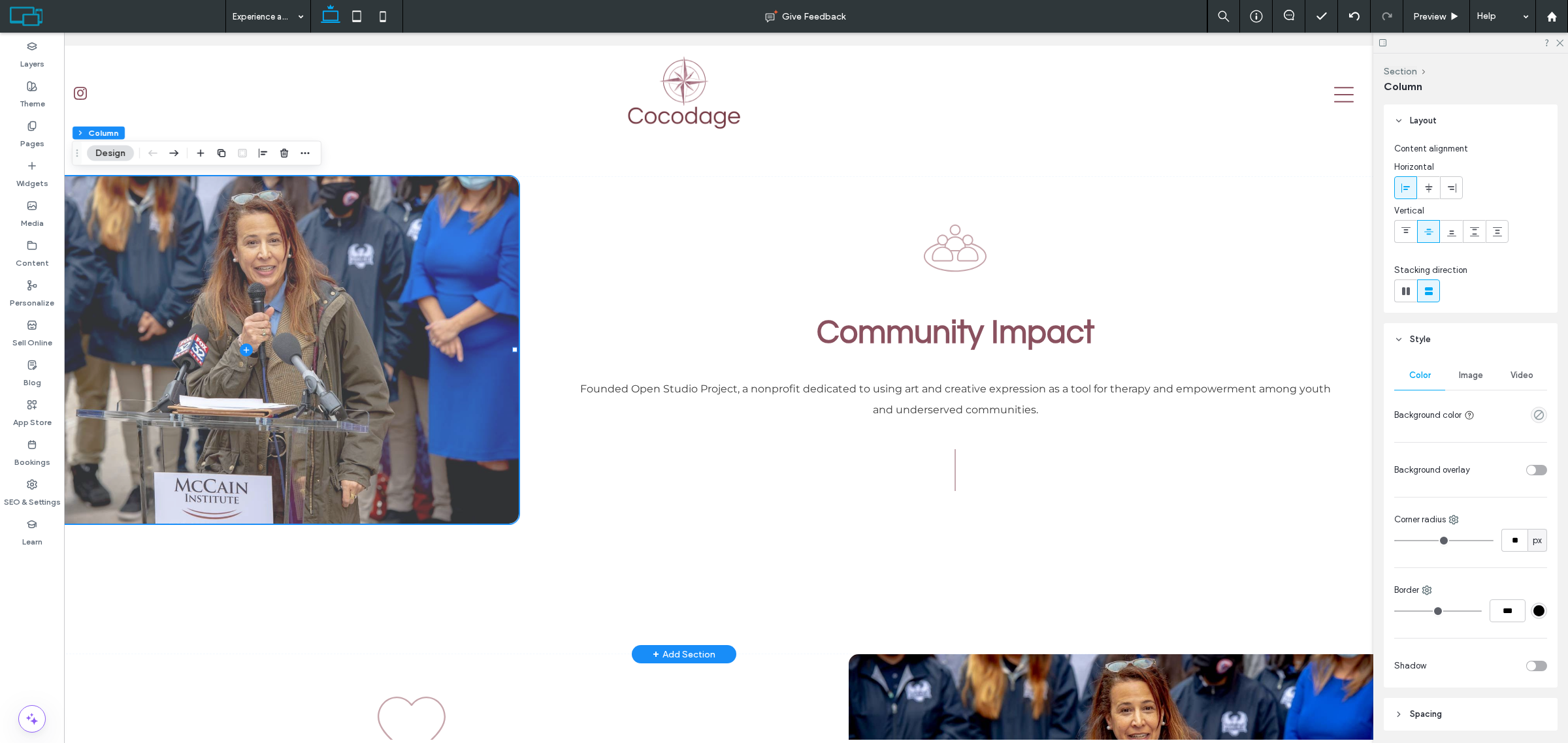
click at [470, 297] on span at bounding box center [246, 350] width 544 height 348
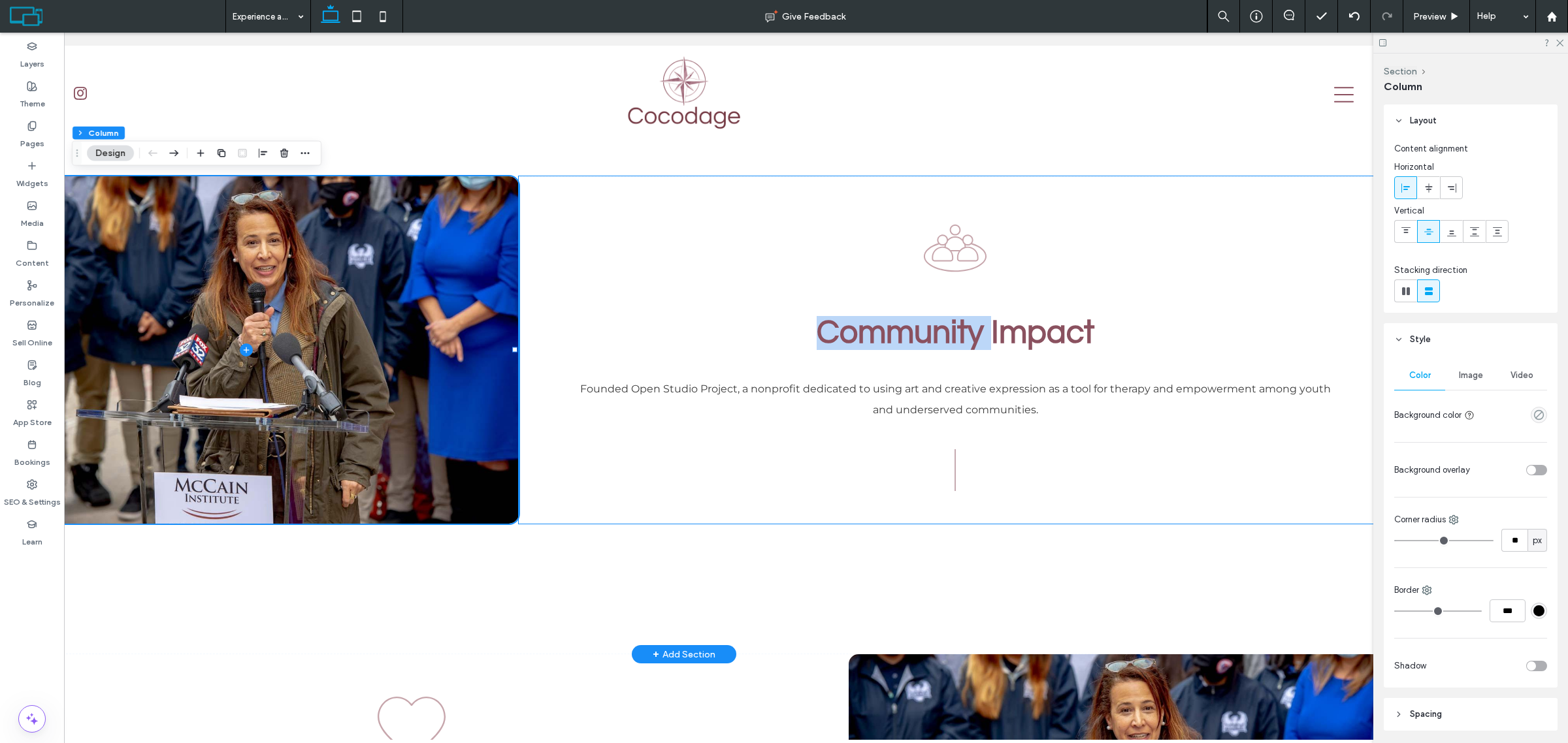
click at [770, 269] on div "Community Impact Founded Open Studio Project, a nonprofit dedicated to using ar…" at bounding box center [955, 350] width 873 height 348
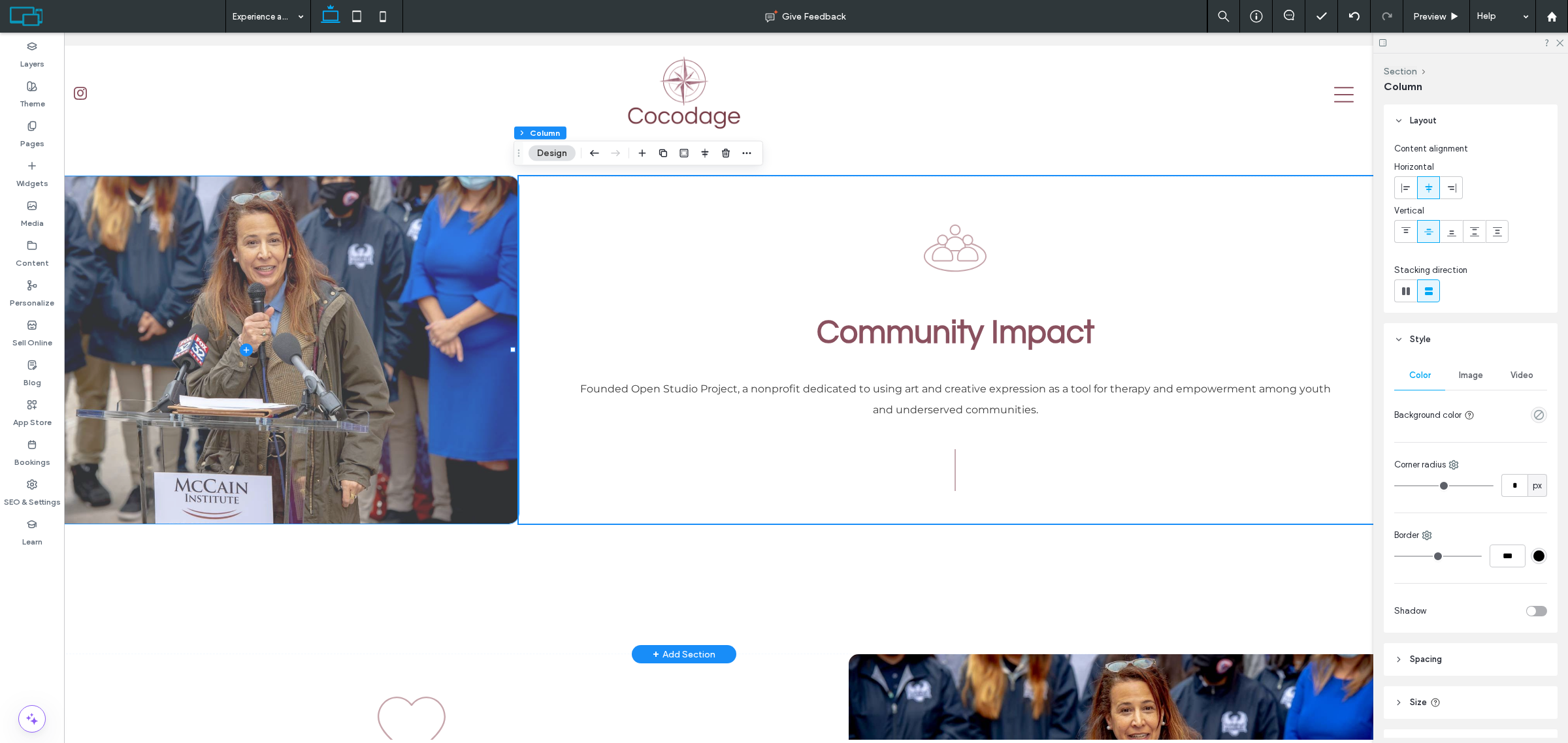
click at [454, 294] on span at bounding box center [246, 350] width 544 height 348
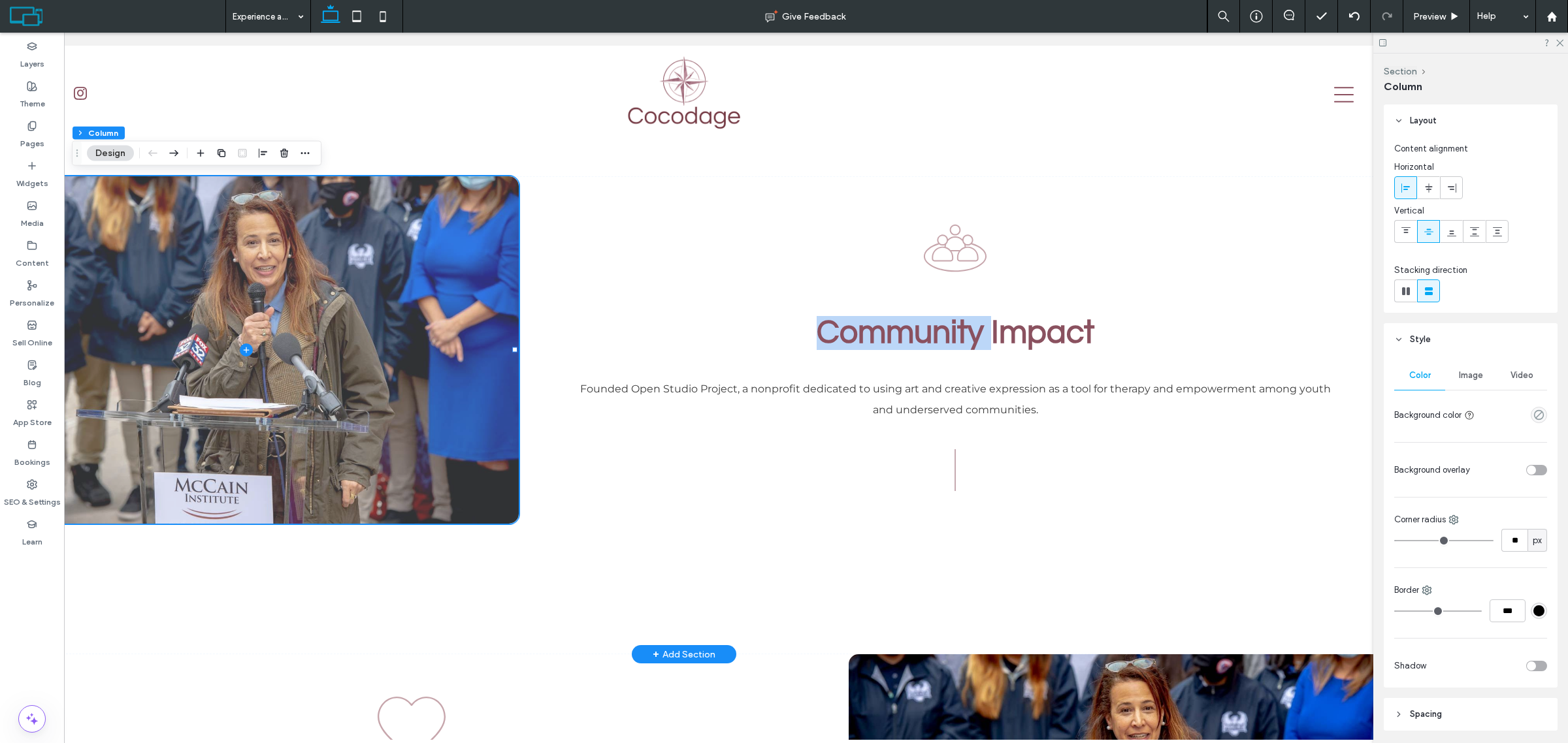
click at [454, 294] on span at bounding box center [246, 350] width 544 height 348
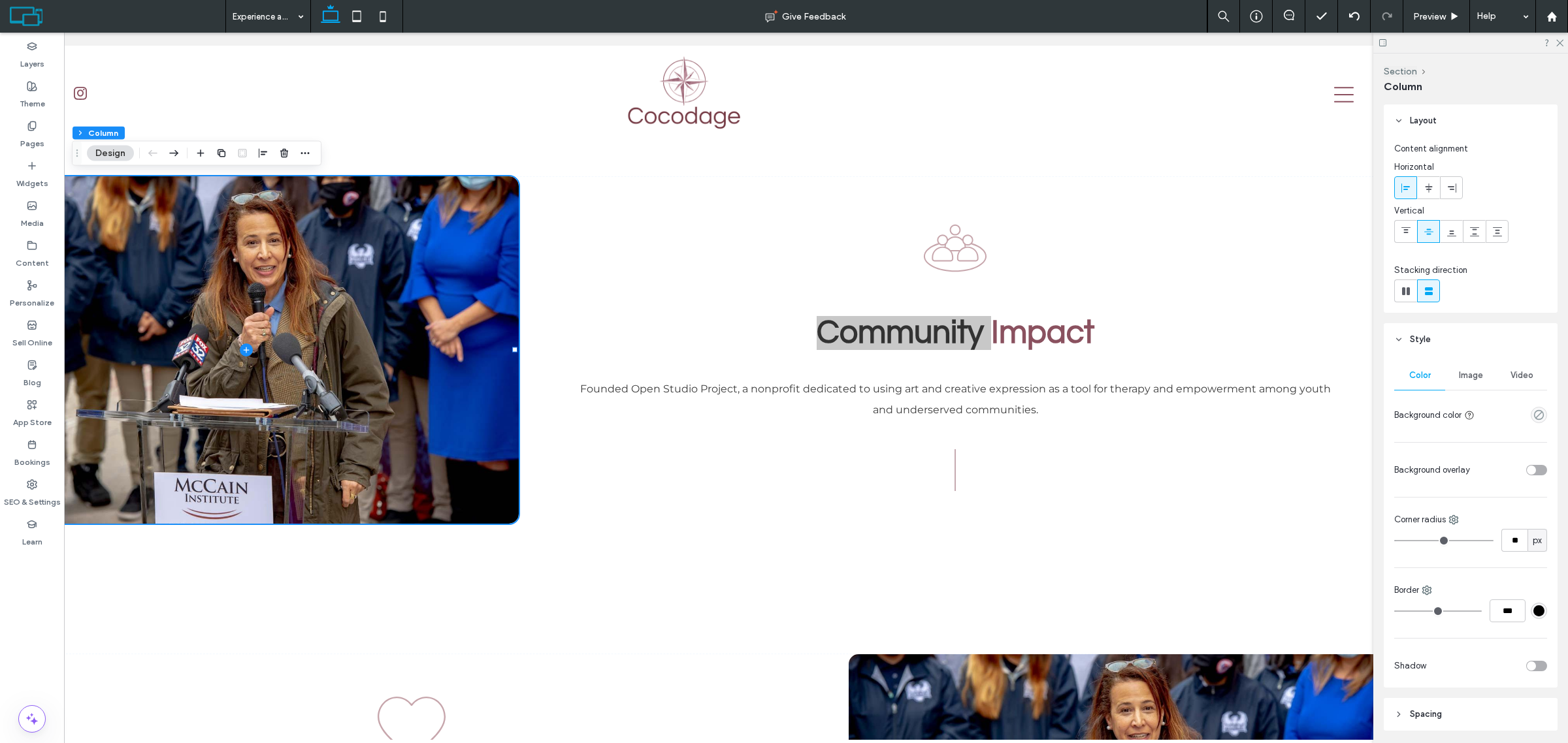
click at [1462, 372] on span "Image" at bounding box center [1471, 375] width 24 height 11
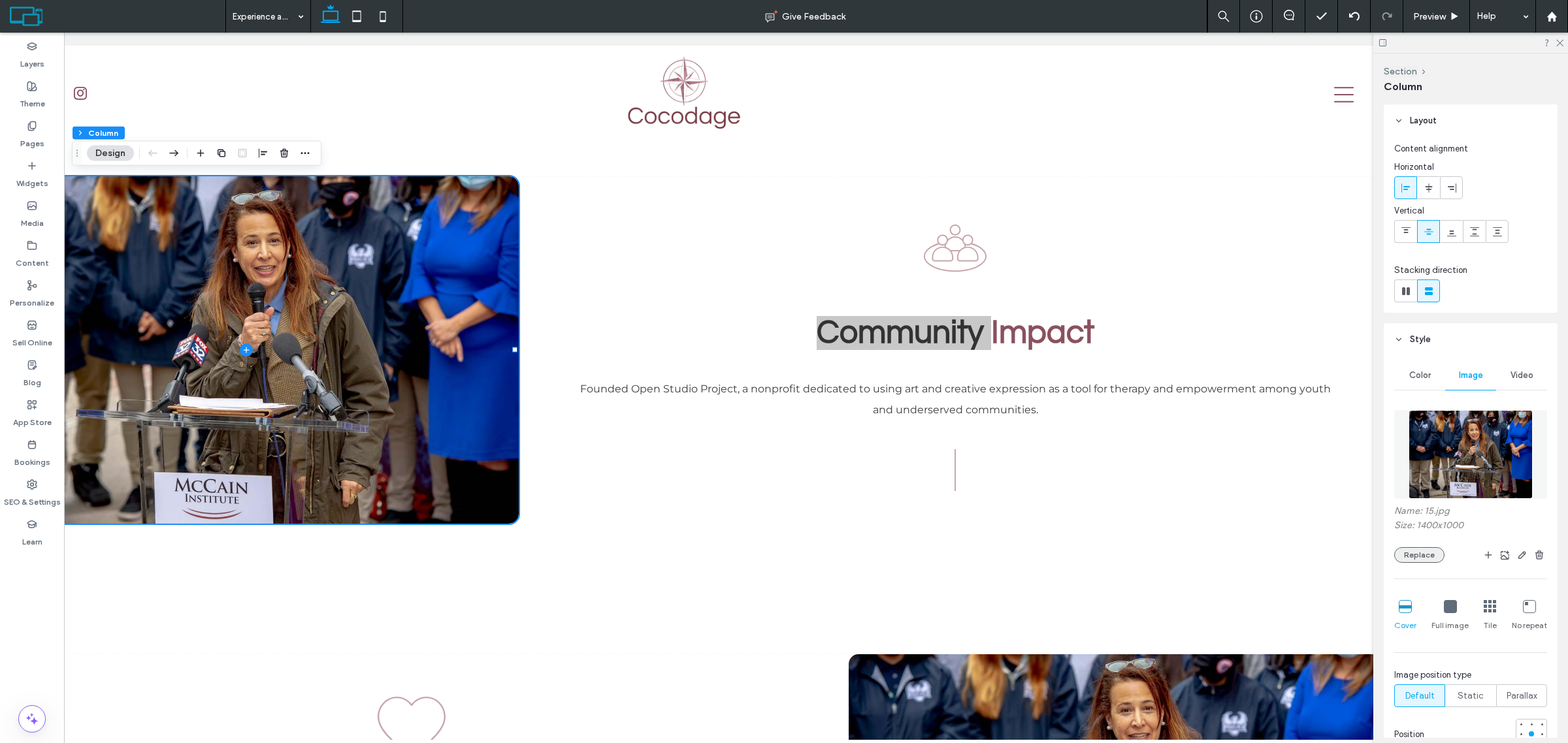
click at [1419, 550] on button "Replace" at bounding box center [1419, 555] width 51 height 16
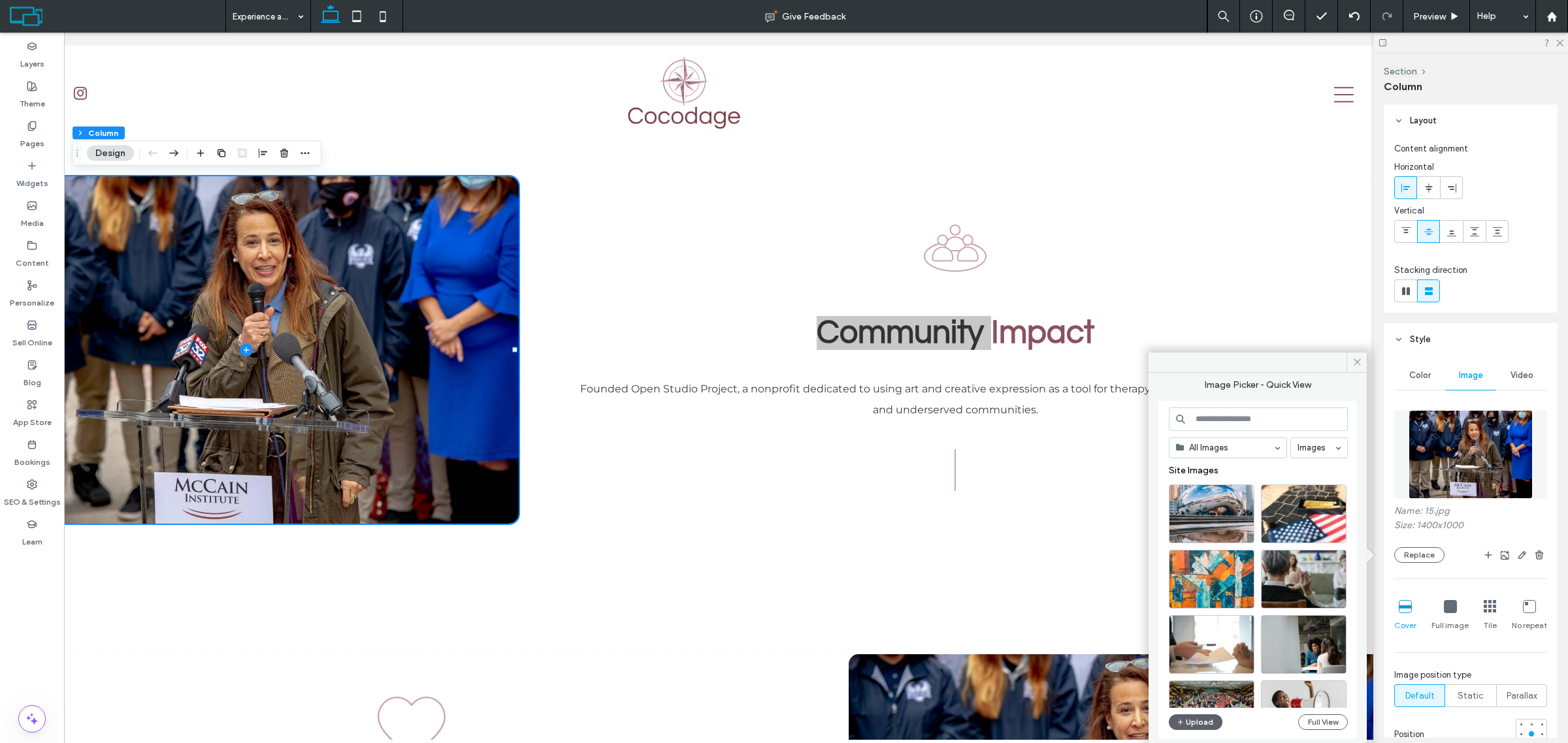
click at [1252, 416] on input at bounding box center [1258, 419] width 179 height 23
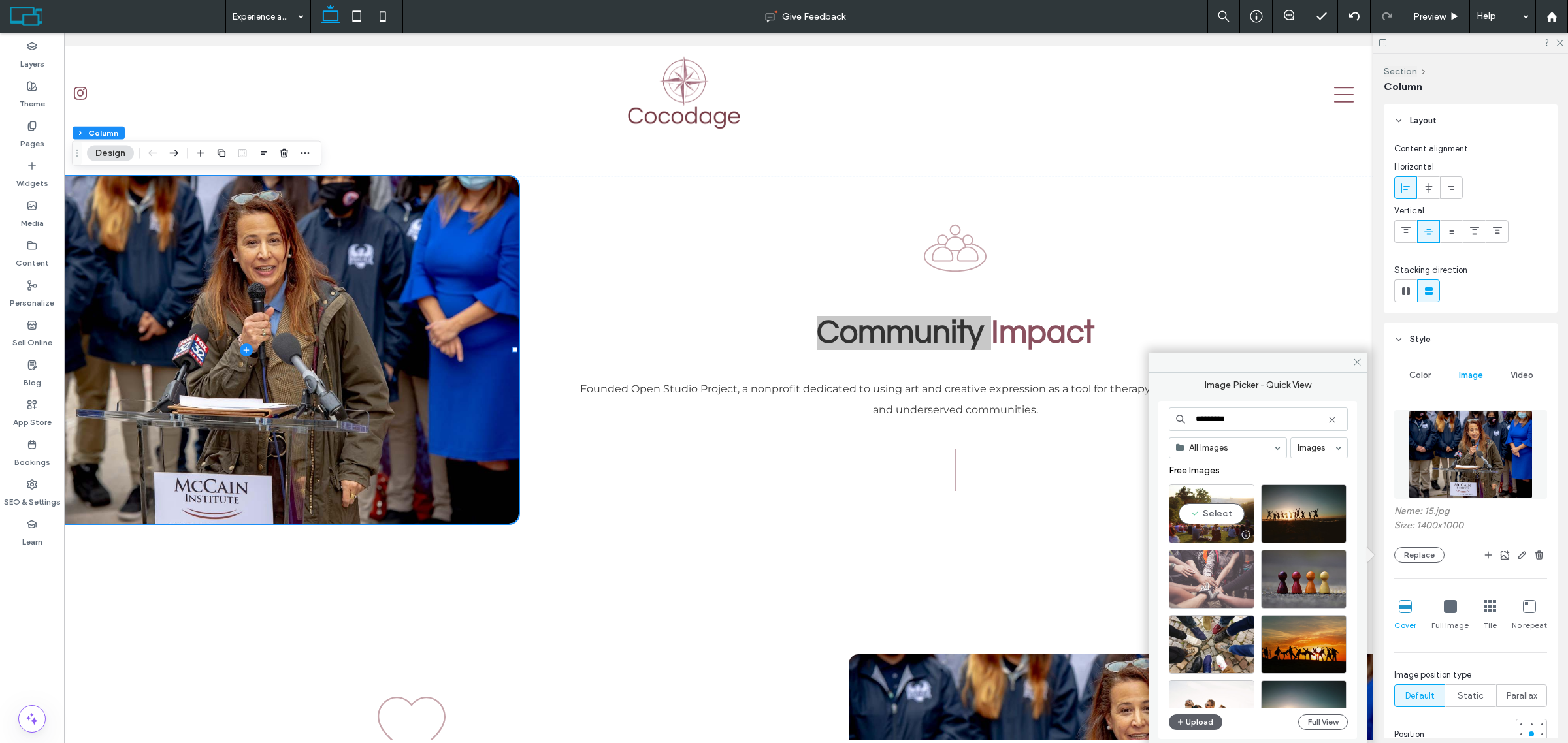
type input "*********"
click at [1216, 577] on div "Select" at bounding box center [1212, 579] width 86 height 59
